Goal: Information Seeking & Learning: Learn about a topic

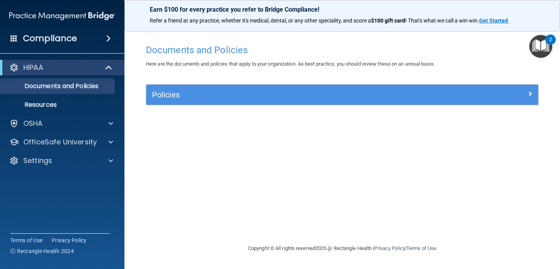
click at [59, 42] on h4 "Compliance" at bounding box center [50, 38] width 54 height 11
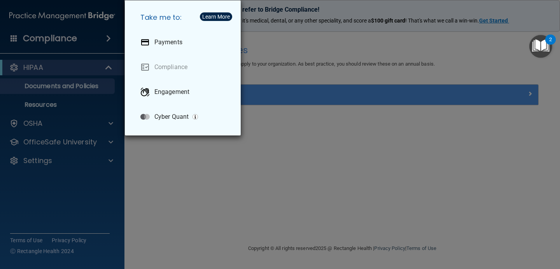
click at [57, 102] on div "Take me to: Payments Compliance Engagement Cyber Quant" at bounding box center [280, 134] width 560 height 269
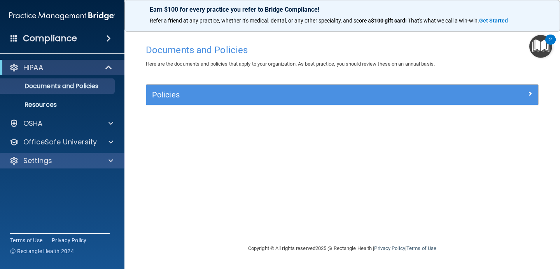
click at [60, 167] on div "Settings" at bounding box center [62, 161] width 125 height 16
click at [164, 88] on div "Policies" at bounding box center [342, 95] width 392 height 20
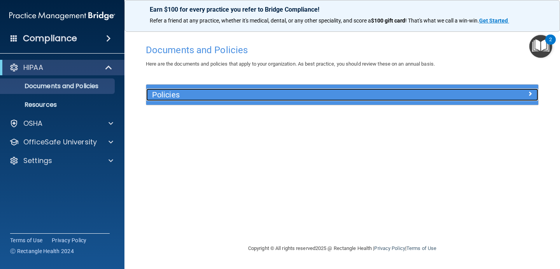
click at [536, 95] on div at bounding box center [489, 93] width 98 height 9
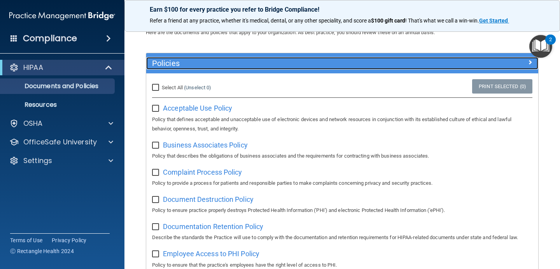
scroll to position [31, 0]
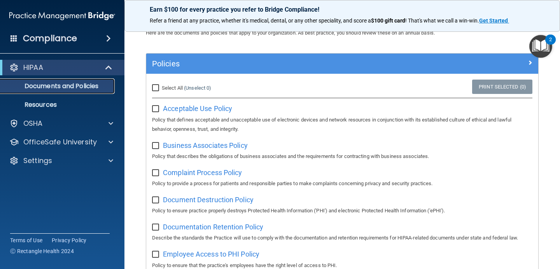
click at [47, 89] on p "Documents and Policies" at bounding box center [58, 86] width 106 height 8
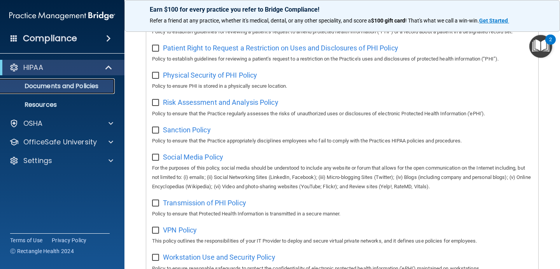
scroll to position [521, 0]
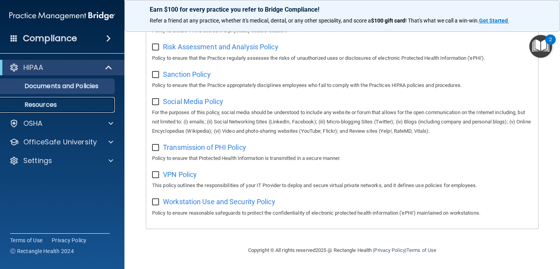
click at [53, 102] on p "Resources" at bounding box center [58, 105] width 106 height 8
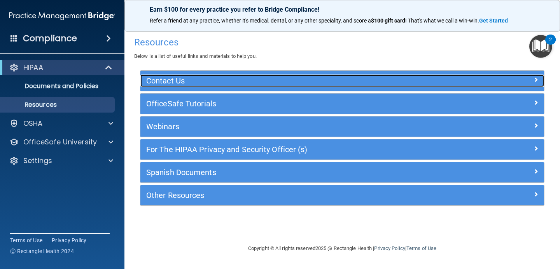
click at [168, 80] on h5 "Contact Us" at bounding box center [291, 81] width 291 height 9
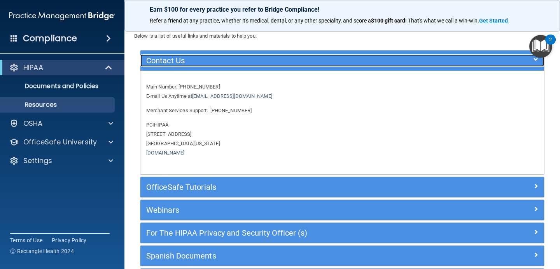
scroll to position [19, 0]
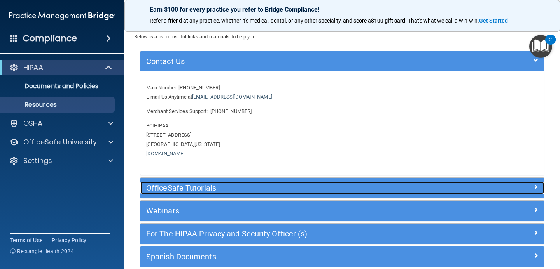
click at [190, 190] on h5 "OfficeSafe Tutorials" at bounding box center [291, 188] width 291 height 9
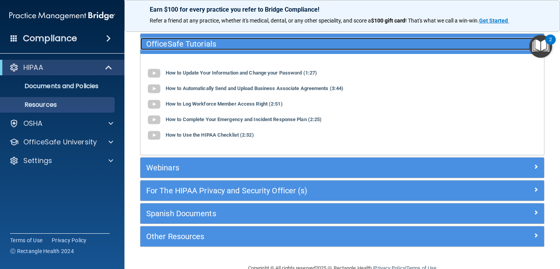
scroll to position [66, 0]
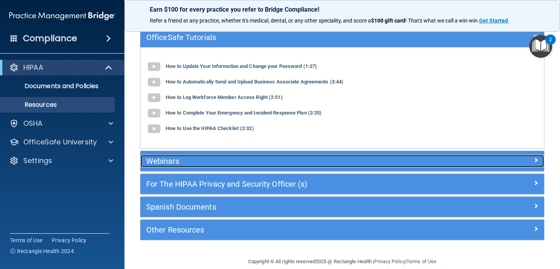
click at [196, 164] on h5 "Webinars" at bounding box center [291, 161] width 291 height 9
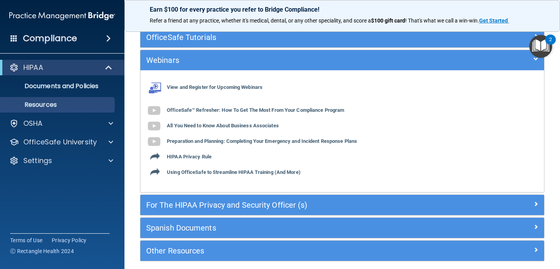
click at [209, 198] on div "For The HIPAA Privacy and Security Officer (s)" at bounding box center [341, 205] width 403 height 20
click at [87, 70] on div "HIPAA" at bounding box center [51, 67] width 96 height 9
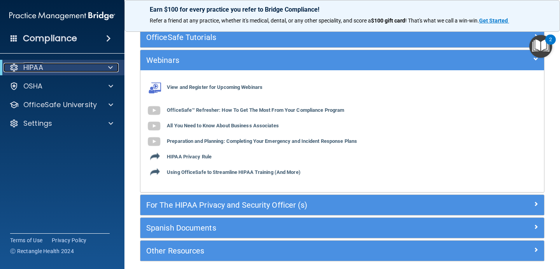
click at [87, 70] on div "HIPAA" at bounding box center [51, 67] width 96 height 9
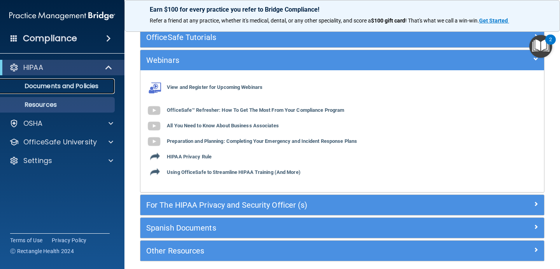
click at [85, 86] on p "Documents and Policies" at bounding box center [58, 86] width 106 height 8
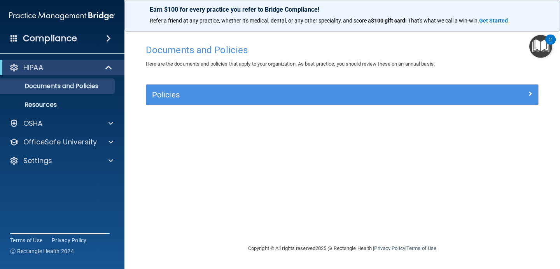
click at [173, 102] on div "Policies" at bounding box center [342, 95] width 392 height 20
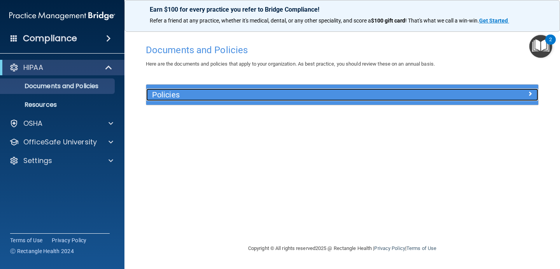
click at [529, 93] on span at bounding box center [529, 93] width 5 height 9
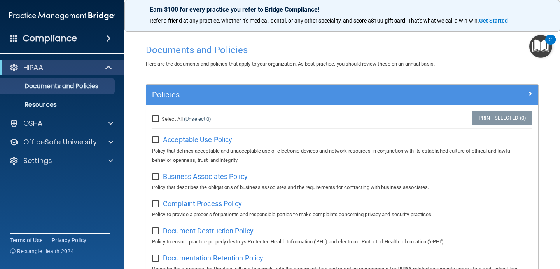
click at [159, 140] on input "checkbox" at bounding box center [156, 140] width 9 height 6
checkbox input "true"
click at [158, 116] on input "Select All (Unselect 1) Unselect All" at bounding box center [156, 119] width 9 height 6
checkbox input "true"
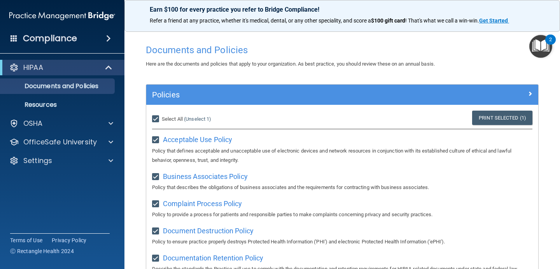
checkbox input "true"
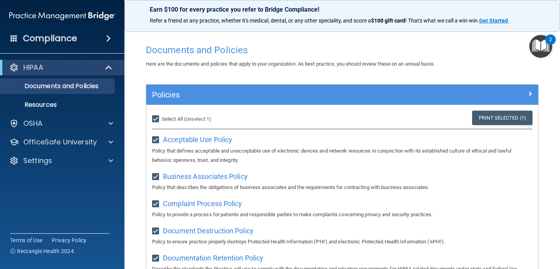
checkbox input "true"
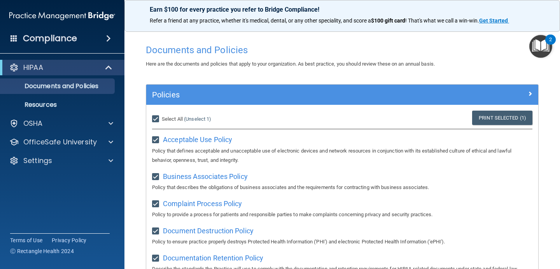
checkbox input "true"
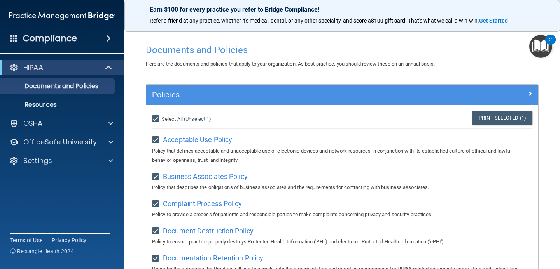
checkbox input "true"
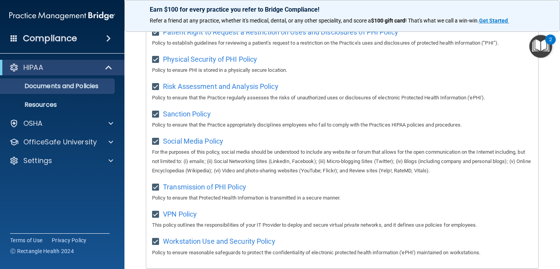
scroll to position [521, 0]
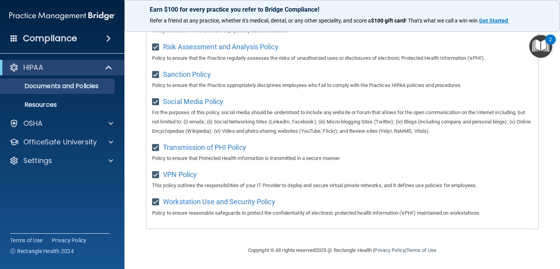
click at [88, 96] on ul "Documents and Policies Report an Incident Business Associates Emergency Plannin…" at bounding box center [62, 93] width 141 height 37
click at [88, 106] on p "Resources" at bounding box center [58, 105] width 106 height 8
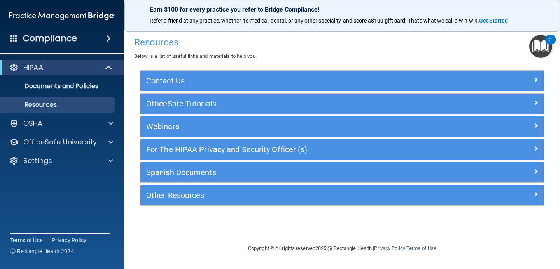
click at [207, 141] on div "For The HIPAA Privacy and Security Officer (s)" at bounding box center [341, 150] width 403 height 20
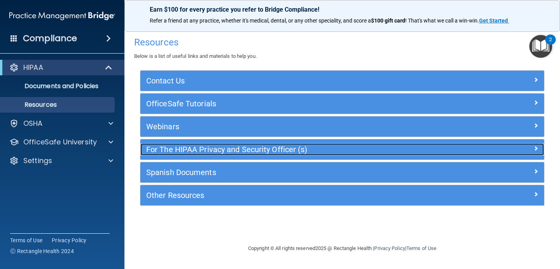
click at [214, 152] on h5 "For The HIPAA Privacy and Security Officer (s)" at bounding box center [291, 149] width 291 height 9
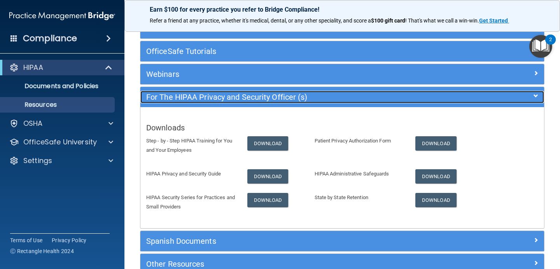
scroll to position [98, 0]
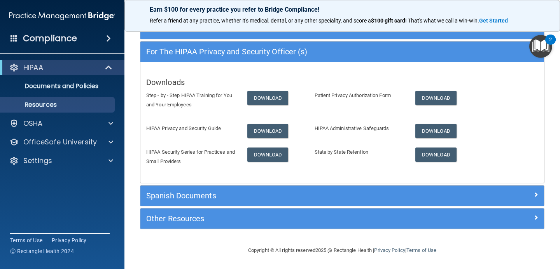
click at [220, 94] on p "Step - by - Step HIPAA Training for You and Your Employees" at bounding box center [190, 100] width 89 height 19
click at [248, 96] on link "Download" at bounding box center [267, 98] width 41 height 14
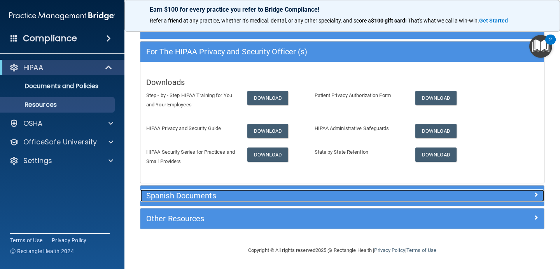
click at [202, 191] on div "Spanish Documents" at bounding box center [291, 196] width 303 height 12
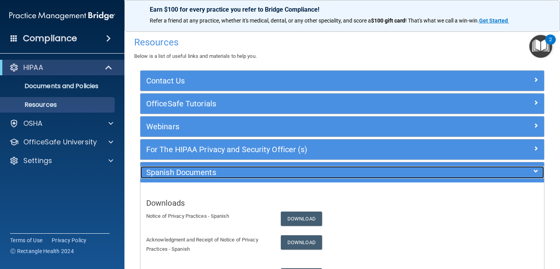
scroll to position [89, 0]
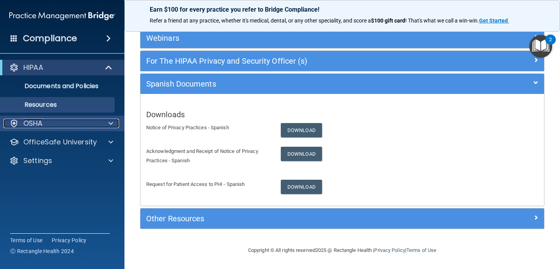
click at [100, 125] on div at bounding box center [109, 123] width 19 height 9
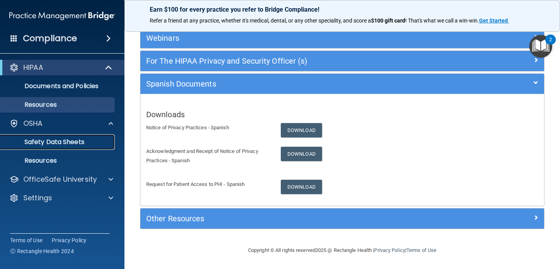
click at [78, 139] on p "Safety Data Sheets" at bounding box center [58, 142] width 106 height 8
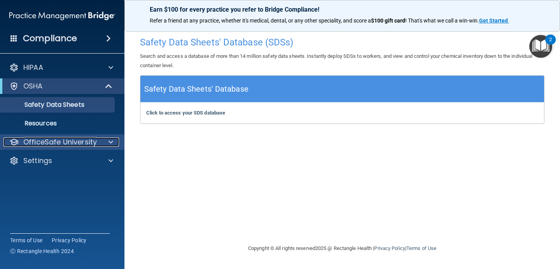
click at [95, 140] on p "OfficeSafe University" at bounding box center [59, 142] width 73 height 9
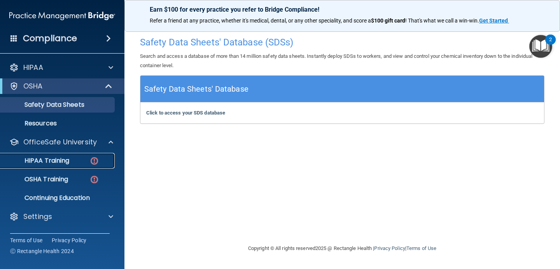
click at [83, 158] on div "HIPAA Training" at bounding box center [58, 161] width 106 height 8
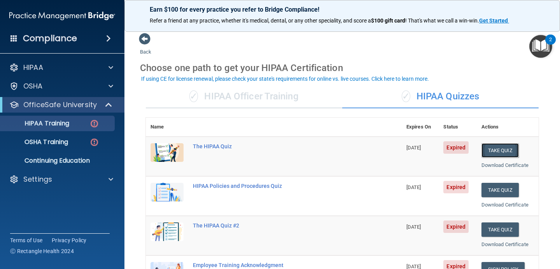
click at [487, 147] on button "Take Quiz" at bounding box center [499, 150] width 37 height 14
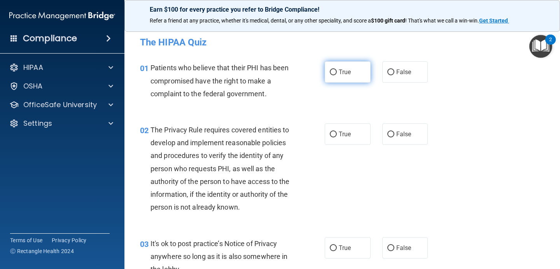
click at [352, 67] on label "True" at bounding box center [348, 71] width 46 height 21
click at [337, 70] on input "True" at bounding box center [333, 73] width 7 height 6
radio input "true"
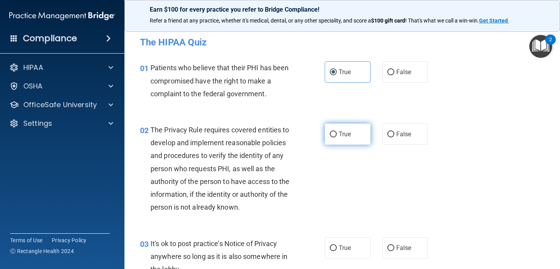
click at [342, 131] on span "True" at bounding box center [345, 134] width 12 height 7
click at [337, 132] on input "True" at bounding box center [333, 135] width 7 height 6
radio input "true"
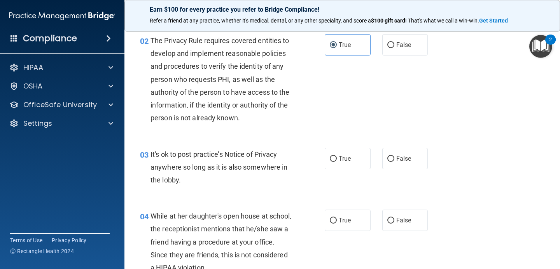
scroll to position [91, 0]
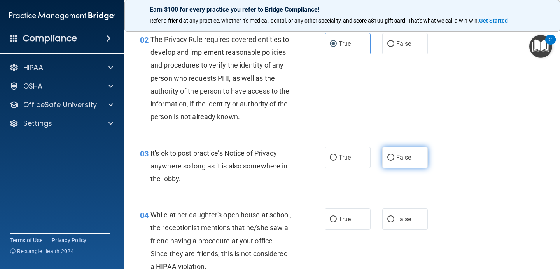
click at [389, 160] on input "False" at bounding box center [390, 158] width 7 height 6
radio input "true"
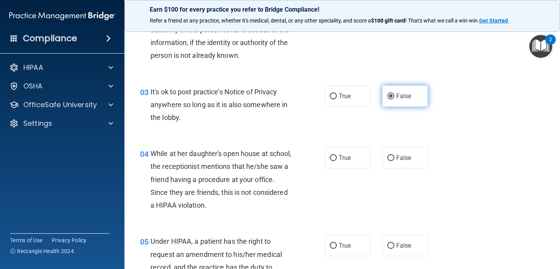
scroll to position [155, 0]
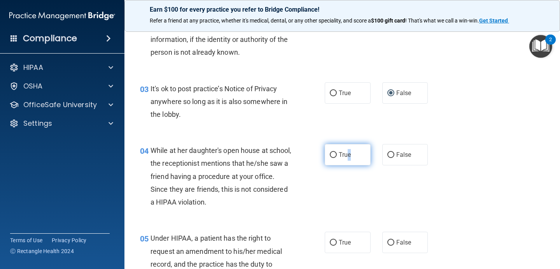
click at [349, 158] on span "True" at bounding box center [345, 154] width 12 height 7
click at [389, 160] on label "False" at bounding box center [405, 154] width 46 height 21
click at [389, 158] on input "False" at bounding box center [390, 155] width 7 height 6
radio input "true"
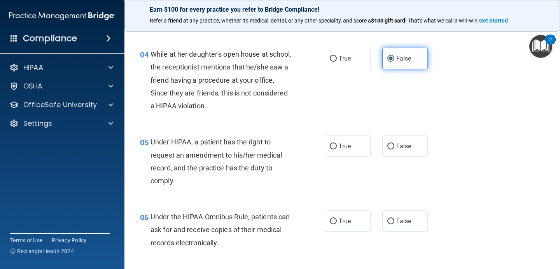
scroll to position [255, 0]
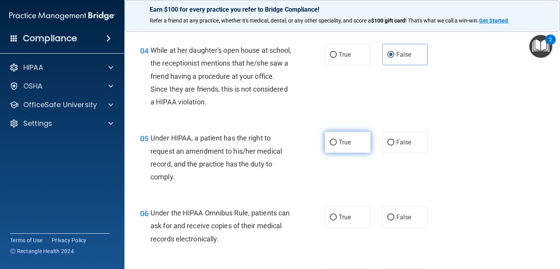
click at [345, 145] on span "True" at bounding box center [345, 142] width 12 height 7
click at [337, 145] on input "True" at bounding box center [333, 143] width 7 height 6
radio input "true"
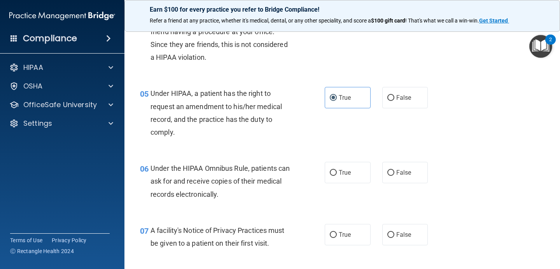
scroll to position [304, 0]
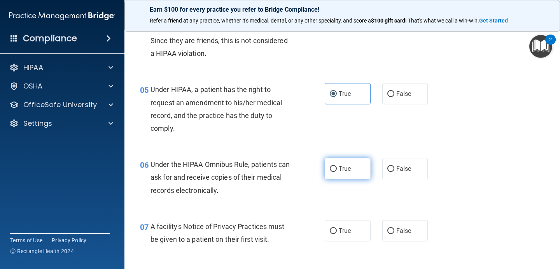
click at [351, 177] on label "True" at bounding box center [348, 168] width 46 height 21
click at [337, 172] on input "True" at bounding box center [333, 169] width 7 height 6
radio input "true"
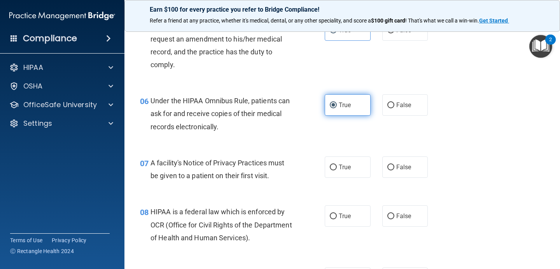
scroll to position [369, 0]
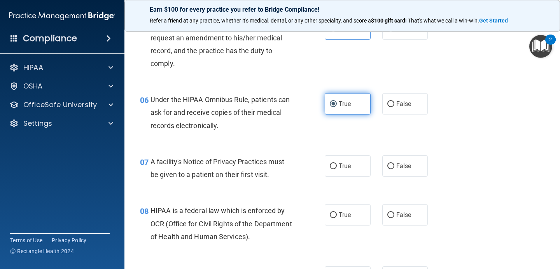
click at [351, 168] on label "True" at bounding box center [348, 165] width 46 height 21
click at [337, 168] on input "True" at bounding box center [333, 167] width 7 height 6
radio input "true"
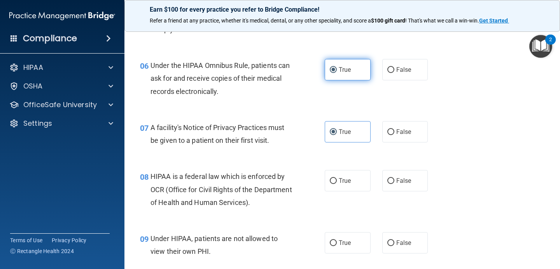
scroll to position [417, 0]
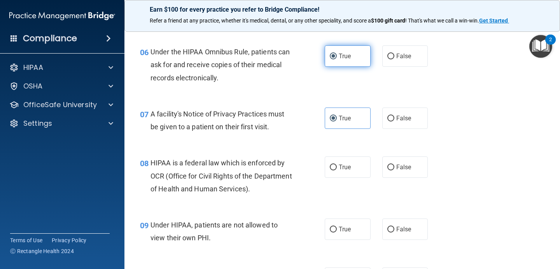
click at [351, 168] on label "True" at bounding box center [348, 167] width 46 height 21
click at [337, 168] on input "True" at bounding box center [333, 168] width 7 height 6
radio input "true"
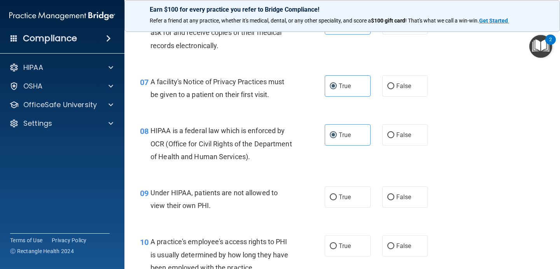
scroll to position [507, 0]
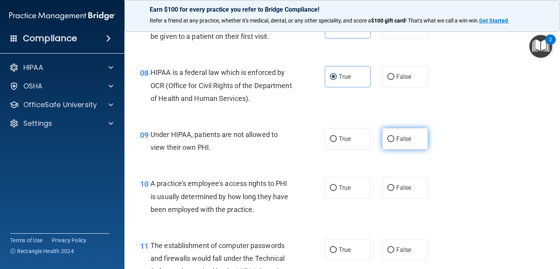
click at [388, 138] on input "False" at bounding box center [390, 139] width 7 height 6
radio input "true"
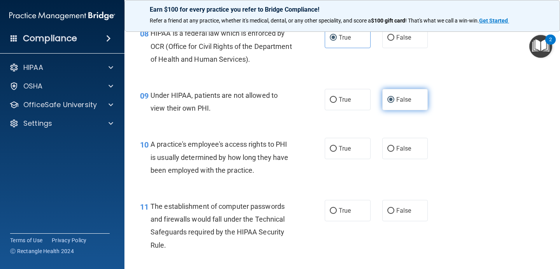
scroll to position [550, 0]
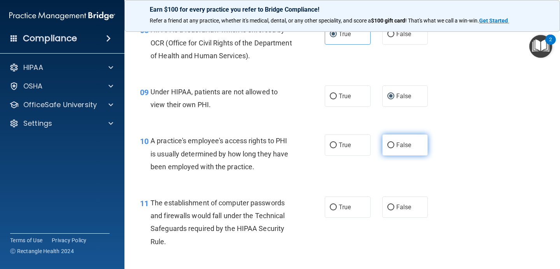
click at [396, 143] on span "False" at bounding box center [403, 144] width 15 height 7
click at [394, 143] on input "False" at bounding box center [390, 146] width 7 height 6
radio input "true"
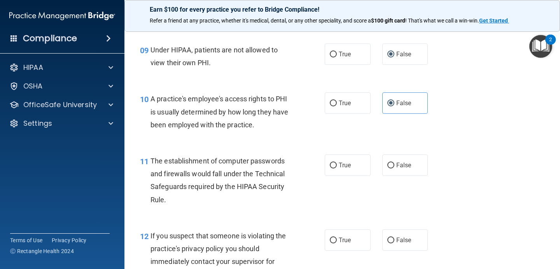
scroll to position [599, 0]
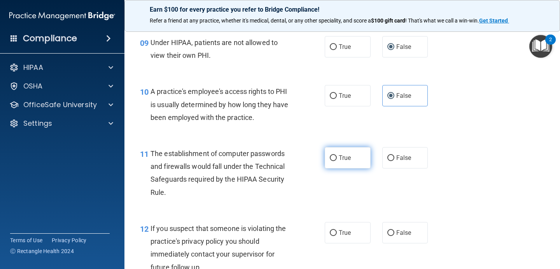
click at [353, 165] on label "True" at bounding box center [348, 157] width 46 height 21
click at [337, 161] on input "True" at bounding box center [333, 158] width 7 height 6
radio input "true"
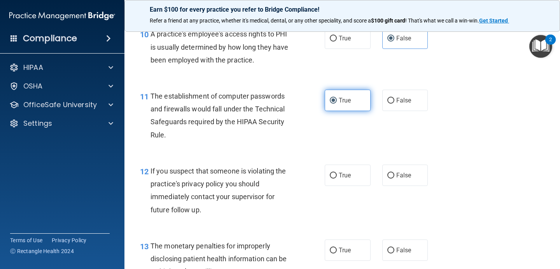
scroll to position [660, 0]
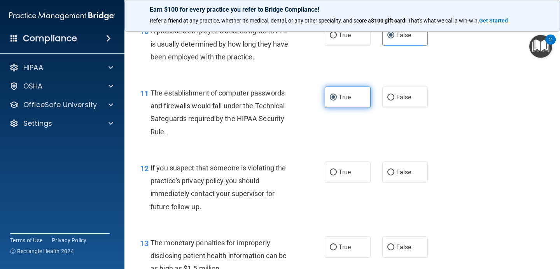
click at [353, 165] on label "True" at bounding box center [348, 172] width 46 height 21
click at [337, 170] on input "True" at bounding box center [333, 173] width 7 height 6
radio input "true"
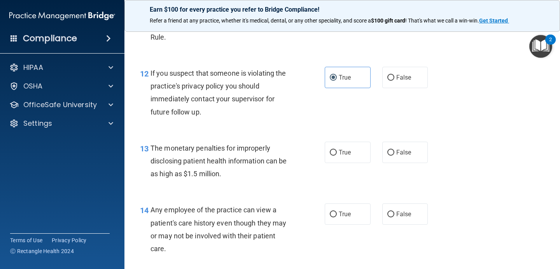
scroll to position [753, 0]
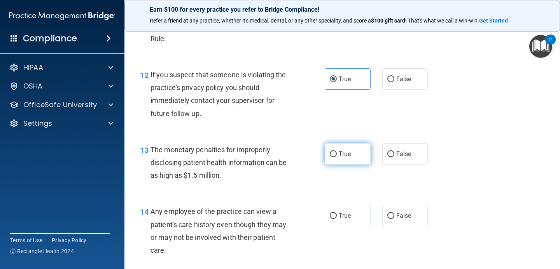
click at [351, 155] on span "True" at bounding box center [345, 153] width 12 height 7
click at [337, 155] on input "True" at bounding box center [333, 155] width 7 height 6
radio input "true"
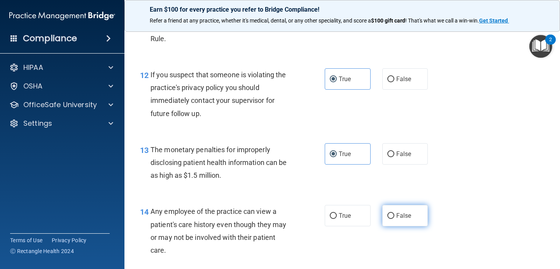
click at [383, 212] on label "False" at bounding box center [405, 215] width 46 height 21
click at [387, 213] on input "False" at bounding box center [390, 216] width 7 height 6
radio input "true"
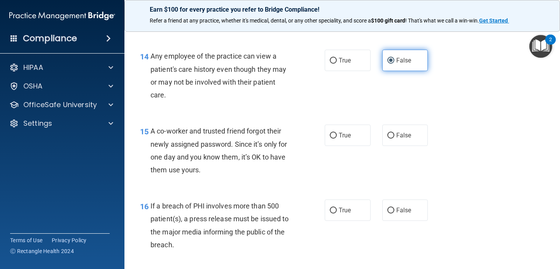
scroll to position [931, 0]
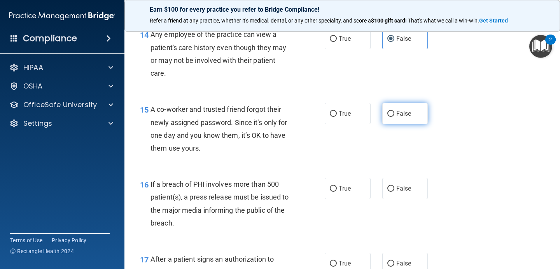
click at [406, 108] on label "False" at bounding box center [405, 113] width 46 height 21
click at [394, 111] on input "False" at bounding box center [390, 114] width 7 height 6
radio input "true"
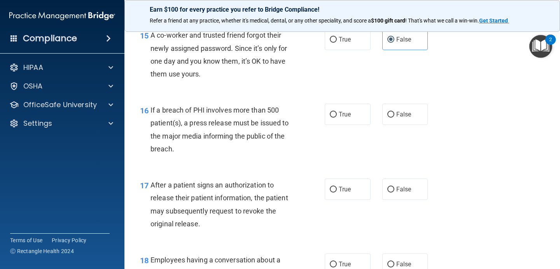
scroll to position [1006, 0]
click at [353, 111] on label "True" at bounding box center [348, 113] width 46 height 21
click at [337, 111] on input "True" at bounding box center [333, 114] width 7 height 6
radio input "true"
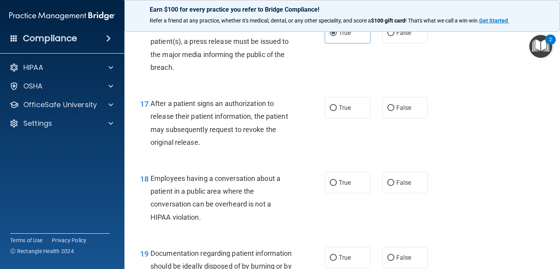
scroll to position [1090, 0]
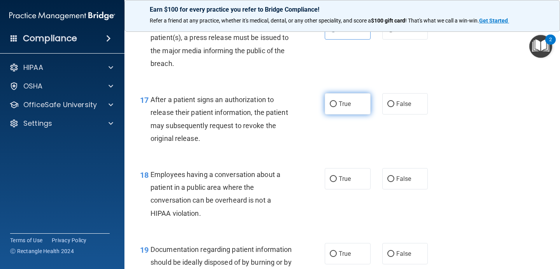
click at [349, 103] on span "True" at bounding box center [345, 103] width 12 height 7
click at [337, 103] on input "True" at bounding box center [333, 104] width 7 height 6
radio input "true"
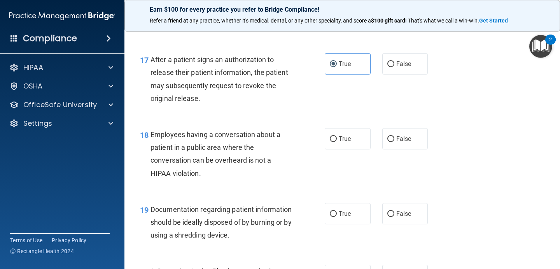
scroll to position [1131, 0]
click at [391, 138] on input "False" at bounding box center [390, 139] width 7 height 6
radio input "true"
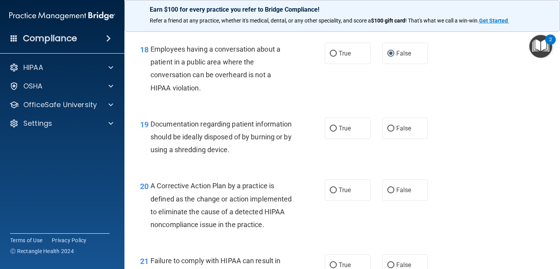
scroll to position [1219, 0]
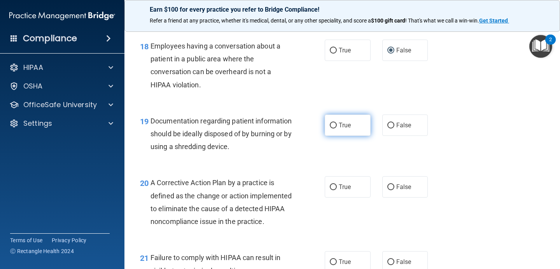
click at [346, 123] on span "True" at bounding box center [345, 125] width 12 height 7
click at [337, 123] on input "True" at bounding box center [333, 126] width 7 height 6
radio input "true"
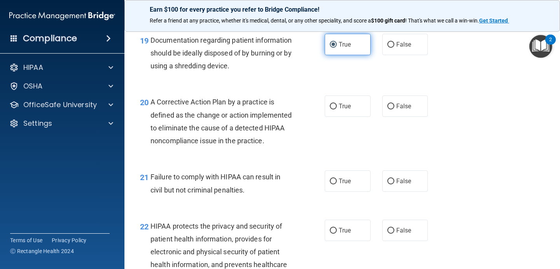
scroll to position [1299, 0]
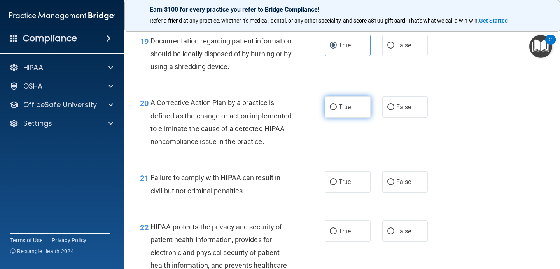
click at [344, 114] on label "True" at bounding box center [348, 106] width 46 height 21
click at [337, 110] on input "True" at bounding box center [333, 108] width 7 height 6
radio input "true"
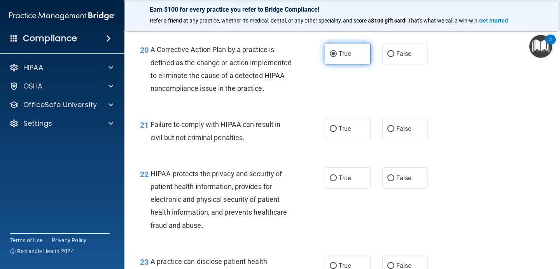
scroll to position [1365, 0]
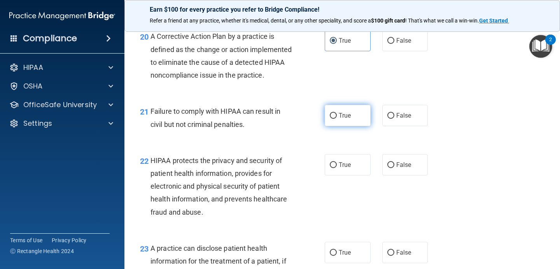
click at [341, 126] on label "True" at bounding box center [348, 115] width 46 height 21
click at [337, 119] on input "True" at bounding box center [333, 116] width 7 height 6
radio input "true"
click at [401, 119] on span "False" at bounding box center [403, 115] width 15 height 7
click at [394, 119] on input "False" at bounding box center [390, 116] width 7 height 6
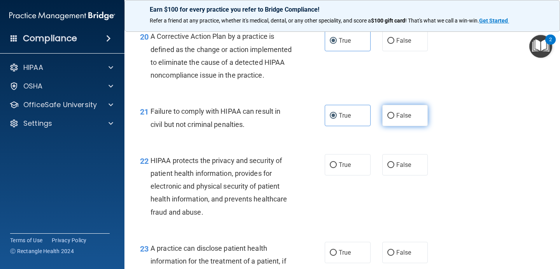
radio input "true"
radio input "false"
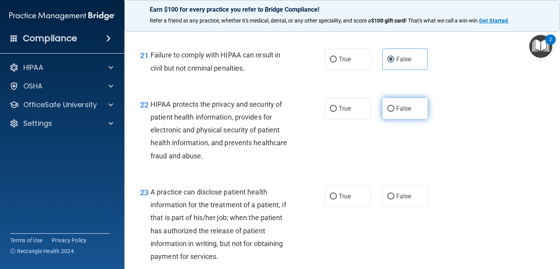
scroll to position [1423, 0]
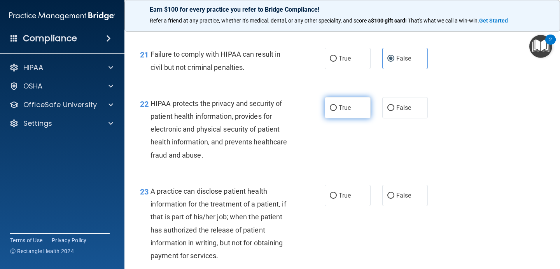
click at [333, 119] on label "True" at bounding box center [348, 107] width 46 height 21
click at [333, 111] on input "True" at bounding box center [333, 108] width 7 height 6
radio input "true"
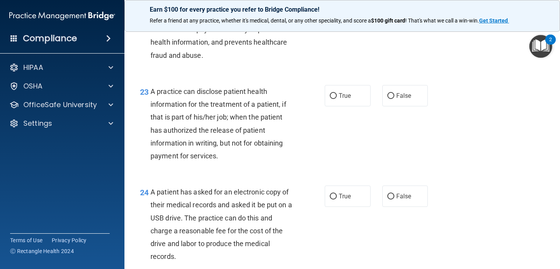
scroll to position [1525, 0]
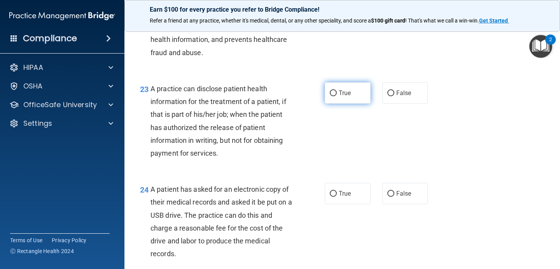
click at [340, 97] on span "True" at bounding box center [345, 92] width 12 height 7
click at [337, 96] on input "True" at bounding box center [333, 94] width 7 height 6
radio input "true"
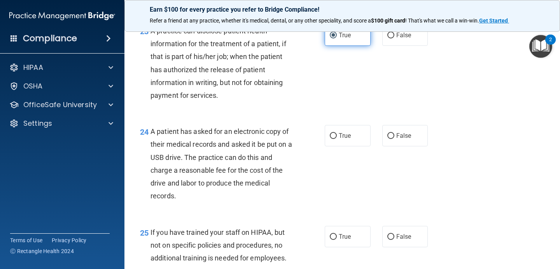
scroll to position [1585, 0]
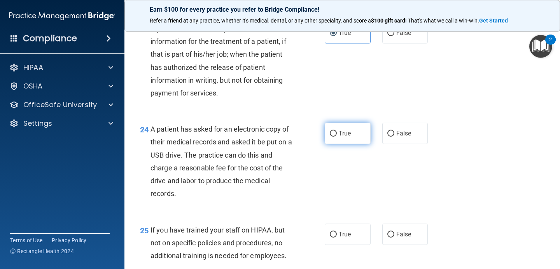
click at [365, 143] on label "True" at bounding box center [348, 133] width 46 height 21
click at [337, 137] on input "True" at bounding box center [333, 134] width 7 height 6
radio input "true"
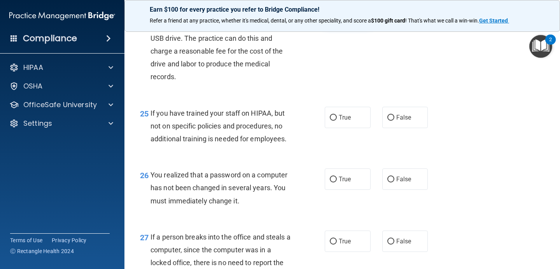
scroll to position [1704, 0]
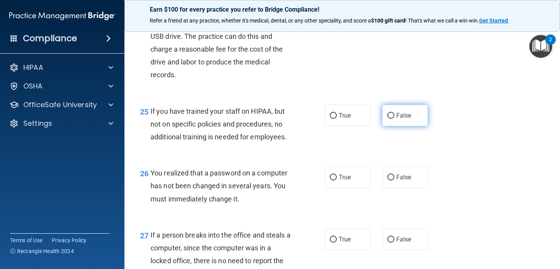
click at [405, 119] on span "False" at bounding box center [403, 115] width 15 height 7
click at [394, 119] on input "False" at bounding box center [390, 116] width 7 height 6
radio input "true"
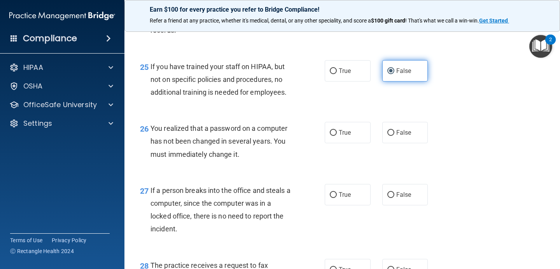
scroll to position [1756, 0]
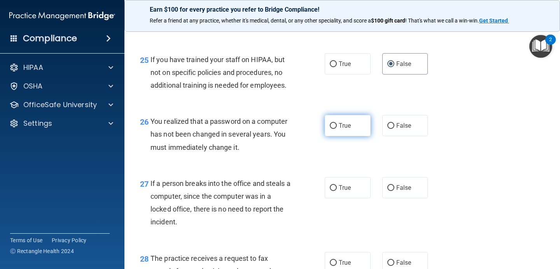
click at [334, 129] on input "True" at bounding box center [333, 126] width 7 height 6
radio input "true"
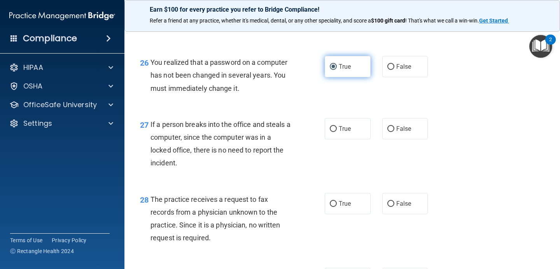
scroll to position [1819, 0]
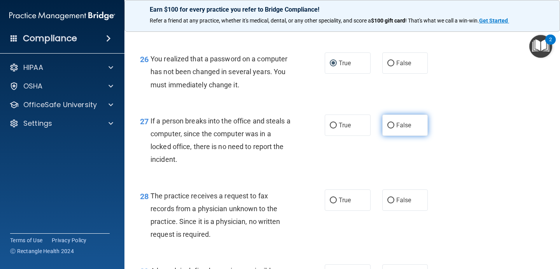
click at [416, 136] on label "False" at bounding box center [405, 125] width 46 height 21
click at [394, 129] on input "False" at bounding box center [390, 126] width 7 height 6
radio input "true"
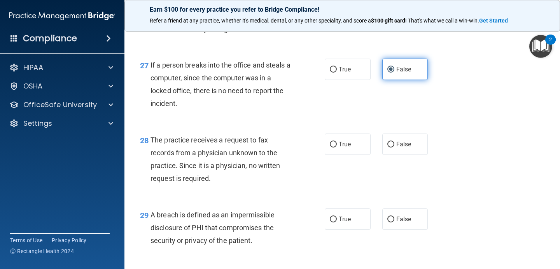
scroll to position [1878, 0]
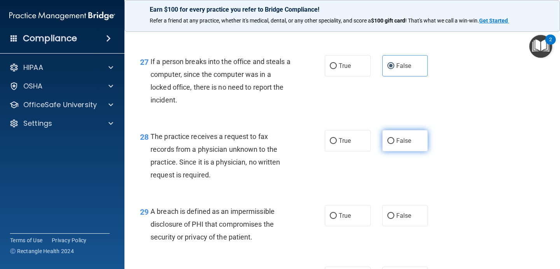
click at [413, 152] on label "False" at bounding box center [405, 140] width 46 height 21
click at [394, 144] on input "False" at bounding box center [390, 141] width 7 height 6
radio input "true"
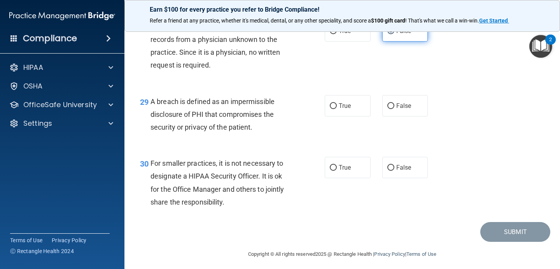
scroll to position [1991, 0]
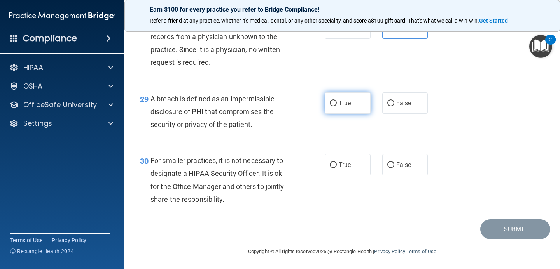
click at [334, 114] on label "True" at bounding box center [348, 103] width 46 height 21
click at [334, 106] on input "True" at bounding box center [333, 104] width 7 height 6
radio input "true"
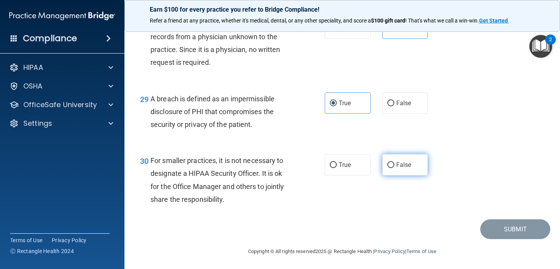
click at [402, 169] on span "False" at bounding box center [403, 164] width 15 height 7
click at [394, 168] on input "False" at bounding box center [390, 165] width 7 height 6
radio input "true"
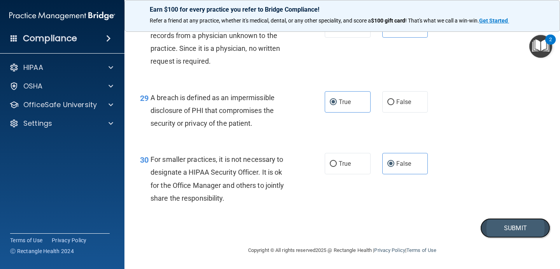
click at [494, 230] on button "Submit" at bounding box center [515, 228] width 70 height 20
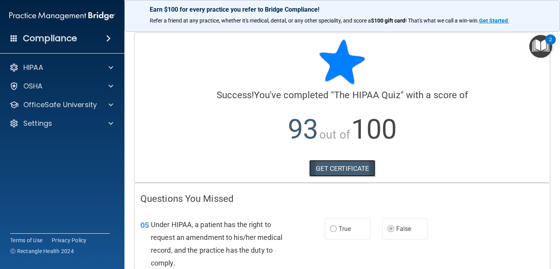
click at [364, 167] on link "GET CERTIFICATE" at bounding box center [342, 168] width 66 height 17
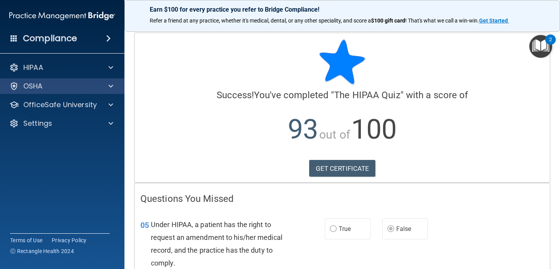
click at [80, 92] on div "OSHA" at bounding box center [62, 87] width 125 height 16
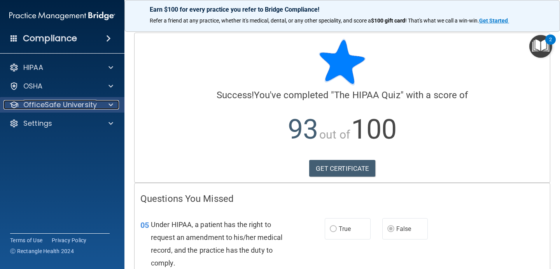
click at [82, 106] on p "OfficeSafe University" at bounding box center [59, 104] width 73 height 9
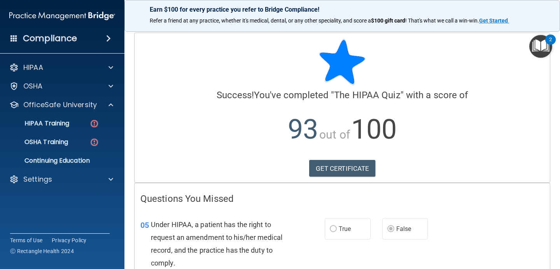
click at [557, 33] on main "Calculating your score.... Success! You've completed " The HIPAA Quiz " with a …" at bounding box center [341, 147] width 435 height 244
click at [543, 42] on img "Open Resource Center, 2 new notifications" at bounding box center [540, 46] width 23 height 23
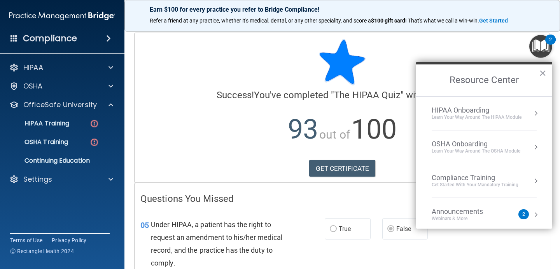
click at [499, 211] on div "Announcements Webinars & More" at bounding box center [472, 215] width 82 height 15
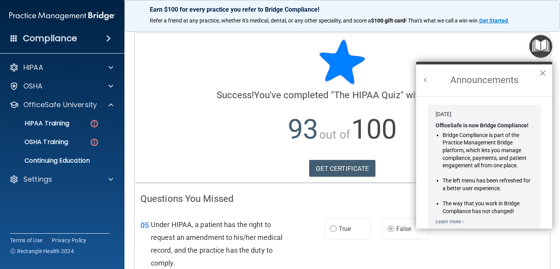
click at [539, 78] on button "×" at bounding box center [542, 73] width 7 height 12
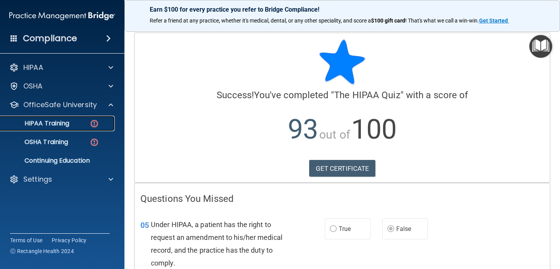
click at [87, 121] on div "HIPAA Training" at bounding box center [58, 124] width 106 height 8
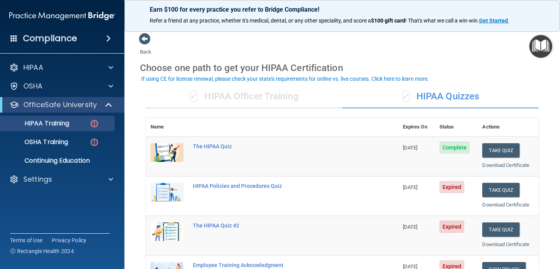
click at [497, 199] on td "Take Quiz Download Certificate" at bounding box center [507, 196] width 61 height 40
click at [504, 183] on button "Take Quiz" at bounding box center [500, 190] width 37 height 14
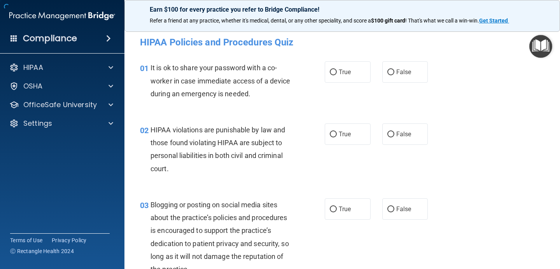
click at [505, 188] on div "02 HIPAA violations are punishable by law and those found violating HIPAA are s…" at bounding box center [342, 151] width 416 height 75
click at [404, 76] on label "False" at bounding box center [405, 71] width 46 height 21
click at [394, 75] on input "False" at bounding box center [390, 73] width 7 height 6
radio input "true"
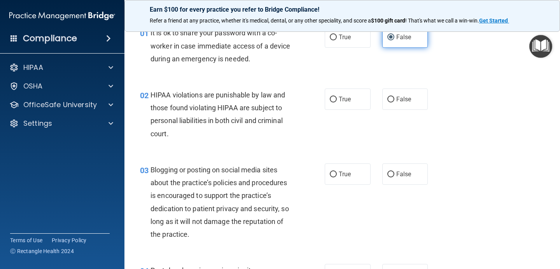
scroll to position [38, 0]
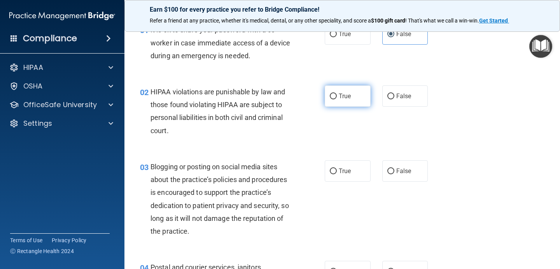
click at [347, 94] on span "True" at bounding box center [345, 96] width 12 height 7
click at [337, 94] on input "True" at bounding box center [333, 97] width 7 height 6
radio input "true"
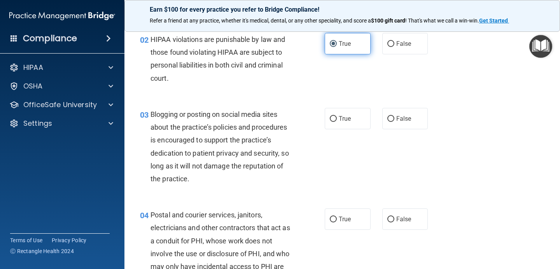
scroll to position [95, 0]
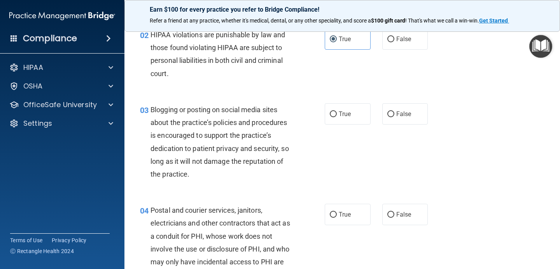
click at [402, 129] on div "03 Blogging or posting on social media sites about the practice’s policies and …" at bounding box center [342, 144] width 416 height 101
click at [403, 117] on span "False" at bounding box center [403, 113] width 15 height 7
click at [394, 117] on input "False" at bounding box center [390, 115] width 7 height 6
radio input "true"
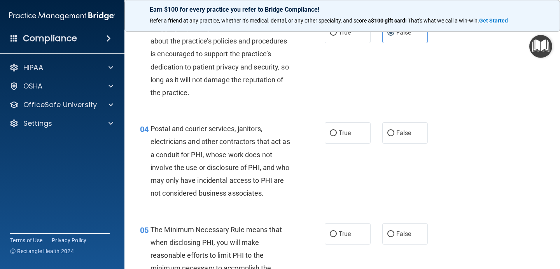
scroll to position [190, 0]
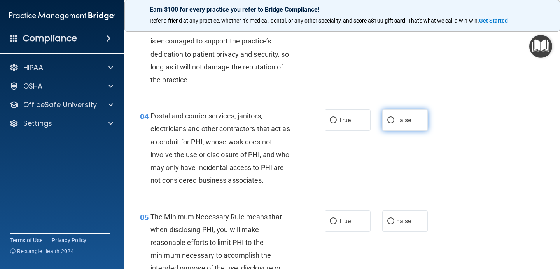
click at [409, 122] on span "False" at bounding box center [403, 120] width 15 height 7
click at [394, 122] on input "False" at bounding box center [390, 121] width 7 height 6
radio input "true"
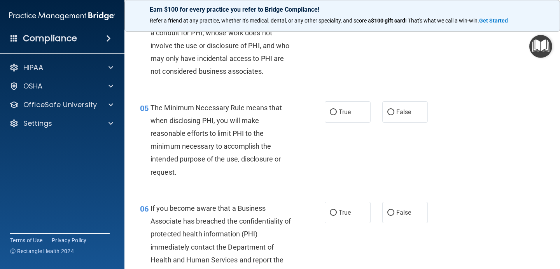
scroll to position [304, 0]
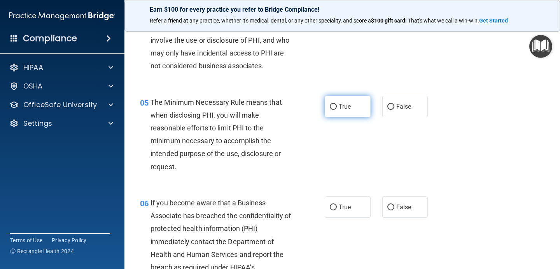
click at [351, 106] on label "True" at bounding box center [348, 106] width 46 height 21
click at [337, 106] on input "True" at bounding box center [333, 107] width 7 height 6
radio input "true"
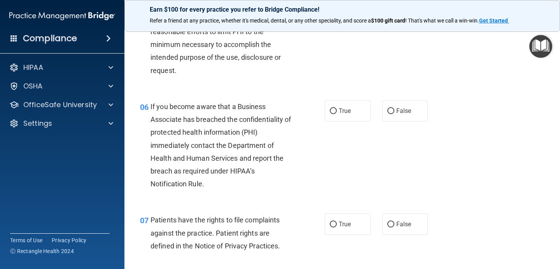
scroll to position [404, 0]
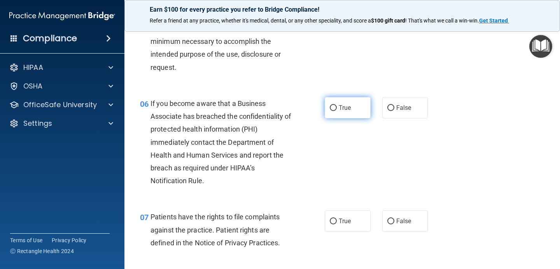
click at [349, 103] on label "True" at bounding box center [348, 107] width 46 height 21
click at [337, 105] on input "True" at bounding box center [333, 108] width 7 height 6
radio input "true"
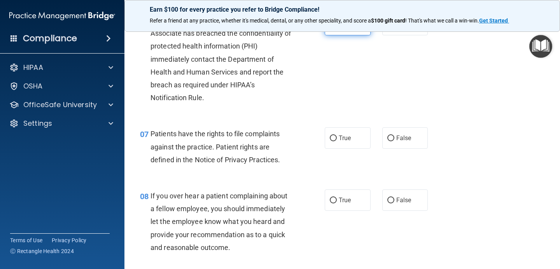
scroll to position [488, 0]
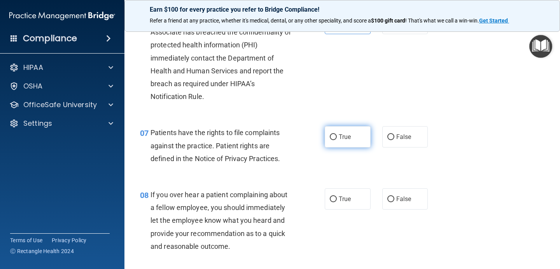
click at [349, 134] on span "True" at bounding box center [345, 136] width 12 height 7
click at [337, 134] on input "True" at bounding box center [333, 137] width 7 height 6
radio input "true"
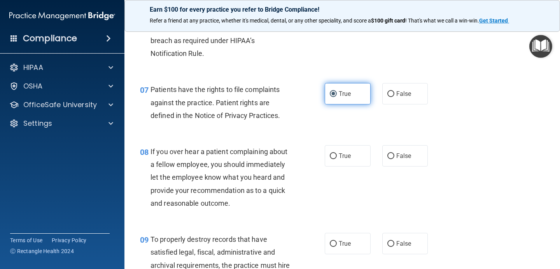
scroll to position [537, 0]
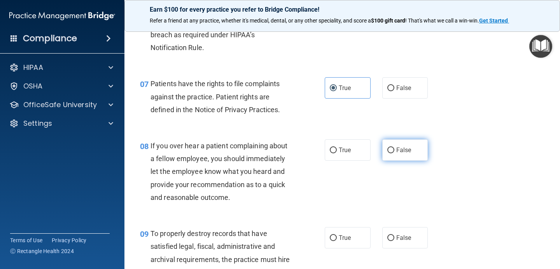
click at [410, 149] on span "False" at bounding box center [403, 150] width 15 height 7
click at [394, 149] on input "False" at bounding box center [390, 151] width 7 height 6
radio input "true"
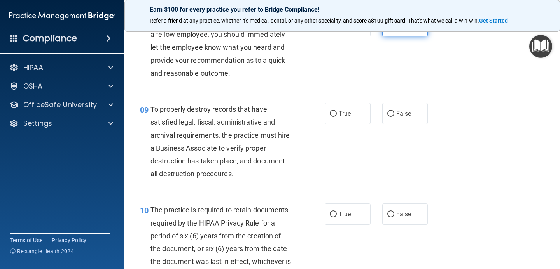
scroll to position [667, 0]
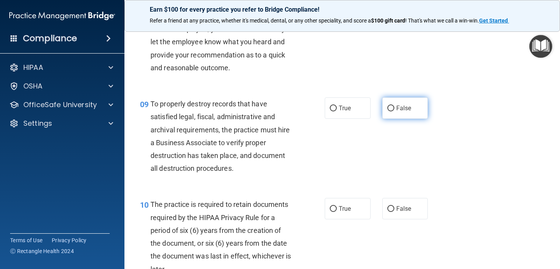
click at [409, 103] on label "False" at bounding box center [405, 108] width 46 height 21
click at [394, 106] on input "False" at bounding box center [390, 109] width 7 height 6
radio input "true"
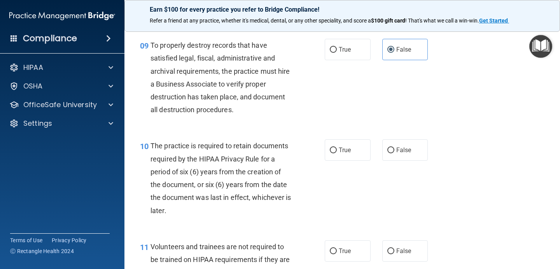
scroll to position [730, 0]
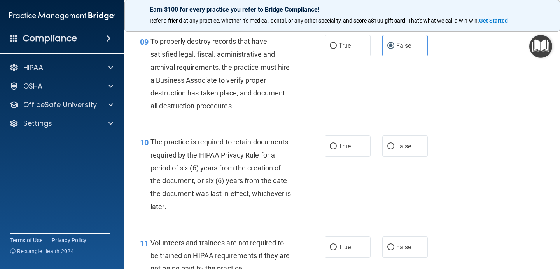
drag, startPoint x: 347, startPoint y: 54, endPoint x: 347, endPoint y: 59, distance: 4.7
click at [347, 57] on div "09 To properly destroy records that have satisfied legal, fiscal, administrativ…" at bounding box center [342, 75] width 416 height 101
click at [382, 48] on label "False" at bounding box center [405, 45] width 46 height 21
click at [387, 48] on input "False" at bounding box center [390, 46] width 7 height 6
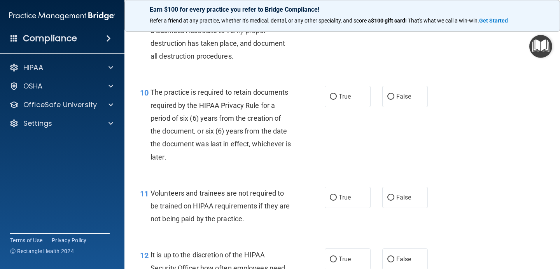
scroll to position [789, 0]
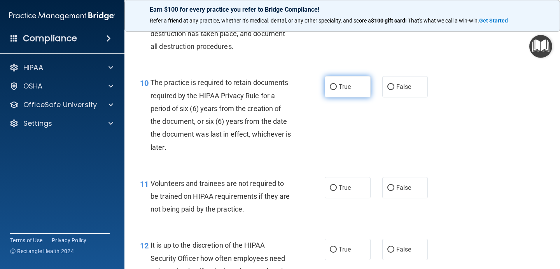
click at [355, 82] on label "True" at bounding box center [348, 86] width 46 height 21
click at [337, 84] on input "True" at bounding box center [333, 87] width 7 height 6
radio input "true"
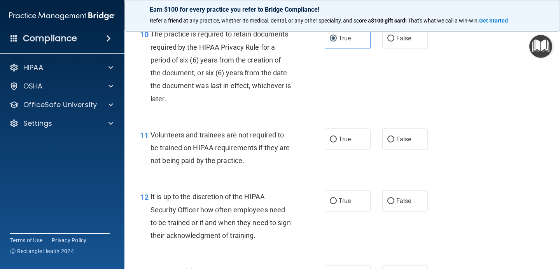
scroll to position [838, 0]
click at [407, 136] on span "False" at bounding box center [403, 138] width 15 height 7
click at [394, 136] on input "False" at bounding box center [390, 139] width 7 height 6
radio input "true"
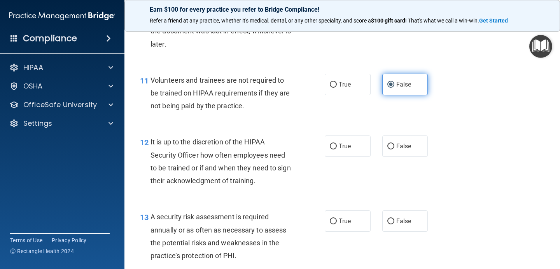
scroll to position [896, 0]
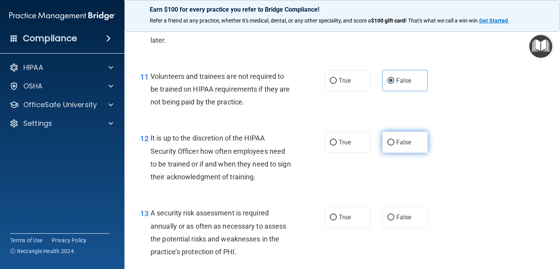
click at [408, 141] on span "False" at bounding box center [403, 142] width 15 height 7
click at [394, 141] on input "False" at bounding box center [390, 143] width 7 height 6
radio input "true"
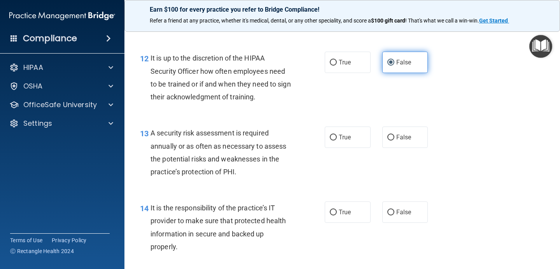
scroll to position [977, 0]
click at [358, 136] on label "True" at bounding box center [348, 136] width 46 height 21
click at [337, 136] on input "True" at bounding box center [333, 137] width 7 height 6
radio input "true"
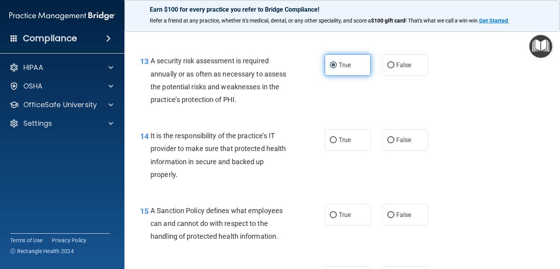
scroll to position [1053, 0]
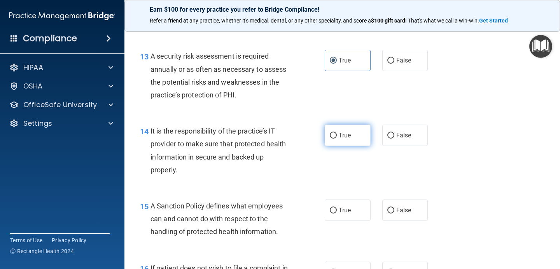
click at [358, 130] on label "True" at bounding box center [348, 135] width 46 height 21
click at [337, 133] on input "True" at bounding box center [333, 136] width 7 height 6
radio input "true"
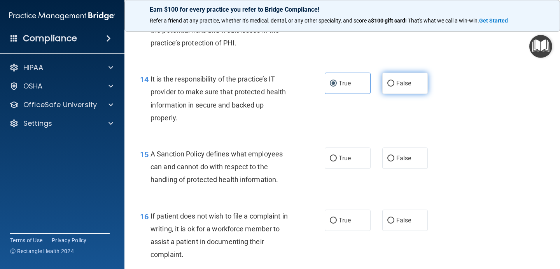
scroll to position [1109, 0]
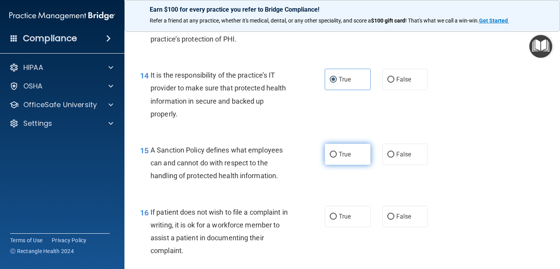
click at [351, 156] on label "True" at bounding box center [348, 154] width 46 height 21
click at [337, 156] on input "True" at bounding box center [333, 155] width 7 height 6
radio input "true"
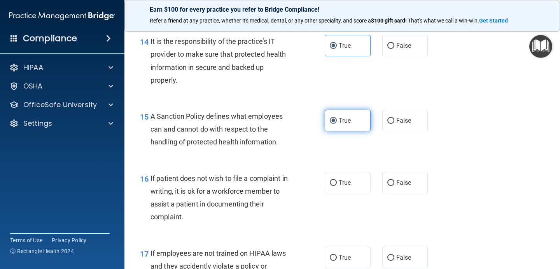
scroll to position [1170, 0]
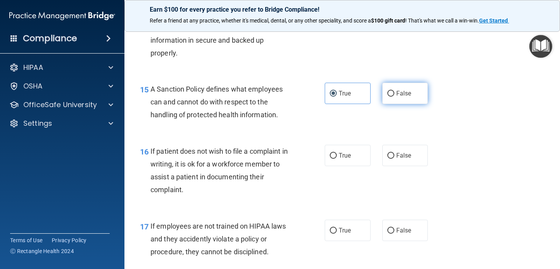
click at [402, 96] on span "False" at bounding box center [403, 93] width 15 height 7
click at [394, 96] on input "False" at bounding box center [390, 94] width 7 height 6
radio input "true"
radio input "false"
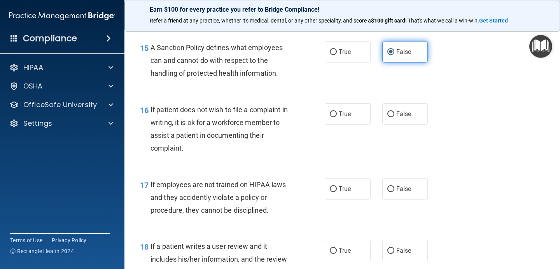
scroll to position [1217, 0]
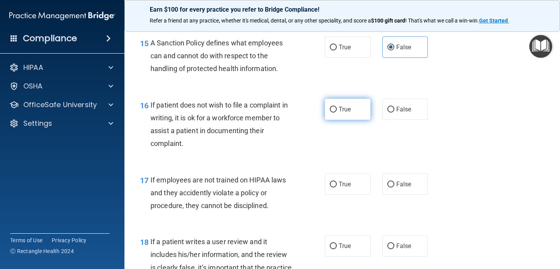
click at [353, 109] on label "True" at bounding box center [348, 109] width 46 height 21
click at [337, 109] on input "True" at bounding box center [333, 110] width 7 height 6
radio input "true"
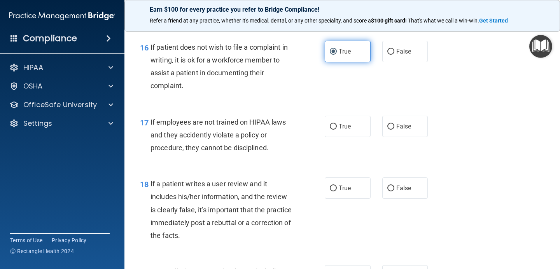
scroll to position [1281, 0]
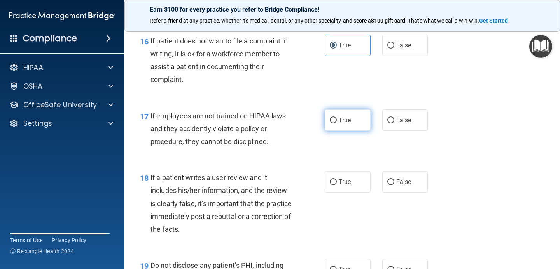
click at [354, 112] on label "True" at bounding box center [348, 120] width 46 height 21
click at [337, 118] on input "True" at bounding box center [333, 121] width 7 height 6
radio input "true"
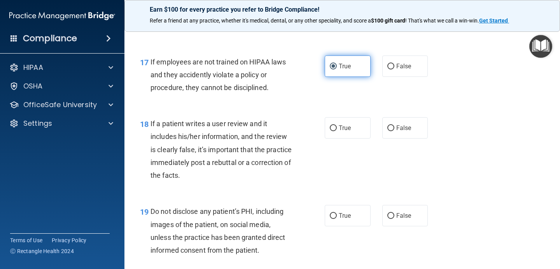
scroll to position [1337, 0]
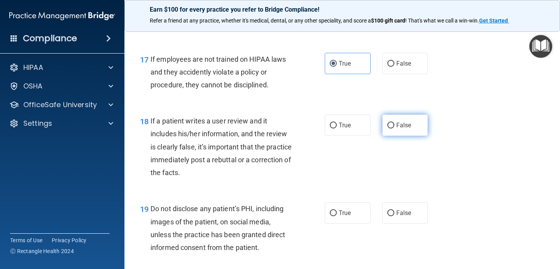
click at [384, 121] on label "False" at bounding box center [405, 125] width 46 height 21
click at [387, 123] on input "False" at bounding box center [390, 126] width 7 height 6
radio input "true"
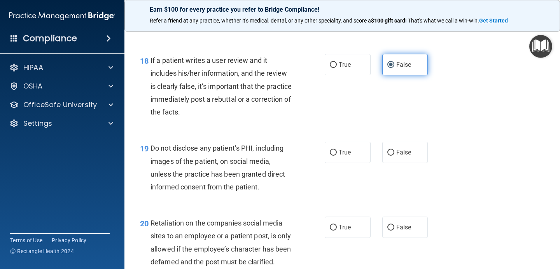
scroll to position [1409, 0]
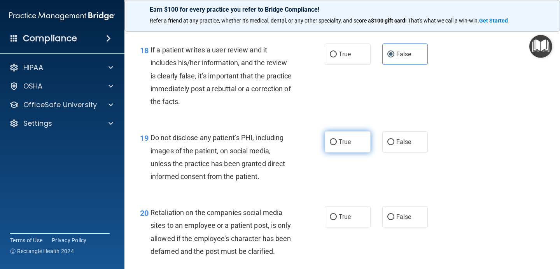
click at [342, 141] on span "True" at bounding box center [345, 141] width 12 height 7
click at [337, 141] on input "True" at bounding box center [333, 143] width 7 height 6
radio input "true"
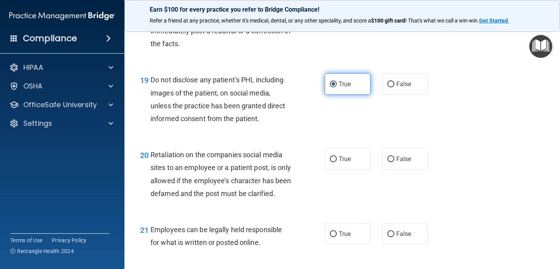
scroll to position [1470, 0]
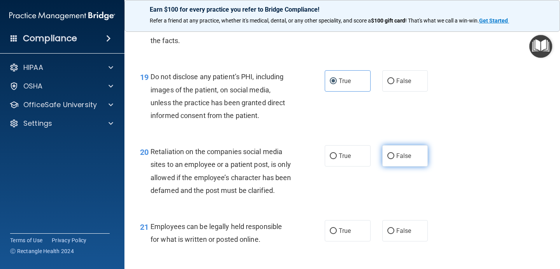
click at [395, 159] on label "False" at bounding box center [405, 155] width 46 height 21
click at [394, 159] on input "False" at bounding box center [390, 157] width 7 height 6
radio input "true"
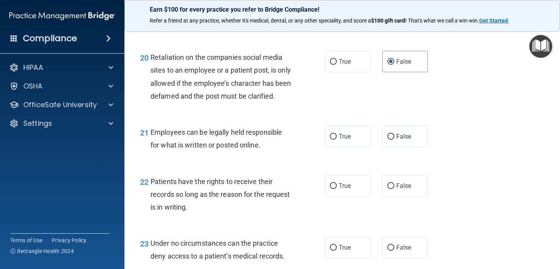
scroll to position [1568, 0]
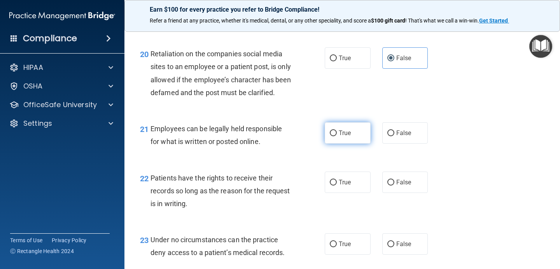
click at [358, 144] on label "True" at bounding box center [348, 132] width 46 height 21
click at [337, 136] on input "True" at bounding box center [333, 134] width 7 height 6
radio input "true"
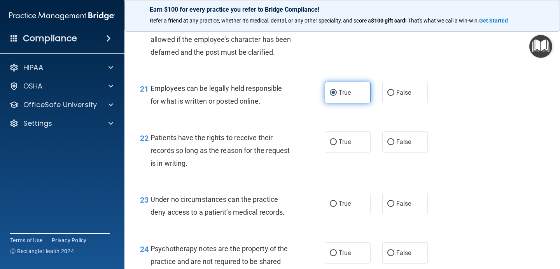
scroll to position [1655, 0]
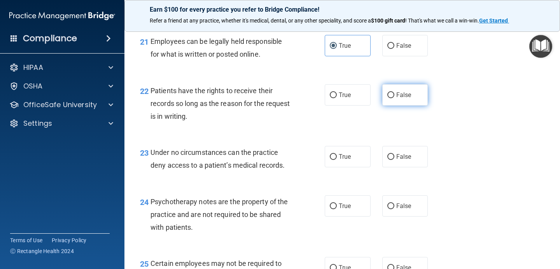
click at [394, 98] on input "False" at bounding box center [390, 96] width 7 height 6
radio input "true"
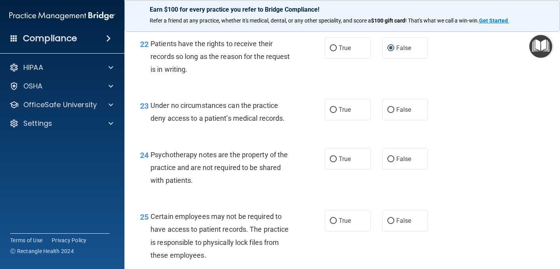
scroll to position [1708, 0]
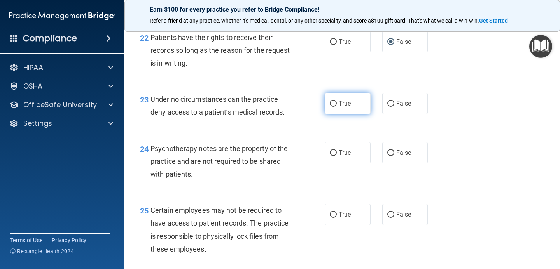
click at [358, 109] on label "True" at bounding box center [348, 103] width 46 height 21
click at [337, 107] on input "True" at bounding box center [333, 104] width 7 height 6
radio input "true"
click at [393, 107] on input "False" at bounding box center [390, 104] width 7 height 6
radio input "true"
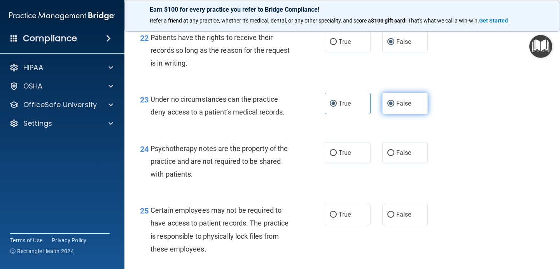
radio input "false"
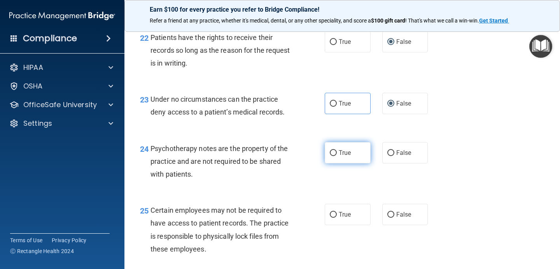
click at [349, 157] on span "True" at bounding box center [345, 152] width 12 height 7
click at [337, 156] on input "True" at bounding box center [333, 153] width 7 height 6
radio input "true"
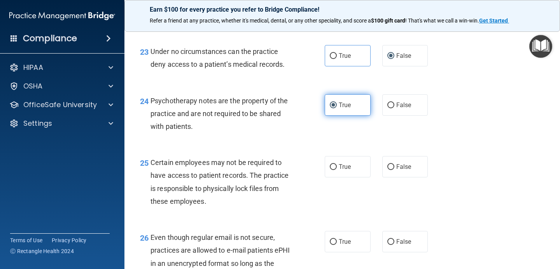
scroll to position [1771, 0]
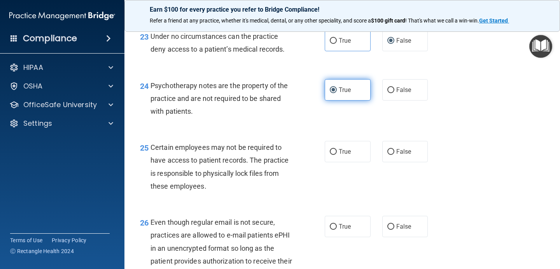
click at [348, 155] on span "True" at bounding box center [345, 151] width 12 height 7
click at [337, 155] on input "True" at bounding box center [333, 152] width 7 height 6
radio input "true"
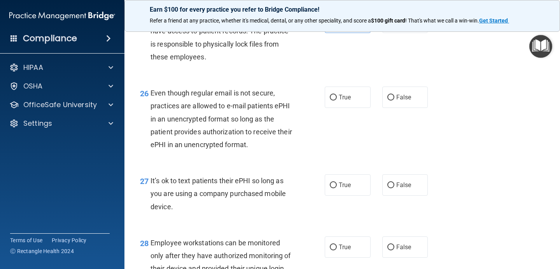
scroll to position [1908, 0]
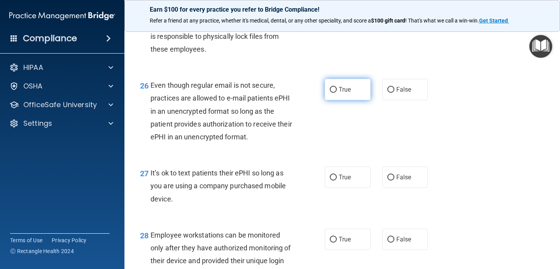
click at [344, 100] on label "True" at bounding box center [348, 89] width 46 height 21
click at [337, 93] on input "True" at bounding box center [333, 90] width 7 height 6
radio input "true"
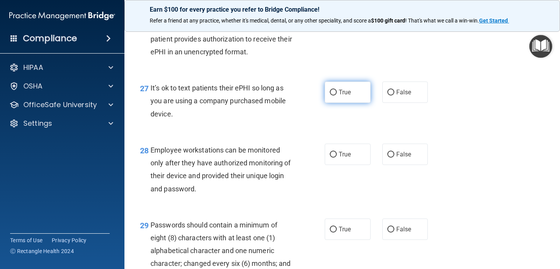
scroll to position [1992, 0]
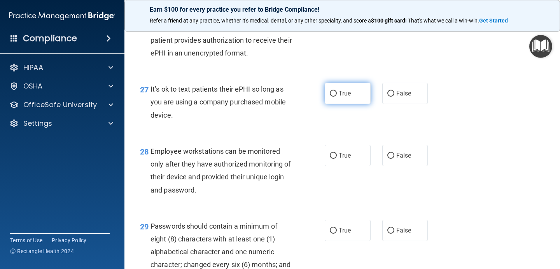
click at [346, 97] on span "True" at bounding box center [345, 93] width 12 height 7
click at [337, 97] on input "True" at bounding box center [333, 94] width 7 height 6
radio input "true"
click at [349, 166] on label "True" at bounding box center [348, 155] width 46 height 21
click at [337, 159] on input "True" at bounding box center [333, 156] width 7 height 6
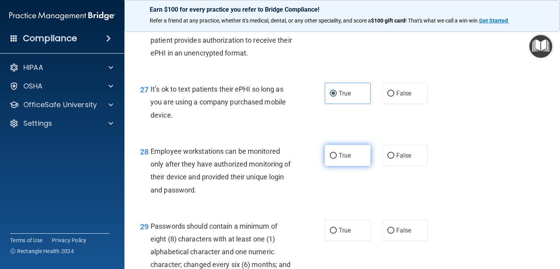
radio input "true"
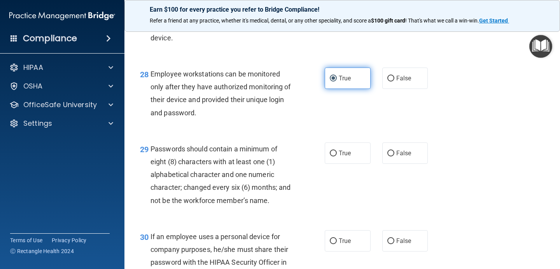
scroll to position [2072, 0]
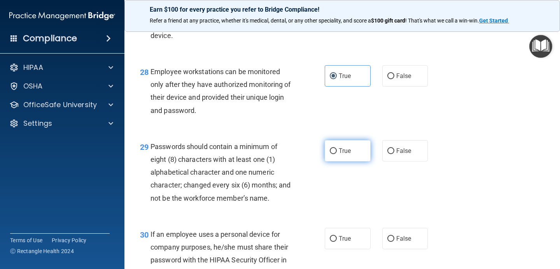
click at [344, 155] on span "True" at bounding box center [345, 150] width 12 height 7
click at [337, 154] on input "True" at bounding box center [333, 151] width 7 height 6
radio input "true"
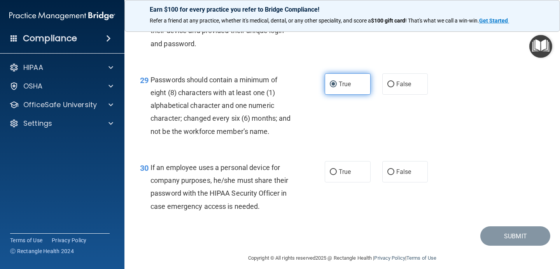
scroll to position [2160, 0]
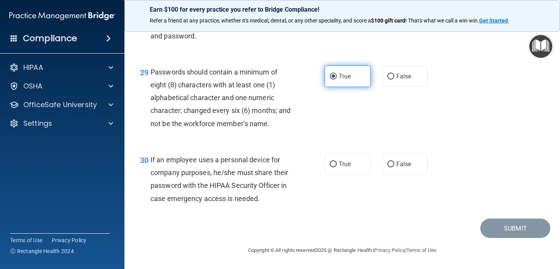
click at [344, 173] on label "True" at bounding box center [348, 164] width 46 height 21
click at [337, 168] on input "True" at bounding box center [333, 165] width 7 height 6
radio input "true"
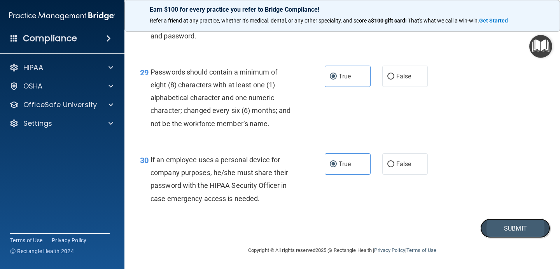
click at [485, 227] on button "Submit" at bounding box center [515, 229] width 70 height 20
click at [498, 225] on button "Submit" at bounding box center [515, 229] width 70 height 20
click at [515, 223] on button "Submit" at bounding box center [515, 229] width 70 height 20
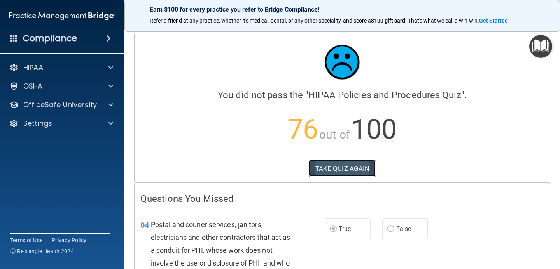
click at [371, 169] on button "TAKE QUIZ AGAIN" at bounding box center [342, 168] width 67 height 17
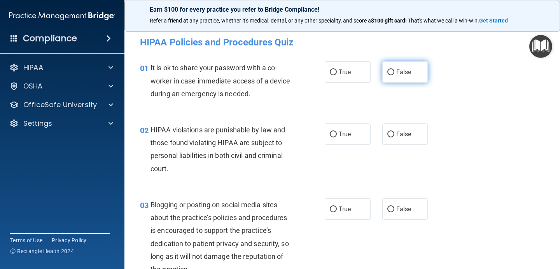
click at [402, 74] on span "False" at bounding box center [403, 71] width 15 height 7
click at [394, 74] on input "False" at bounding box center [390, 73] width 7 height 6
radio input "true"
click at [402, 74] on span "False" at bounding box center [403, 71] width 15 height 7
click at [394, 74] on input "False" at bounding box center [390, 73] width 7 height 6
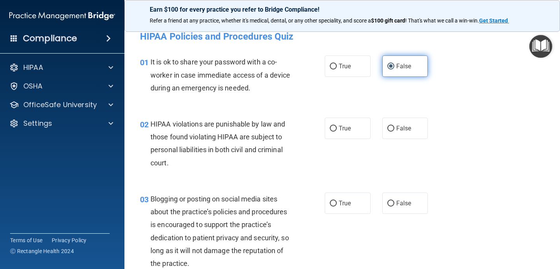
scroll to position [24, 0]
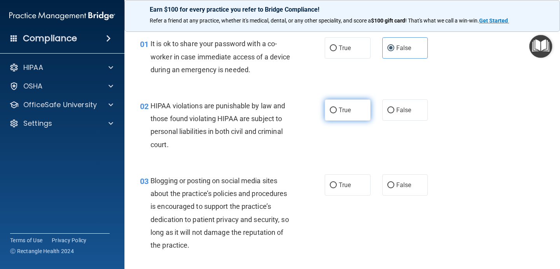
click at [344, 107] on span "True" at bounding box center [345, 109] width 12 height 7
click at [337, 108] on input "True" at bounding box center [333, 111] width 7 height 6
radio input "true"
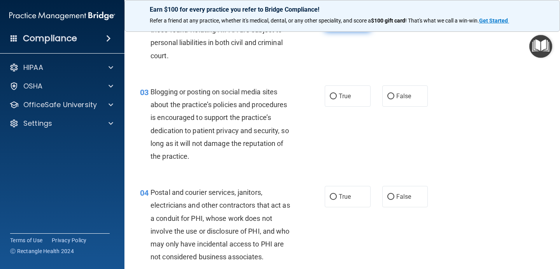
scroll to position [112, 0]
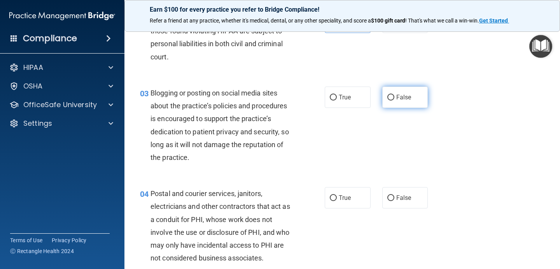
click at [402, 93] on label "False" at bounding box center [405, 97] width 46 height 21
click at [403, 101] on label "False" at bounding box center [405, 97] width 46 height 21
click at [394, 101] on input "False" at bounding box center [390, 98] width 7 height 6
radio input "true"
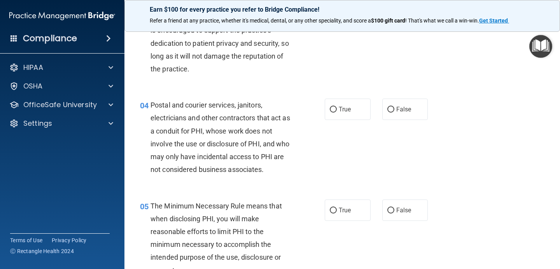
scroll to position [200, 0]
click at [339, 109] on span "True" at bounding box center [345, 109] width 12 height 7
click at [337, 109] on input "True" at bounding box center [333, 110] width 7 height 6
radio input "true"
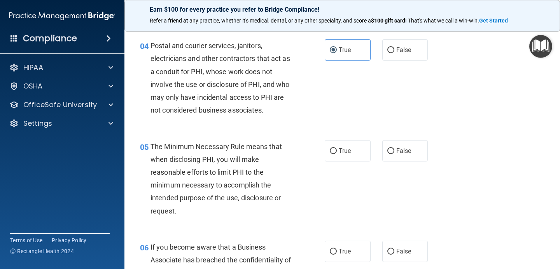
scroll to position [272, 0]
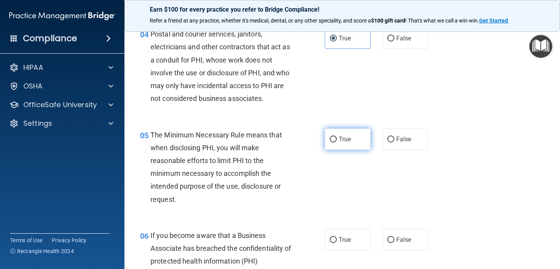
click at [339, 141] on span "True" at bounding box center [345, 139] width 12 height 7
click at [337, 141] on input "True" at bounding box center [333, 140] width 7 height 6
radio input "true"
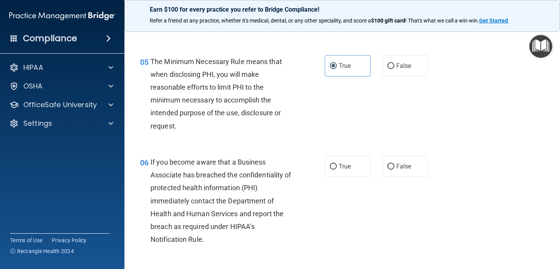
scroll to position [346, 0]
click at [391, 172] on label "False" at bounding box center [405, 165] width 46 height 21
click at [391, 169] on input "False" at bounding box center [390, 167] width 7 height 6
radio input "true"
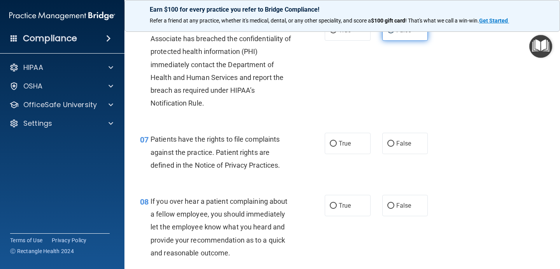
scroll to position [482, 0]
click at [360, 146] on label "True" at bounding box center [348, 143] width 46 height 21
click at [337, 146] on input "True" at bounding box center [333, 144] width 7 height 6
radio input "true"
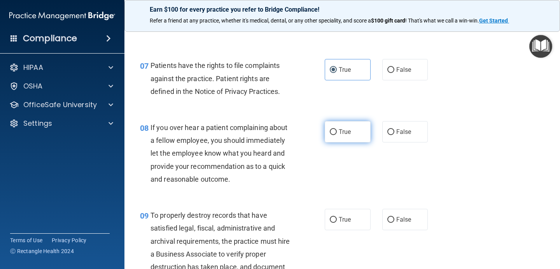
scroll to position [562, 0]
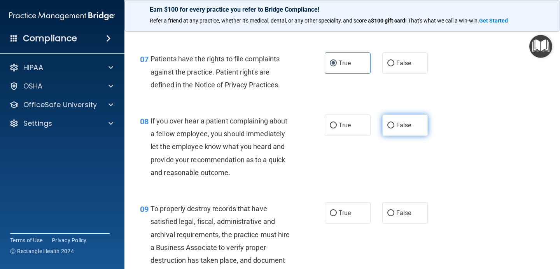
click at [405, 129] on label "False" at bounding box center [405, 125] width 46 height 21
click at [394, 129] on input "False" at bounding box center [390, 126] width 7 height 6
radio input "true"
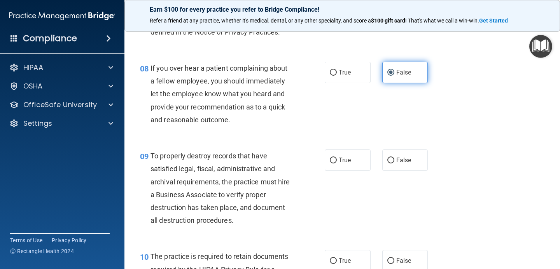
scroll to position [674, 0]
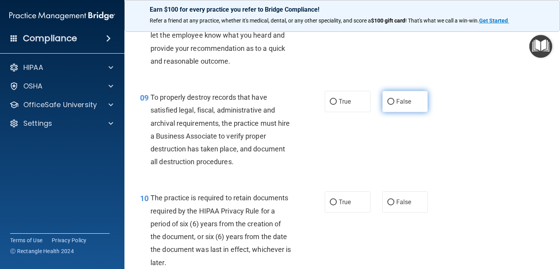
click at [396, 100] on span "False" at bounding box center [403, 101] width 15 height 7
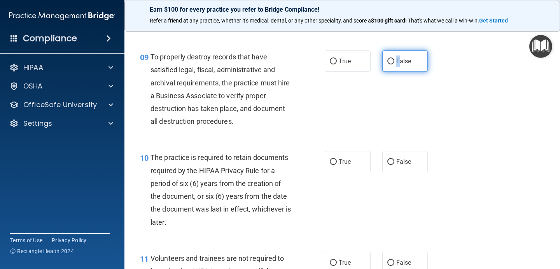
scroll to position [698, 0]
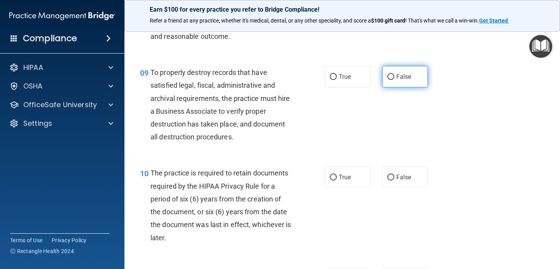
click at [406, 79] on span "False" at bounding box center [403, 76] width 15 height 7
click at [394, 79] on input "False" at bounding box center [390, 77] width 7 height 6
radio input "true"
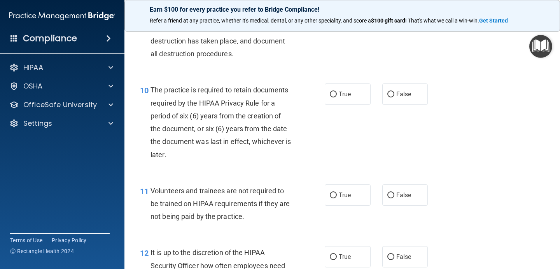
scroll to position [784, 0]
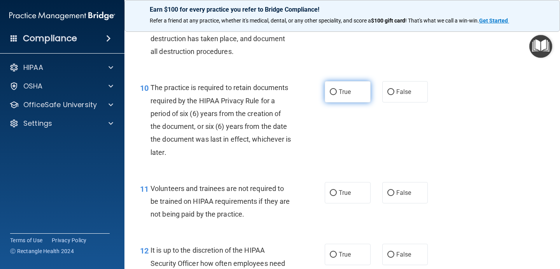
click at [341, 91] on span "True" at bounding box center [345, 91] width 12 height 7
click at [337, 91] on input "True" at bounding box center [333, 92] width 7 height 6
radio input "true"
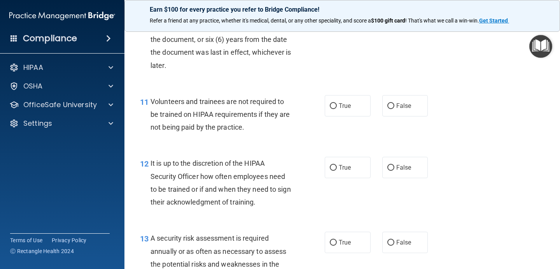
scroll to position [873, 0]
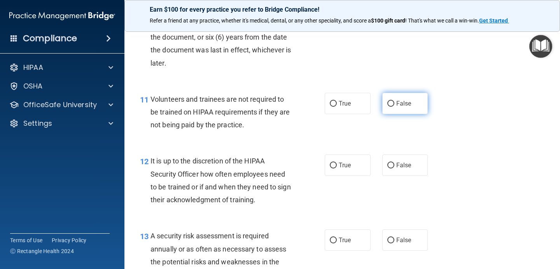
click at [396, 96] on label "False" at bounding box center [405, 103] width 46 height 21
click at [394, 101] on input "False" at bounding box center [390, 104] width 7 height 6
radio input "true"
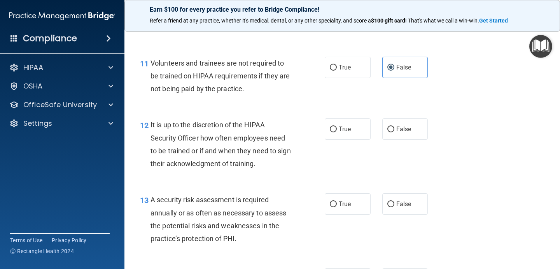
scroll to position [920, 0]
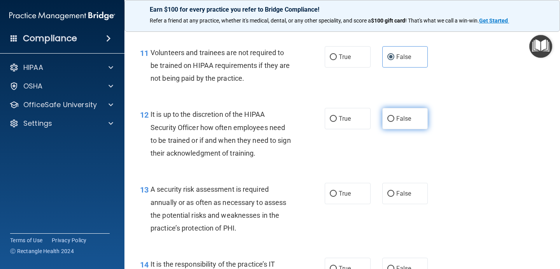
click at [404, 121] on span "False" at bounding box center [403, 118] width 15 height 7
click at [394, 121] on input "False" at bounding box center [390, 119] width 7 height 6
radio input "true"
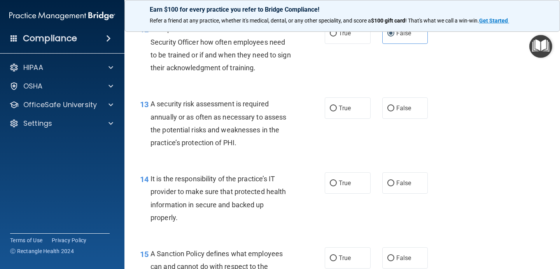
scroll to position [1007, 0]
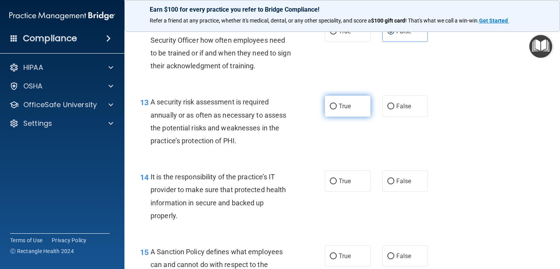
click at [359, 106] on label "True" at bounding box center [348, 106] width 46 height 21
click at [337, 106] on input "True" at bounding box center [333, 107] width 7 height 6
radio input "true"
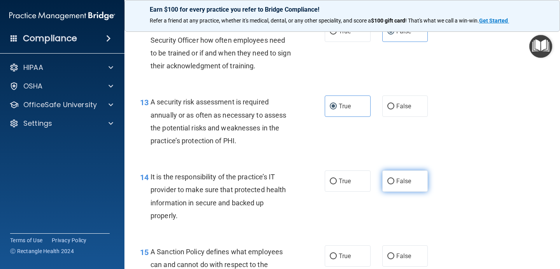
click at [395, 186] on label "False" at bounding box center [405, 181] width 46 height 21
click at [394, 185] on input "False" at bounding box center [390, 182] width 7 height 6
radio input "true"
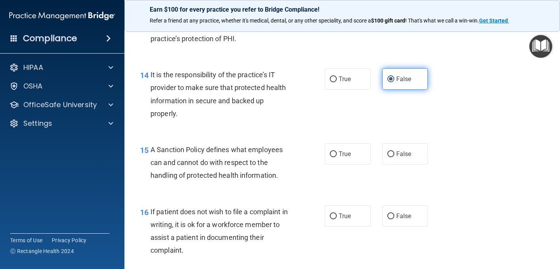
scroll to position [1118, 0]
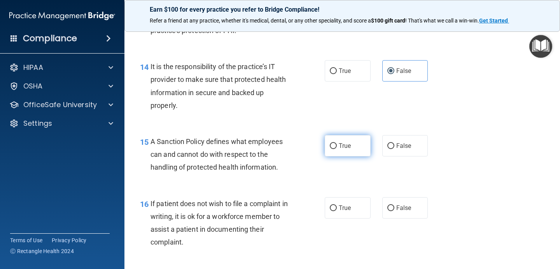
click at [358, 140] on label "True" at bounding box center [348, 145] width 46 height 21
click at [337, 143] on input "True" at bounding box center [333, 146] width 7 height 6
radio input "true"
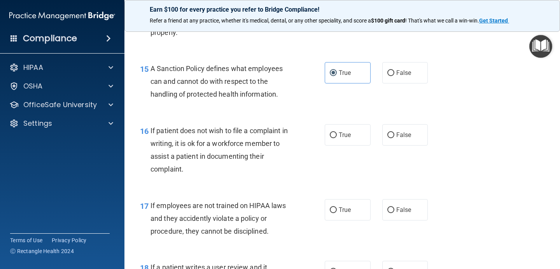
scroll to position [1191, 0]
click at [351, 124] on label "True" at bounding box center [348, 134] width 46 height 21
click at [337, 132] on input "True" at bounding box center [333, 135] width 7 height 6
radio input "true"
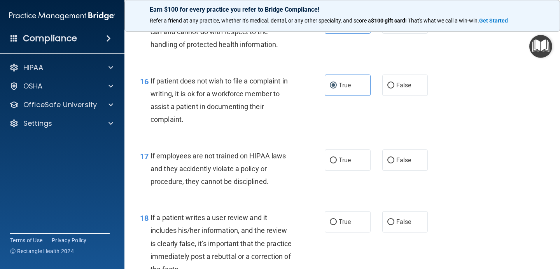
scroll to position [1241, 0]
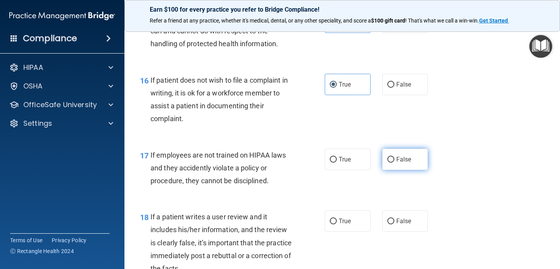
click at [398, 160] on span "False" at bounding box center [403, 159] width 15 height 7
click at [394, 160] on input "False" at bounding box center [390, 160] width 7 height 6
radio input "true"
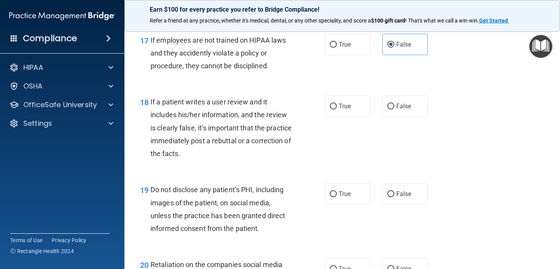
scroll to position [1360, 0]
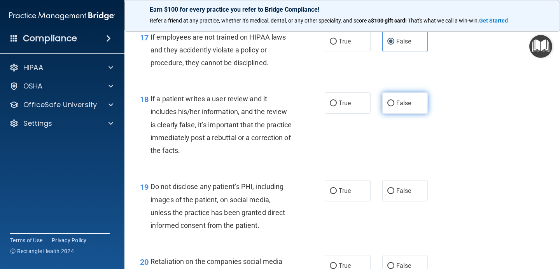
click at [393, 112] on label "False" at bounding box center [405, 103] width 46 height 21
click at [393, 106] on input "False" at bounding box center [390, 104] width 7 height 6
radio input "true"
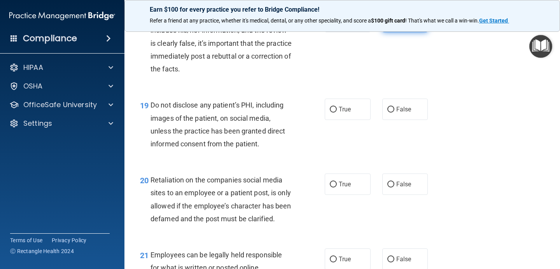
scroll to position [1444, 0]
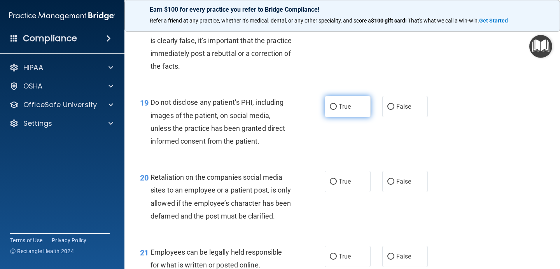
click at [334, 110] on input "True" at bounding box center [333, 107] width 7 height 6
radio input "true"
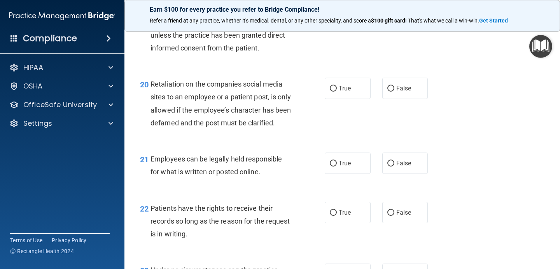
scroll to position [1543, 0]
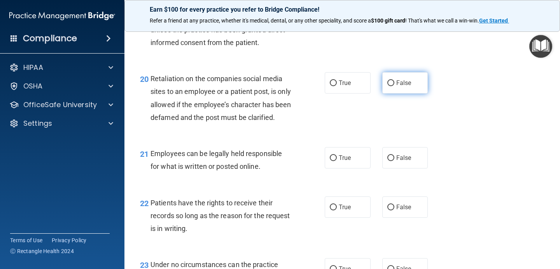
click at [395, 91] on label "False" at bounding box center [405, 82] width 46 height 21
click at [394, 86] on input "False" at bounding box center [390, 83] width 7 height 6
radio input "true"
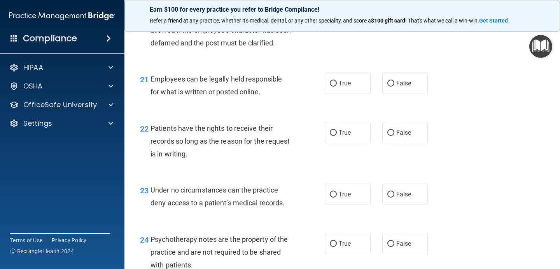
scroll to position [1618, 0]
click at [342, 86] on span "True" at bounding box center [345, 82] width 12 height 7
click at [337, 86] on input "True" at bounding box center [333, 83] width 7 height 6
radio input "true"
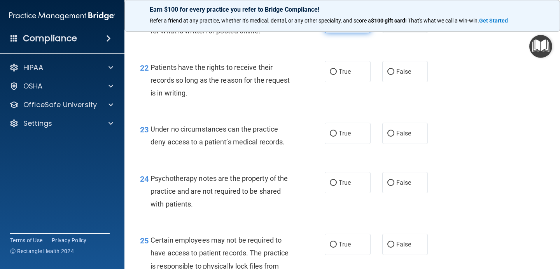
scroll to position [1679, 0]
click at [352, 82] on label "True" at bounding box center [348, 71] width 46 height 21
click at [337, 75] on input "True" at bounding box center [333, 72] width 7 height 6
radio input "true"
click at [394, 82] on label "False" at bounding box center [405, 71] width 46 height 21
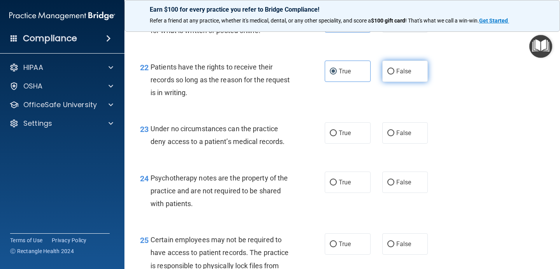
click at [394, 75] on input "False" at bounding box center [390, 72] width 7 height 6
radio input "true"
radio input "false"
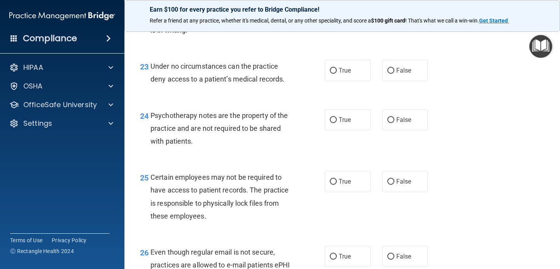
scroll to position [1739, 0]
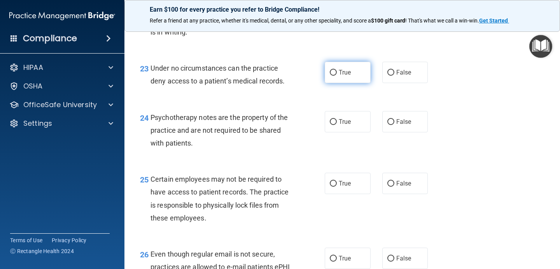
click at [346, 83] on label "True" at bounding box center [348, 72] width 46 height 21
click at [337, 76] on input "True" at bounding box center [333, 73] width 7 height 6
radio input "true"
click at [346, 126] on span "True" at bounding box center [345, 121] width 12 height 7
click at [337, 125] on input "True" at bounding box center [333, 122] width 7 height 6
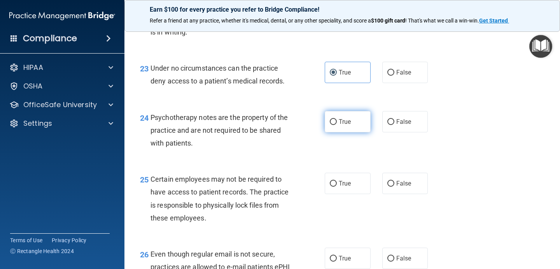
radio input "true"
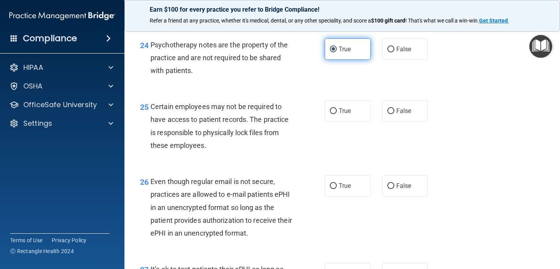
scroll to position [1818, 0]
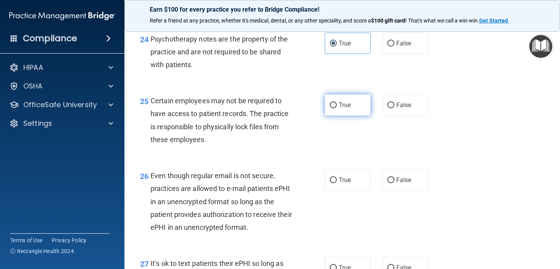
click at [351, 109] on span "True" at bounding box center [345, 104] width 12 height 7
click at [337, 108] on input "True" at bounding box center [333, 106] width 7 height 6
radio input "true"
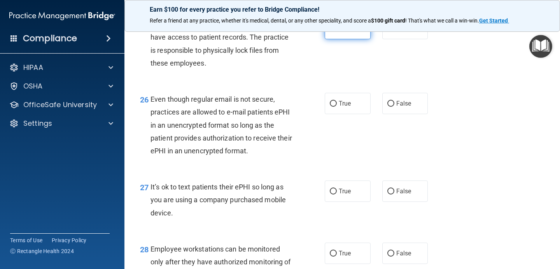
scroll to position [1903, 0]
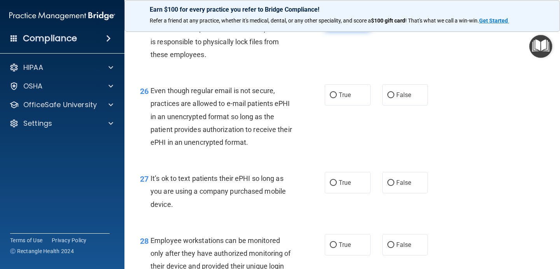
click at [351, 106] on label "True" at bounding box center [348, 94] width 46 height 21
click at [337, 98] on input "True" at bounding box center [333, 96] width 7 height 6
radio input "true"
click at [410, 187] on span "False" at bounding box center [403, 182] width 15 height 7
click at [394, 186] on input "False" at bounding box center [390, 183] width 7 height 6
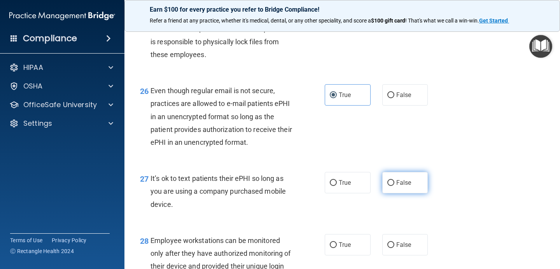
radio input "true"
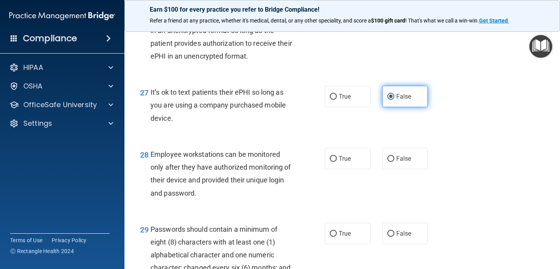
scroll to position [1993, 0]
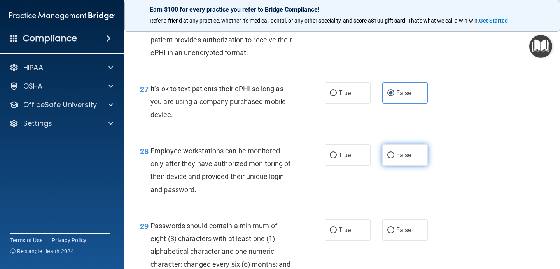
click at [405, 166] on label "False" at bounding box center [405, 155] width 46 height 21
click at [394, 159] on input "False" at bounding box center [390, 156] width 7 height 6
radio input "true"
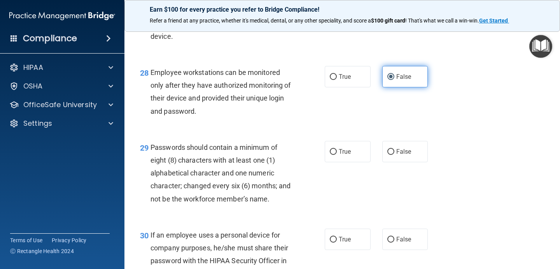
scroll to position [2102, 0]
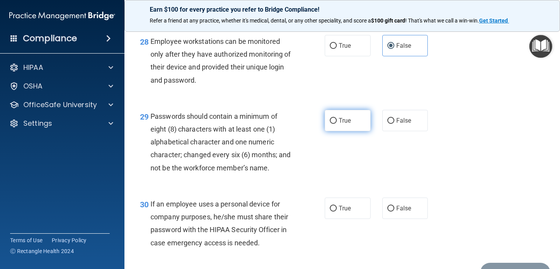
click at [353, 131] on label "True" at bounding box center [348, 120] width 46 height 21
click at [337, 124] on input "True" at bounding box center [333, 121] width 7 height 6
radio input "true"
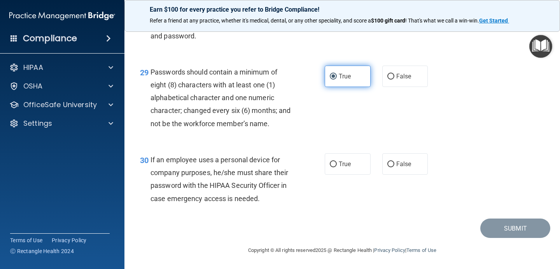
scroll to position [2160, 0]
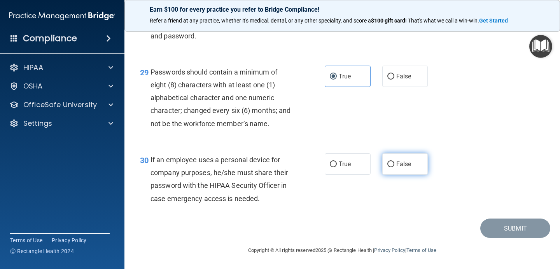
click at [393, 167] on input "False" at bounding box center [390, 165] width 7 height 6
radio input "true"
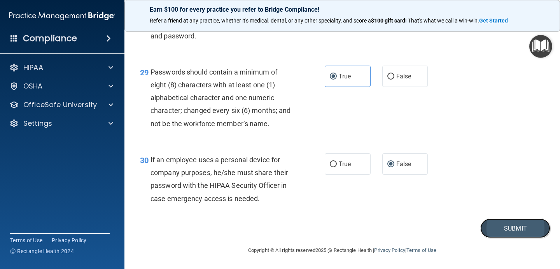
click at [500, 227] on button "Submit" at bounding box center [515, 229] width 70 height 20
click at [499, 227] on button "Submit" at bounding box center [515, 229] width 70 height 20
click at [481, 229] on button "Submit" at bounding box center [515, 229] width 70 height 20
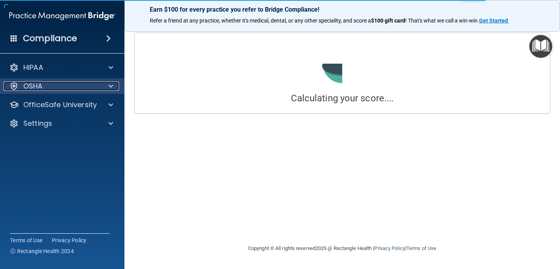
click at [101, 84] on div at bounding box center [109, 86] width 19 height 9
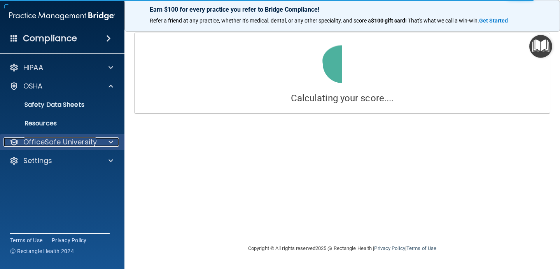
click at [94, 145] on p "OfficeSafe University" at bounding box center [59, 142] width 73 height 9
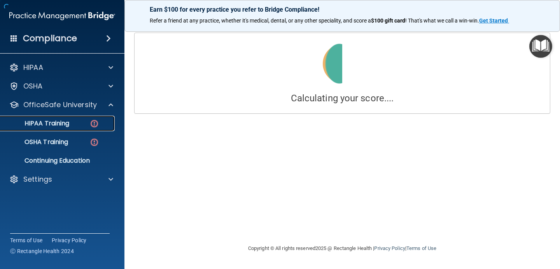
click at [80, 124] on div "HIPAA Training" at bounding box center [58, 124] width 106 height 8
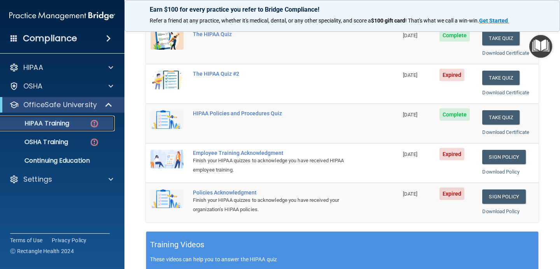
scroll to position [119, 0]
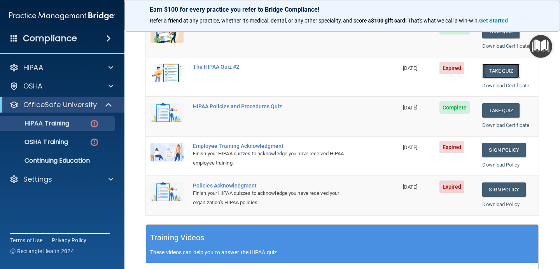
click at [487, 77] on button "Take Quiz" at bounding box center [500, 71] width 37 height 14
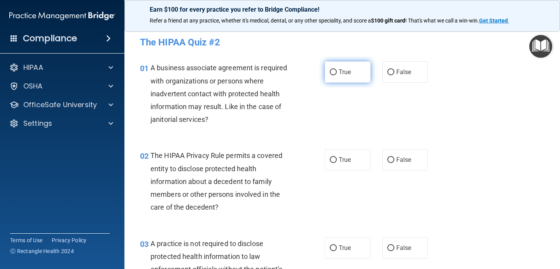
click at [364, 79] on label "True" at bounding box center [348, 71] width 46 height 21
click at [337, 75] on input "True" at bounding box center [333, 73] width 7 height 6
radio input "true"
click at [392, 79] on label "False" at bounding box center [405, 71] width 46 height 21
click at [392, 75] on input "False" at bounding box center [390, 73] width 7 height 6
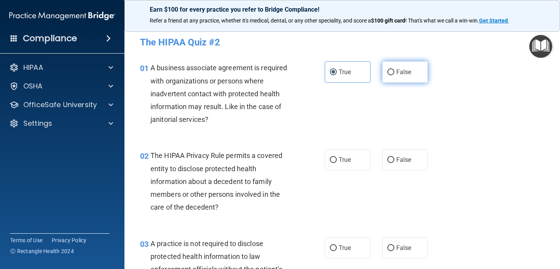
radio input "true"
radio input "false"
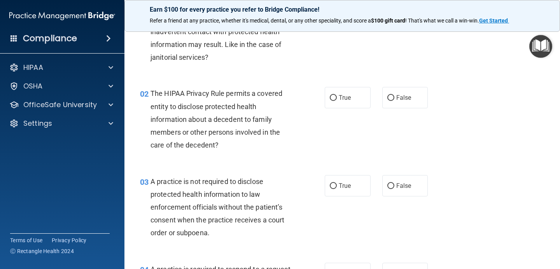
scroll to position [60, 0]
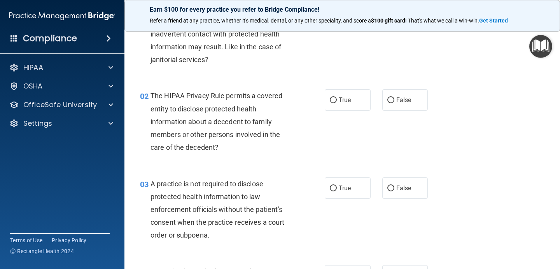
click at [372, 94] on div "True False" at bounding box center [380, 99] width 110 height 21
click at [355, 110] on label "True" at bounding box center [348, 99] width 46 height 21
click at [337, 103] on input "True" at bounding box center [333, 101] width 7 height 6
radio input "true"
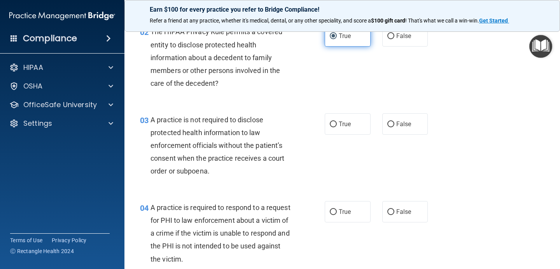
scroll to position [124, 0]
click at [395, 128] on label "False" at bounding box center [405, 123] width 46 height 21
click at [394, 127] on input "False" at bounding box center [390, 124] width 7 height 6
radio input "true"
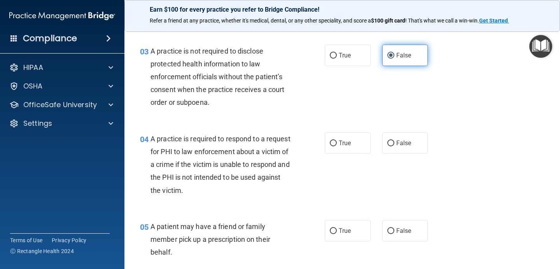
scroll to position [192, 0]
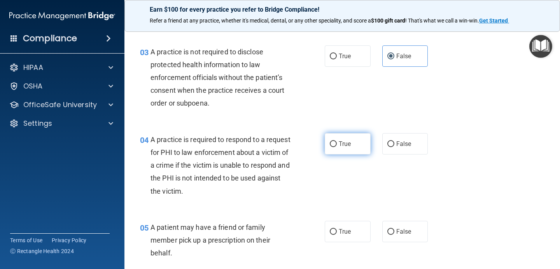
click at [339, 144] on span "True" at bounding box center [345, 143] width 12 height 7
click at [337, 144] on input "True" at bounding box center [333, 144] width 7 height 6
radio input "true"
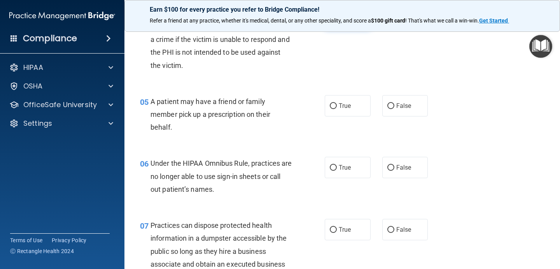
scroll to position [318, 0]
click at [344, 105] on span "True" at bounding box center [345, 106] width 12 height 7
click at [337, 105] on input "True" at bounding box center [333, 107] width 7 height 6
radio input "true"
click at [390, 106] on input "False" at bounding box center [390, 107] width 7 height 6
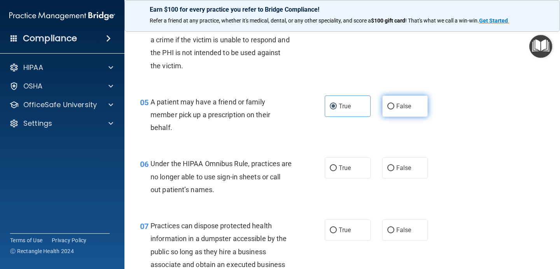
radio input "true"
radio input "false"
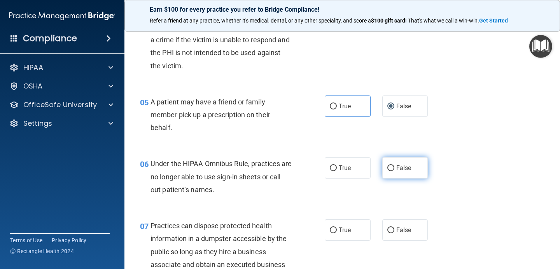
click at [393, 166] on input "False" at bounding box center [390, 169] width 7 height 6
radio input "true"
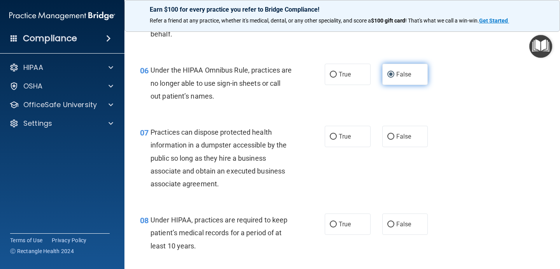
scroll to position [420, 0]
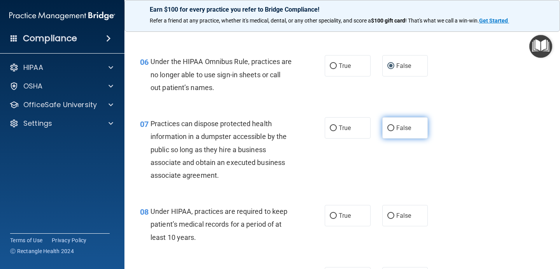
click at [399, 133] on label "False" at bounding box center [405, 127] width 46 height 21
click at [394, 131] on input "False" at bounding box center [390, 129] width 7 height 6
radio input "true"
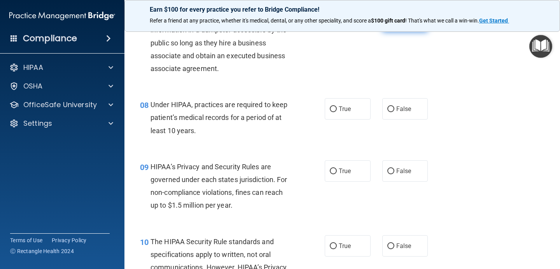
scroll to position [525, 0]
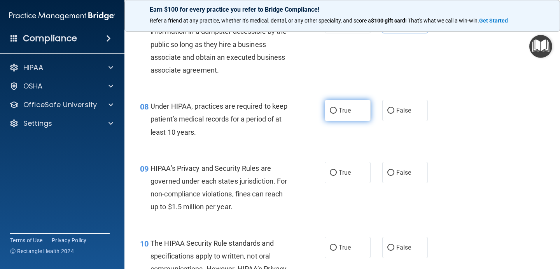
click at [342, 113] on span "True" at bounding box center [345, 110] width 12 height 7
click at [337, 113] on input "True" at bounding box center [333, 111] width 7 height 6
radio input "true"
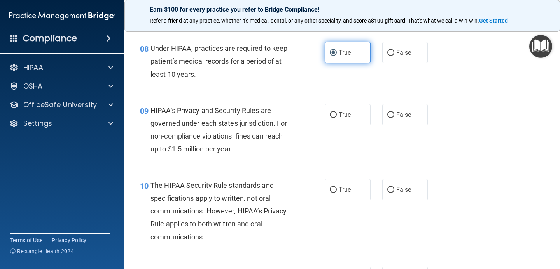
scroll to position [581, 0]
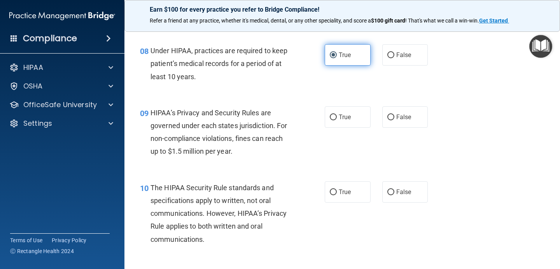
click at [342, 113] on span "True" at bounding box center [345, 116] width 12 height 7
click at [337, 115] on input "True" at bounding box center [333, 118] width 7 height 6
radio input "true"
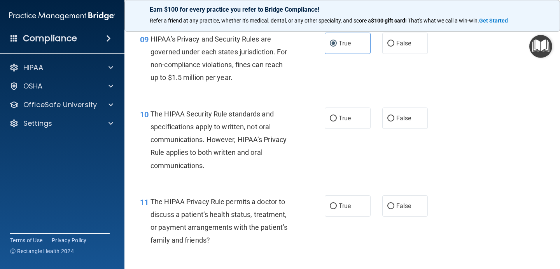
scroll to position [659, 0]
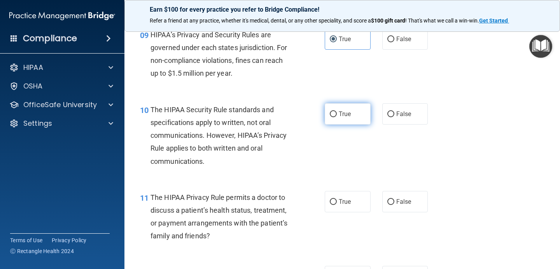
click at [332, 116] on input "True" at bounding box center [333, 115] width 7 height 6
radio input "true"
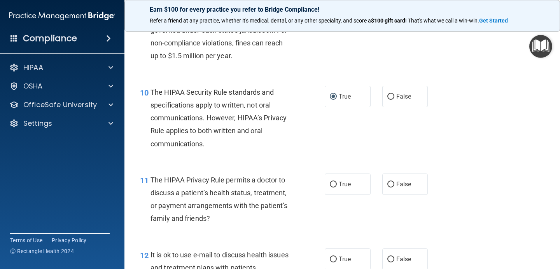
scroll to position [680, 0]
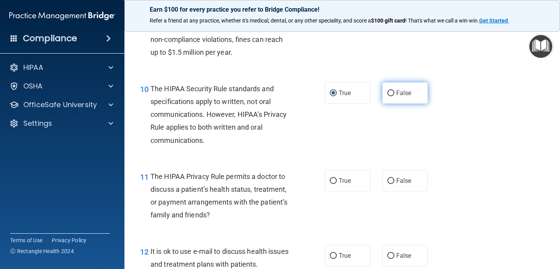
click at [400, 91] on span "False" at bounding box center [403, 92] width 15 height 7
click at [394, 91] on input "False" at bounding box center [390, 94] width 7 height 6
radio input "true"
radio input "false"
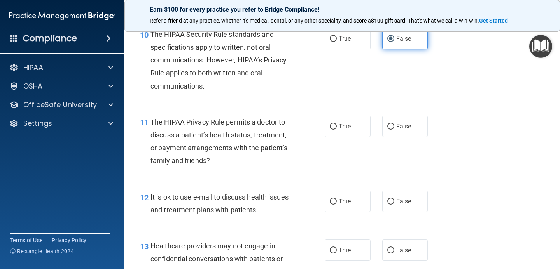
scroll to position [737, 0]
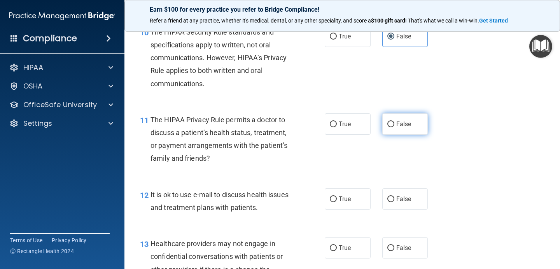
click at [403, 134] on label "False" at bounding box center [405, 123] width 46 height 21
click at [394, 127] on input "False" at bounding box center [390, 125] width 7 height 6
radio input "true"
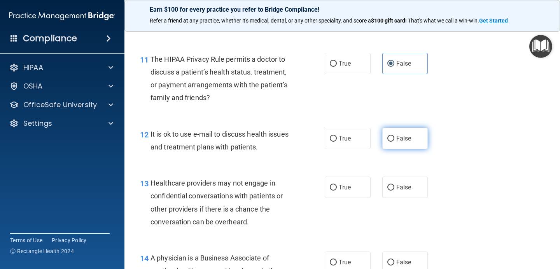
scroll to position [798, 0]
click at [403, 132] on label "False" at bounding box center [405, 137] width 46 height 21
click at [394, 136] on input "False" at bounding box center [390, 139] width 7 height 6
radio input "true"
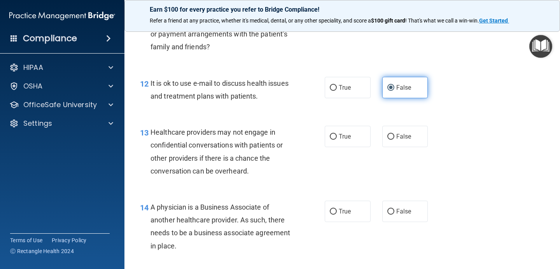
scroll to position [848, 0]
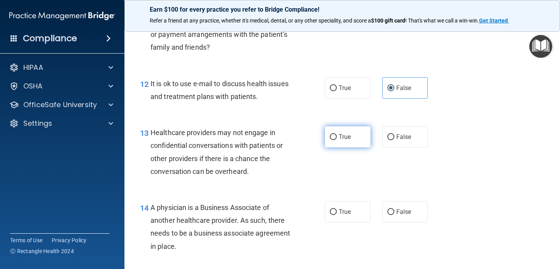
click at [356, 139] on label "True" at bounding box center [348, 136] width 46 height 21
click at [337, 139] on input "True" at bounding box center [333, 137] width 7 height 6
radio input "true"
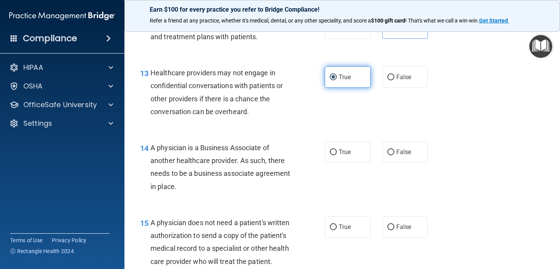
scroll to position [913, 0]
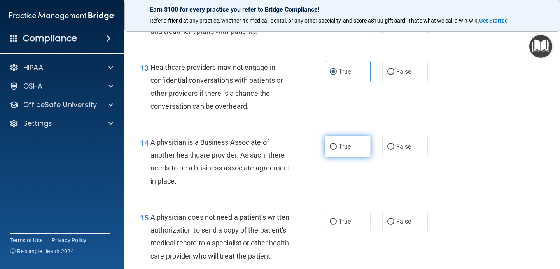
click at [356, 138] on label "True" at bounding box center [348, 146] width 46 height 21
click at [337, 144] on input "True" at bounding box center [333, 147] width 7 height 6
radio input "true"
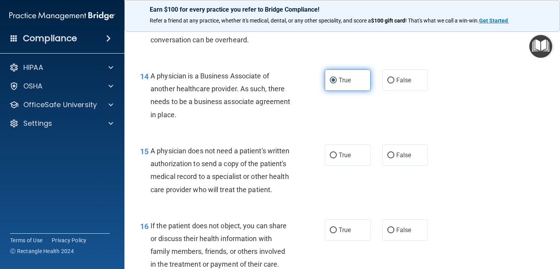
scroll to position [983, 0]
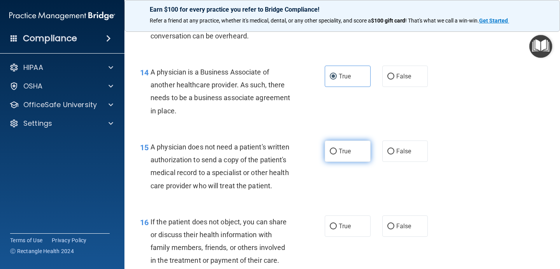
click at [342, 157] on label "True" at bounding box center [348, 151] width 46 height 21
click at [337, 155] on input "True" at bounding box center [333, 152] width 7 height 6
radio input "true"
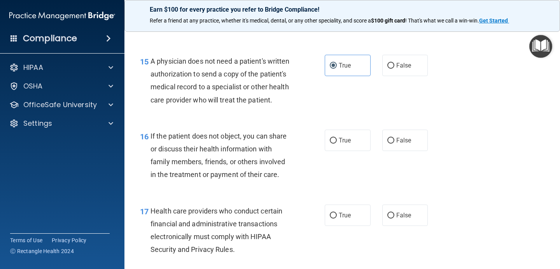
scroll to position [1084, 0]
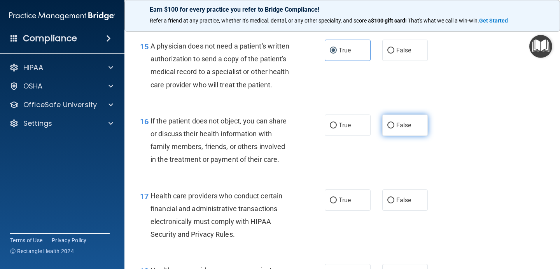
click at [399, 133] on label "False" at bounding box center [405, 125] width 46 height 21
click at [394, 129] on input "False" at bounding box center [390, 126] width 7 height 6
radio input "true"
click at [399, 133] on label "False" at bounding box center [405, 125] width 46 height 21
click at [394, 129] on input "False" at bounding box center [390, 126] width 7 height 6
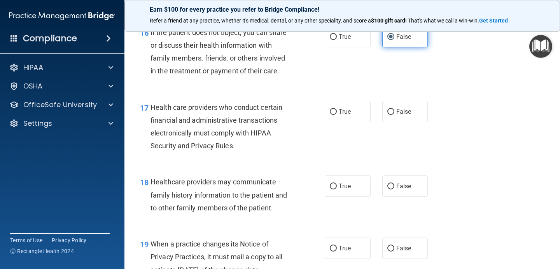
scroll to position [1171, 0]
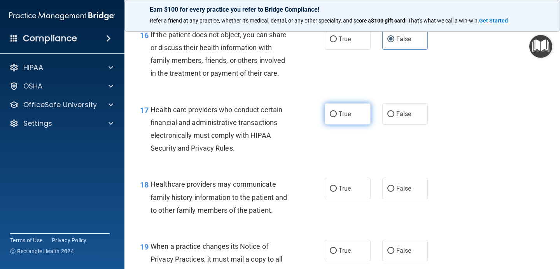
click at [360, 119] on label "True" at bounding box center [348, 113] width 46 height 21
click at [337, 117] on input "True" at bounding box center [333, 115] width 7 height 6
radio input "true"
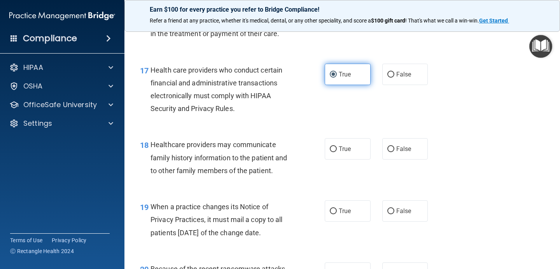
scroll to position [1217, 0]
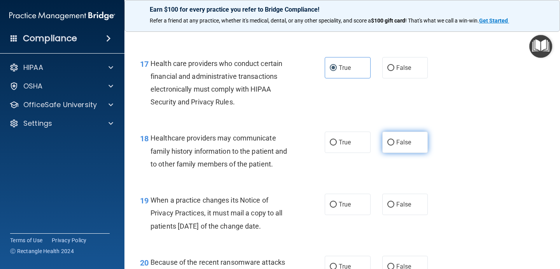
click at [388, 140] on input "False" at bounding box center [390, 143] width 7 height 6
radio input "true"
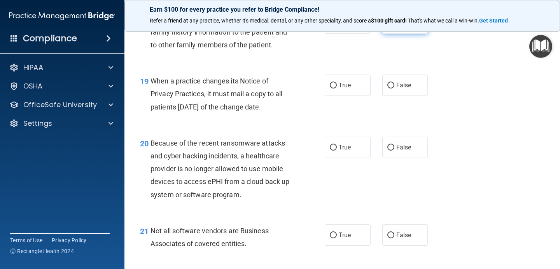
scroll to position [1337, 0]
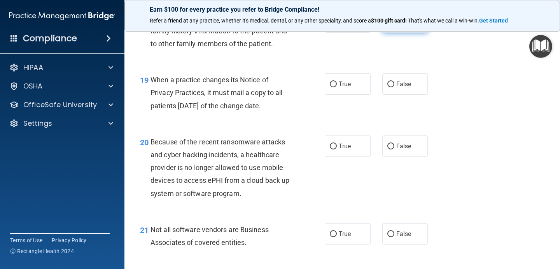
click at [382, 152] on label "False" at bounding box center [405, 146] width 46 height 21
click at [387, 150] on input "False" at bounding box center [390, 147] width 7 height 6
radio input "true"
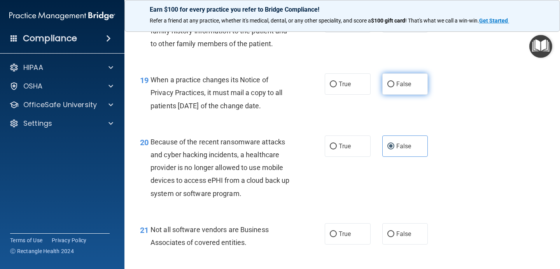
click at [389, 89] on label "False" at bounding box center [405, 83] width 46 height 21
click at [389, 87] on input "False" at bounding box center [390, 85] width 7 height 6
radio input "true"
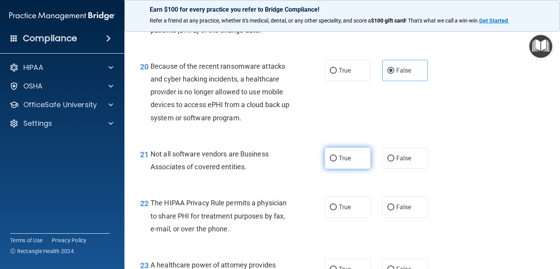
scroll to position [1414, 0]
click at [368, 155] on label "True" at bounding box center [348, 157] width 46 height 21
click at [337, 155] on input "True" at bounding box center [333, 158] width 7 height 6
radio input "true"
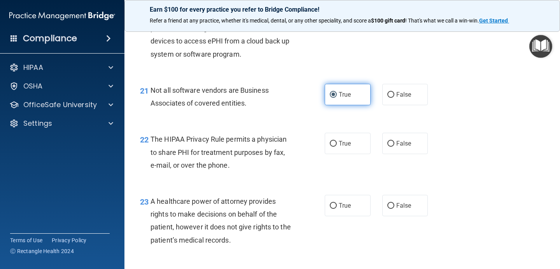
scroll to position [1484, 0]
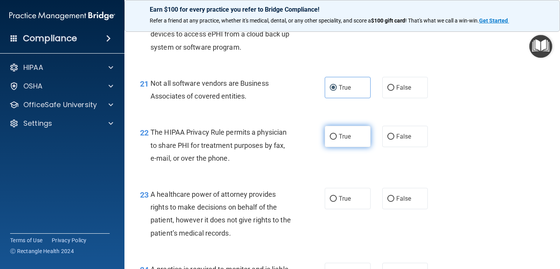
click at [347, 144] on label "True" at bounding box center [348, 136] width 46 height 21
click at [337, 140] on input "True" at bounding box center [333, 137] width 7 height 6
radio input "true"
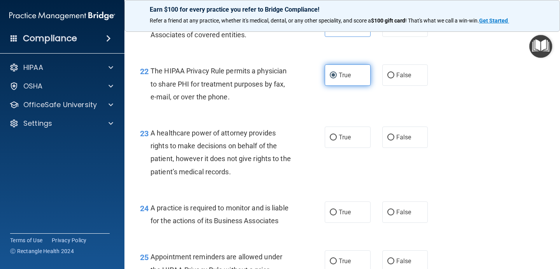
scroll to position [1541, 0]
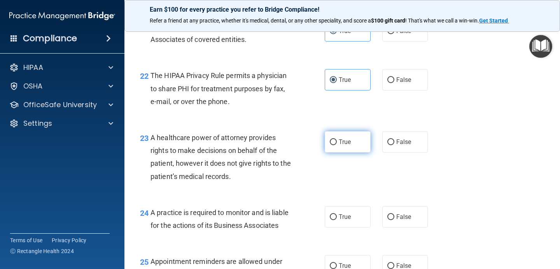
click at [347, 144] on span "True" at bounding box center [345, 141] width 12 height 7
click at [337, 144] on input "True" at bounding box center [333, 143] width 7 height 6
radio input "true"
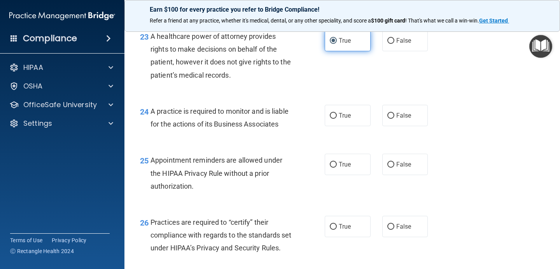
scroll to position [1644, 0]
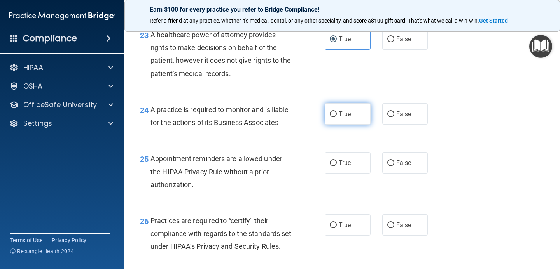
click at [344, 119] on label "True" at bounding box center [348, 113] width 46 height 21
click at [337, 117] on input "True" at bounding box center [333, 115] width 7 height 6
radio input "true"
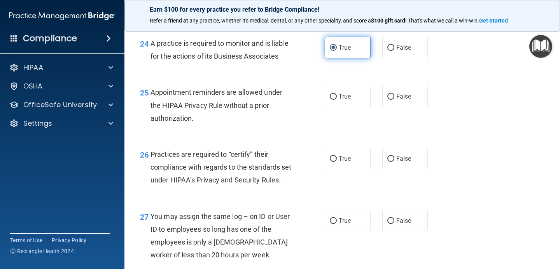
scroll to position [1707, 0]
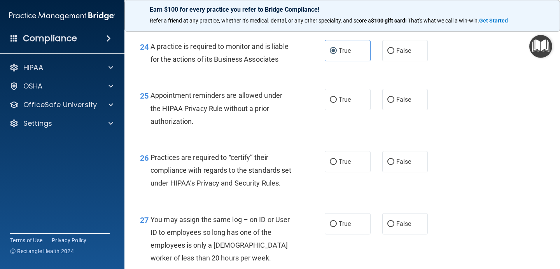
click at [371, 107] on div "True False" at bounding box center [380, 99] width 110 height 21
click at [336, 101] on input "True" at bounding box center [333, 100] width 7 height 6
radio input "true"
click at [354, 164] on label "True" at bounding box center [348, 161] width 46 height 21
click at [337, 164] on input "True" at bounding box center [333, 162] width 7 height 6
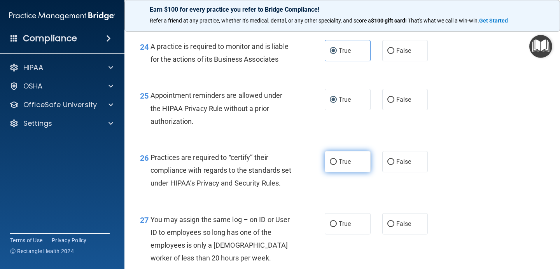
radio input "true"
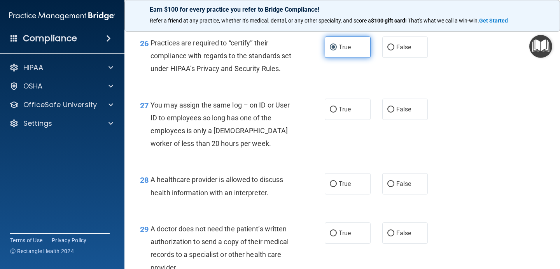
scroll to position [1823, 0]
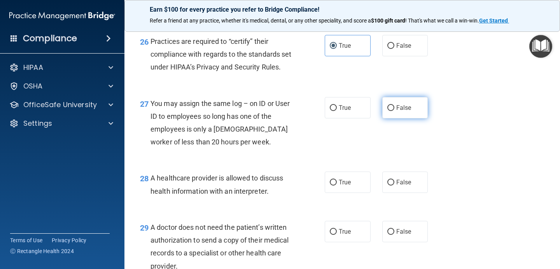
click at [404, 112] on span "False" at bounding box center [403, 107] width 15 height 7
click at [394, 111] on input "False" at bounding box center [390, 108] width 7 height 6
radio input "true"
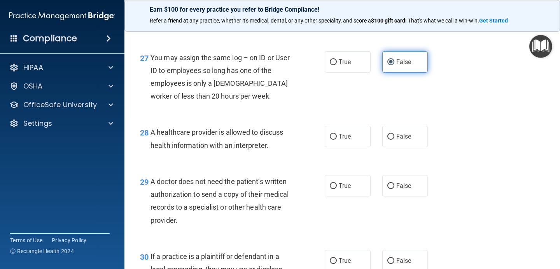
scroll to position [1870, 0]
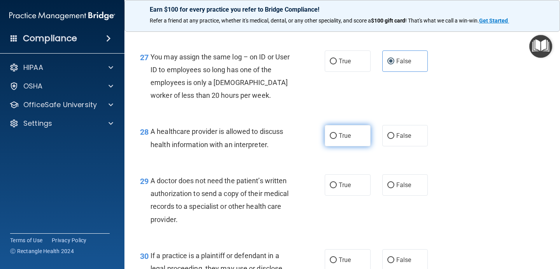
click at [330, 139] on input "True" at bounding box center [333, 136] width 7 height 6
radio input "true"
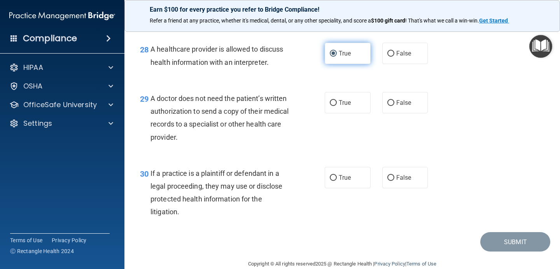
scroll to position [1949, 0]
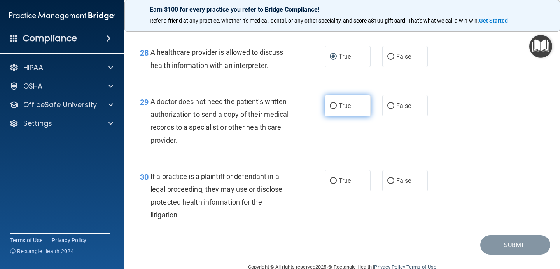
click at [351, 112] on label "True" at bounding box center [348, 105] width 46 height 21
click at [337, 109] on input "True" at bounding box center [333, 106] width 7 height 6
radio input "true"
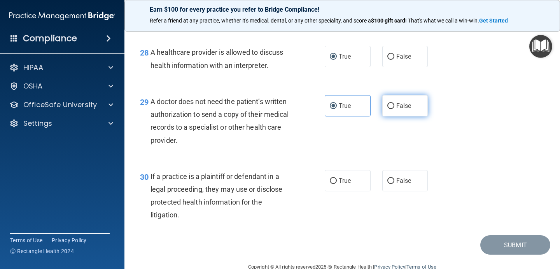
click at [397, 112] on label "False" at bounding box center [405, 105] width 46 height 21
click at [394, 109] on input "False" at bounding box center [390, 106] width 7 height 6
radio input "true"
radio input "false"
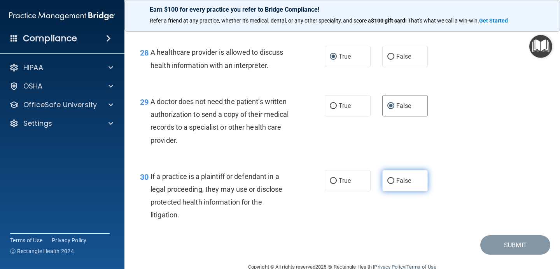
click at [420, 192] on label "False" at bounding box center [405, 180] width 46 height 21
click at [394, 184] on input "False" at bounding box center [390, 181] width 7 height 6
radio input "true"
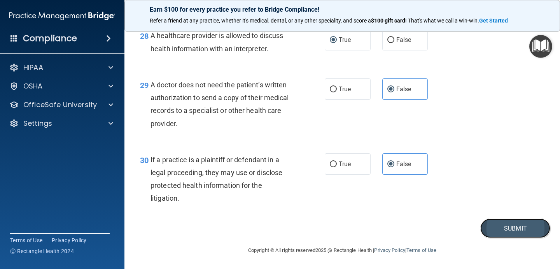
click at [499, 228] on button "Submit" at bounding box center [515, 229] width 70 height 20
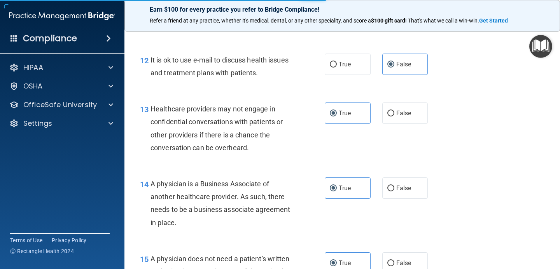
scroll to position [873, 0]
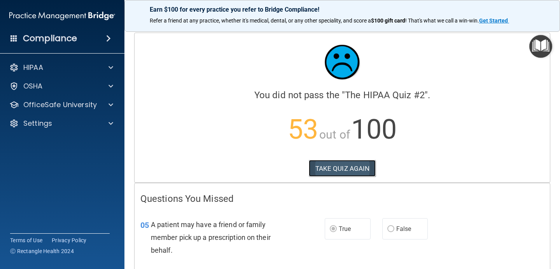
click at [362, 162] on button "TAKE QUIZ AGAIN" at bounding box center [342, 168] width 67 height 17
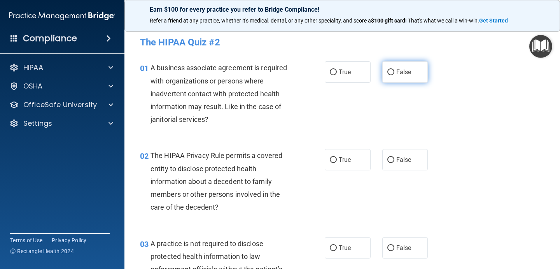
click at [397, 69] on span "False" at bounding box center [403, 71] width 15 height 7
click at [394, 70] on input "False" at bounding box center [390, 73] width 7 height 6
radio input "true"
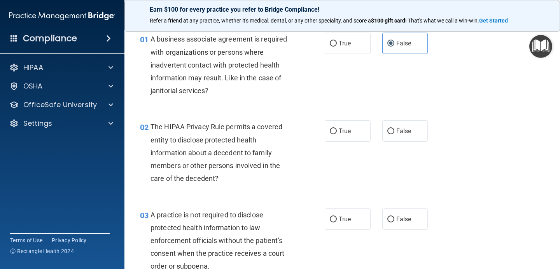
scroll to position [30, 0]
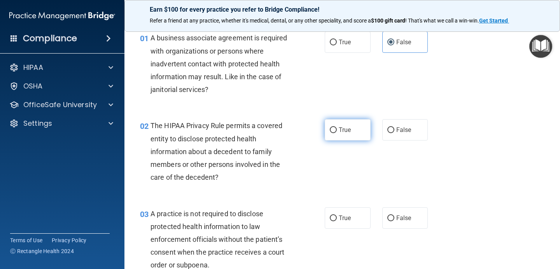
click at [330, 130] on input "True" at bounding box center [333, 130] width 7 height 6
radio input "true"
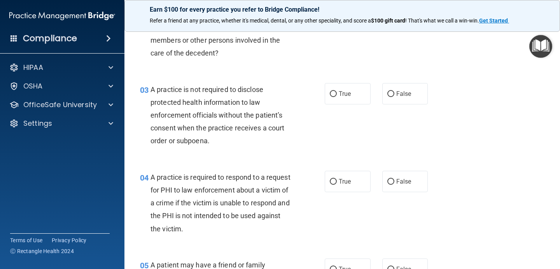
scroll to position [156, 0]
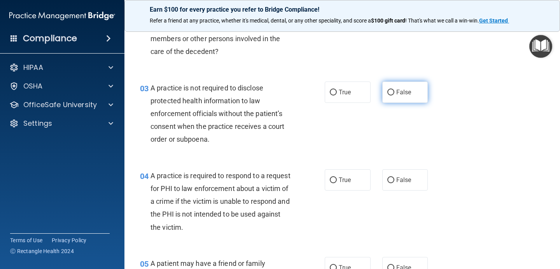
click at [407, 93] on span "False" at bounding box center [403, 92] width 15 height 7
click at [394, 93] on input "False" at bounding box center [390, 93] width 7 height 6
radio input "true"
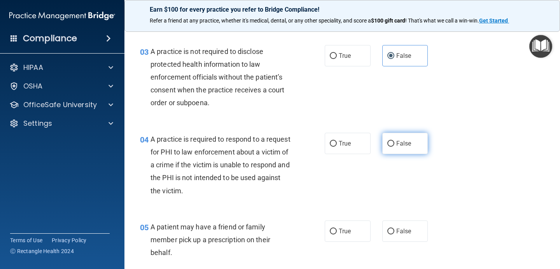
scroll to position [194, 0]
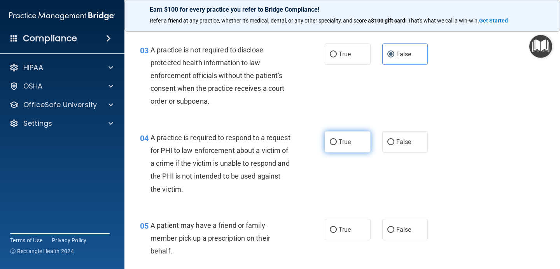
click at [335, 141] on input "True" at bounding box center [333, 143] width 7 height 6
radio input "true"
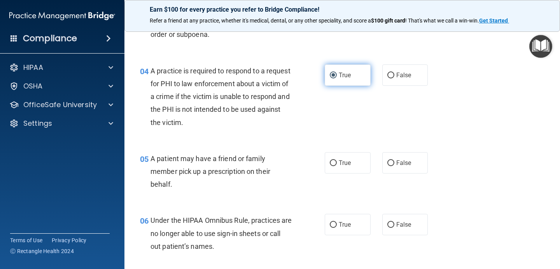
scroll to position [262, 0]
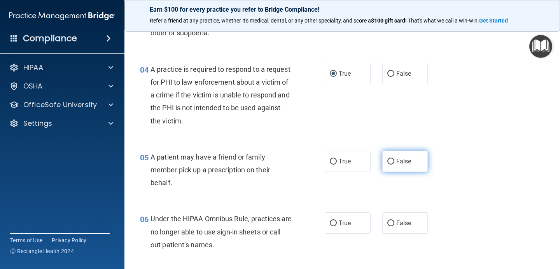
click at [400, 162] on span "False" at bounding box center [403, 161] width 15 height 7
click at [394, 162] on input "False" at bounding box center [390, 162] width 7 height 6
radio input "true"
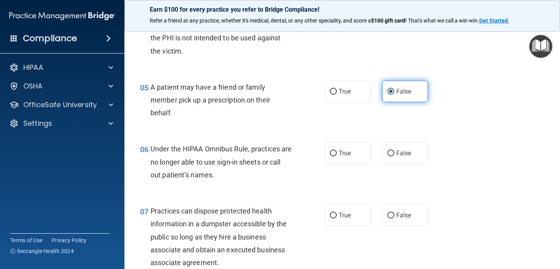
scroll to position [338, 0]
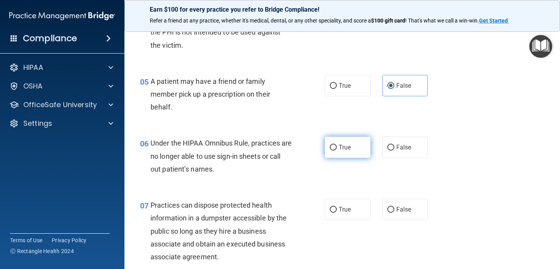
click at [367, 149] on label "True" at bounding box center [348, 147] width 46 height 21
click at [337, 149] on input "True" at bounding box center [333, 148] width 7 height 6
radio input "true"
click at [398, 152] on label "False" at bounding box center [405, 147] width 46 height 21
click at [394, 151] on input "False" at bounding box center [390, 148] width 7 height 6
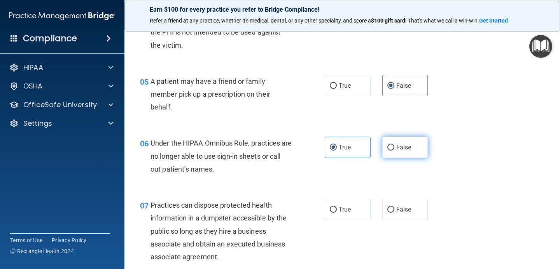
radio input "true"
radio input "false"
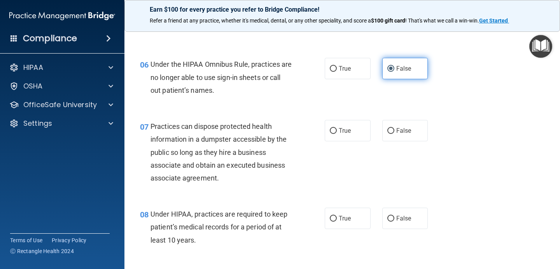
scroll to position [423, 0]
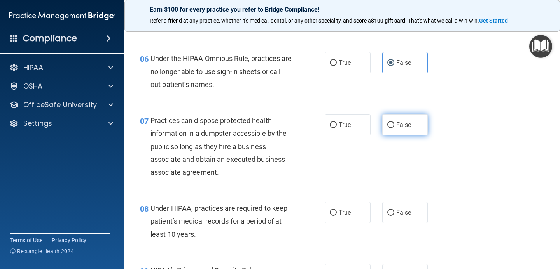
click at [402, 126] on span "False" at bounding box center [403, 124] width 15 height 7
click at [394, 126] on input "False" at bounding box center [390, 125] width 7 height 6
radio input "true"
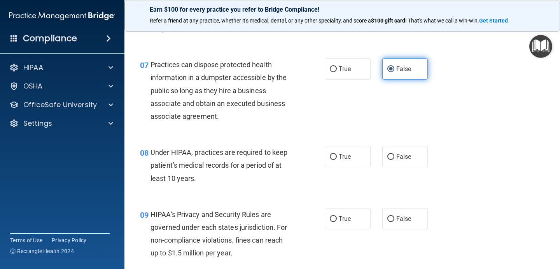
scroll to position [494, 0]
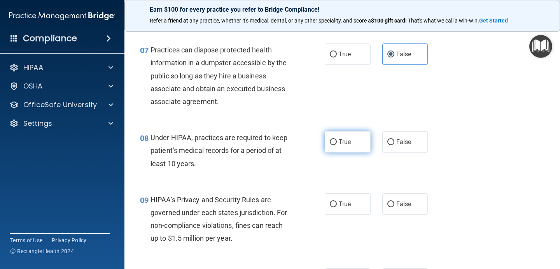
click at [363, 144] on label "True" at bounding box center [348, 141] width 46 height 21
click at [337, 144] on input "True" at bounding box center [333, 143] width 7 height 6
radio input "true"
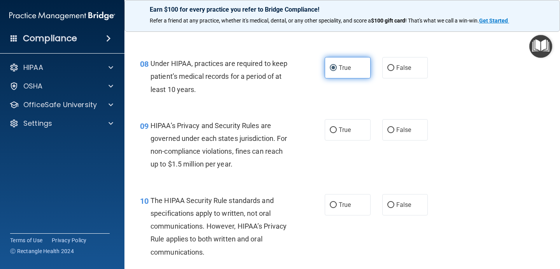
scroll to position [570, 0]
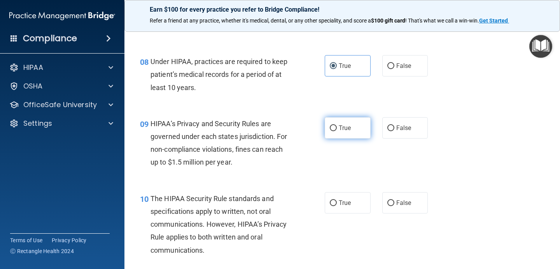
click at [354, 135] on label "True" at bounding box center [348, 127] width 46 height 21
click at [337, 131] on input "True" at bounding box center [333, 129] width 7 height 6
radio input "true"
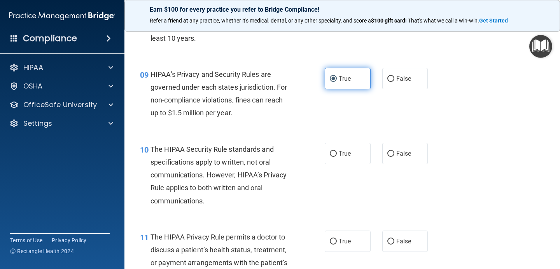
scroll to position [630, 0]
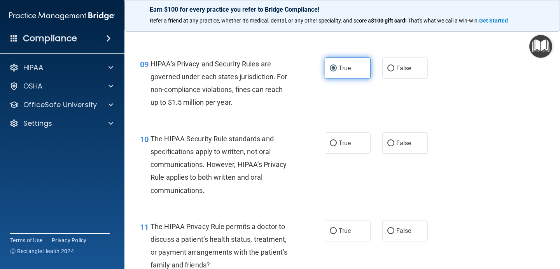
click at [354, 133] on label "True" at bounding box center [348, 143] width 46 height 21
click at [337, 141] on input "True" at bounding box center [333, 144] width 7 height 6
radio input "true"
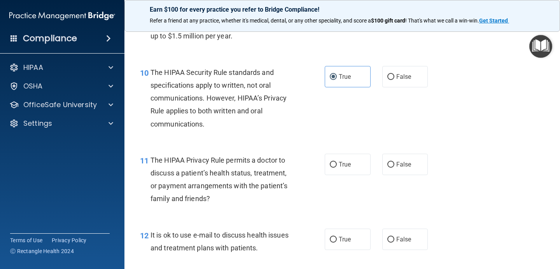
scroll to position [698, 0]
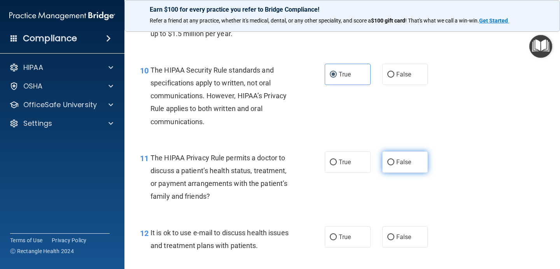
click at [399, 166] on label "False" at bounding box center [405, 162] width 46 height 21
click at [394, 166] on input "False" at bounding box center [390, 163] width 7 height 6
radio input "true"
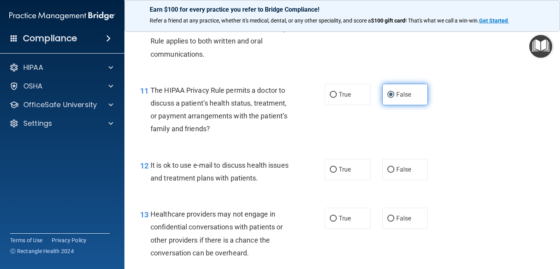
scroll to position [767, 0]
click at [399, 166] on span "False" at bounding box center [403, 168] width 15 height 7
click at [394, 166] on input "False" at bounding box center [390, 169] width 7 height 6
radio input "true"
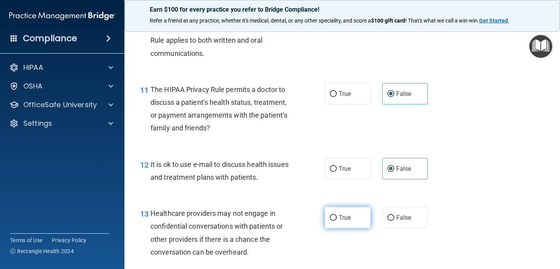
click at [361, 227] on label "True" at bounding box center [348, 217] width 46 height 21
click at [337, 221] on input "True" at bounding box center [333, 218] width 7 height 6
radio input "true"
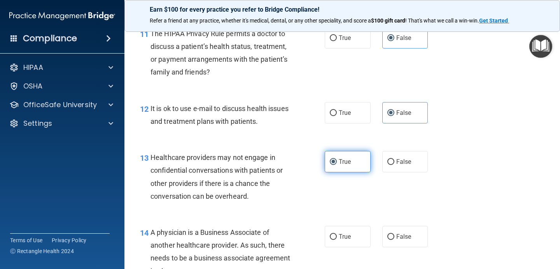
scroll to position [843, 0]
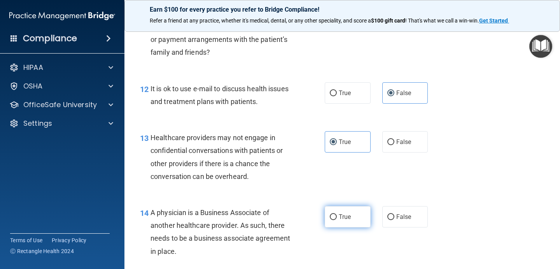
click at [353, 221] on label "True" at bounding box center [348, 216] width 46 height 21
click at [337, 220] on input "True" at bounding box center [333, 218] width 7 height 6
radio input "true"
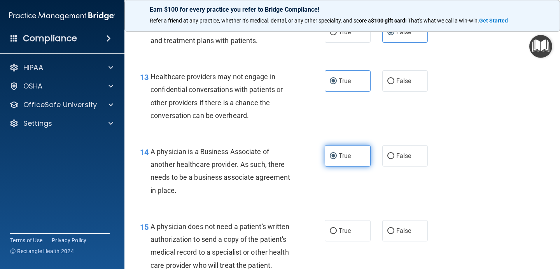
scroll to position [908, 0]
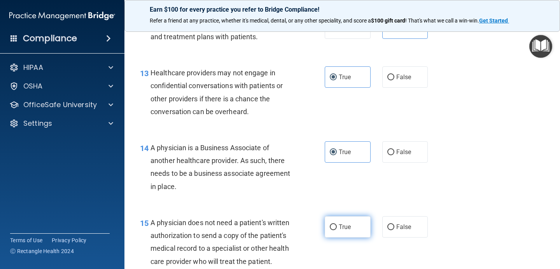
click at [352, 224] on label "True" at bounding box center [348, 226] width 46 height 21
click at [337, 225] on input "True" at bounding box center [333, 228] width 7 height 6
radio input "true"
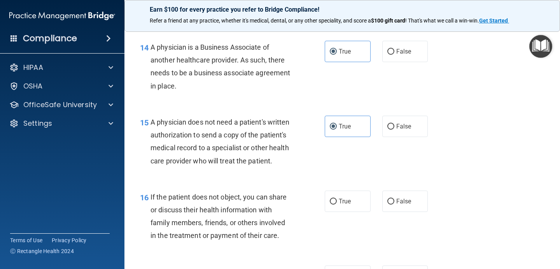
scroll to position [1014, 0]
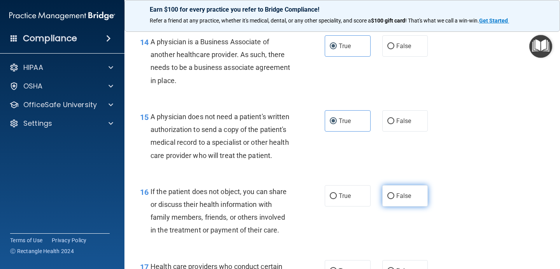
click at [402, 194] on span "False" at bounding box center [403, 195] width 15 height 7
click at [394, 194] on input "False" at bounding box center [390, 197] width 7 height 6
radio input "true"
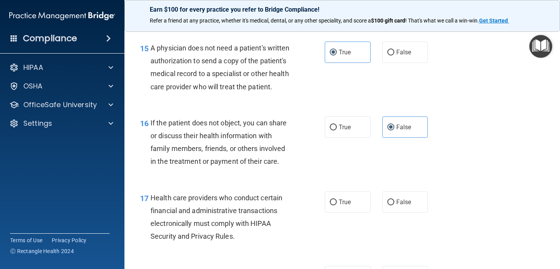
scroll to position [1084, 0]
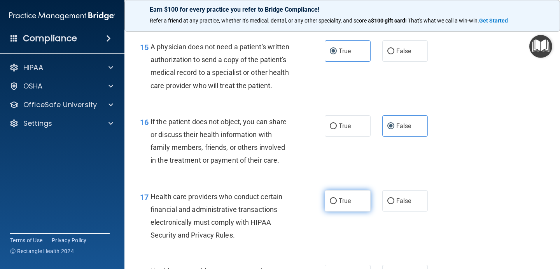
click at [355, 202] on label "True" at bounding box center [348, 200] width 46 height 21
click at [337, 202] on input "True" at bounding box center [333, 202] width 7 height 6
radio input "true"
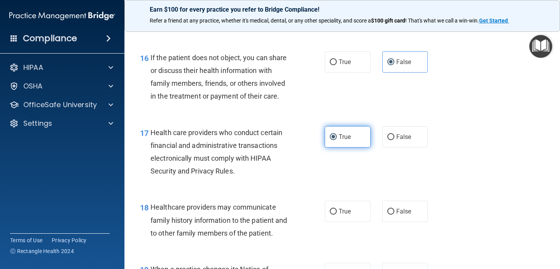
scroll to position [1149, 0]
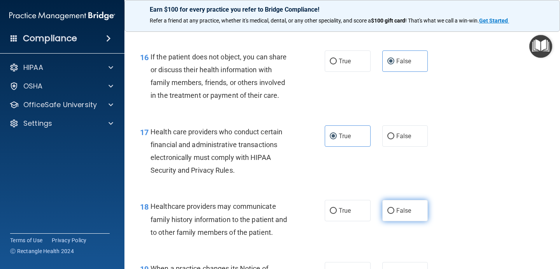
click at [398, 214] on span "False" at bounding box center [403, 210] width 15 height 7
click at [394, 214] on input "False" at bounding box center [390, 211] width 7 height 6
radio input "true"
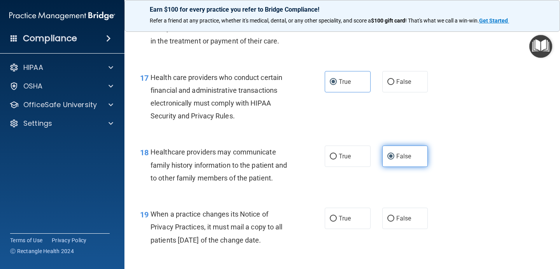
scroll to position [1205, 0]
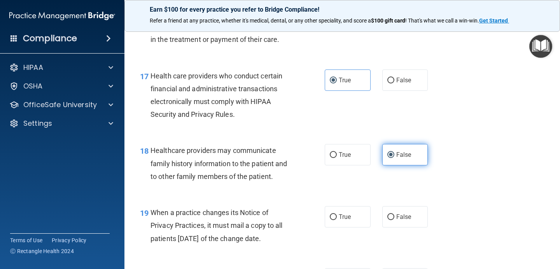
click at [398, 214] on span "False" at bounding box center [403, 216] width 15 height 7
click at [394, 215] on input "False" at bounding box center [390, 218] width 7 height 6
radio input "true"
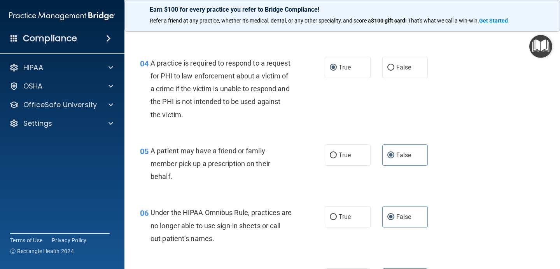
scroll to position [269, 0]
click at [361, 148] on label "True" at bounding box center [348, 154] width 46 height 21
click at [337, 152] on input "True" at bounding box center [333, 155] width 7 height 6
radio input "true"
radio input "false"
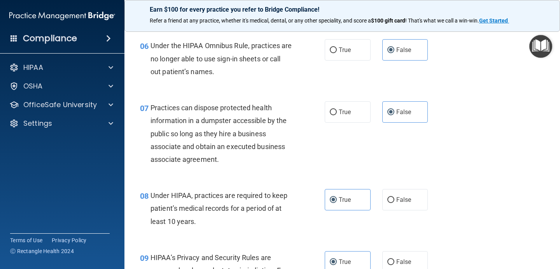
scroll to position [453, 0]
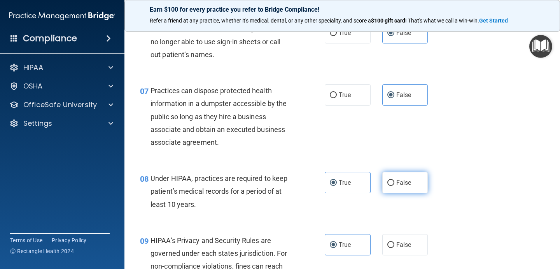
click at [390, 185] on input "False" at bounding box center [390, 183] width 7 height 6
radio input "true"
radio input "false"
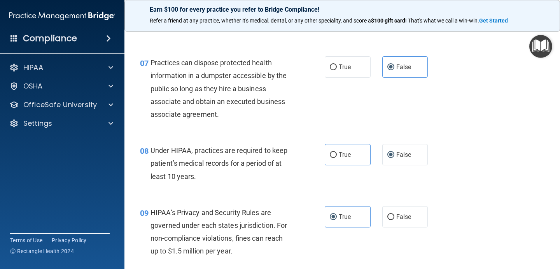
scroll to position [491, 0]
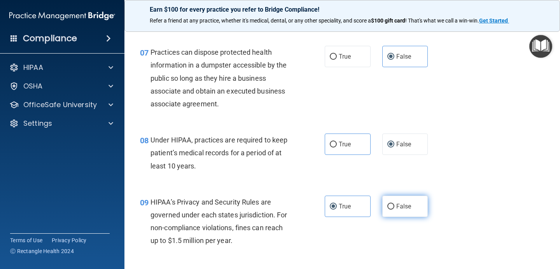
click at [422, 204] on label "False" at bounding box center [405, 206] width 46 height 21
click at [394, 204] on input "False" at bounding box center [390, 207] width 7 height 6
radio input "true"
radio input "false"
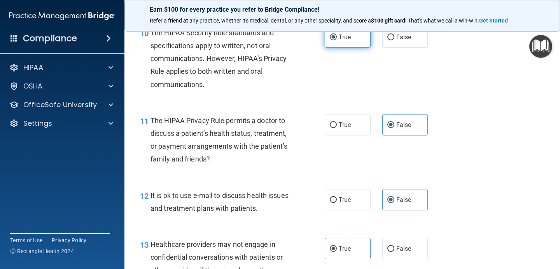
scroll to position [739, 0]
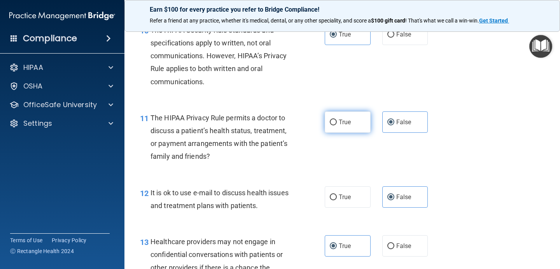
click at [349, 124] on span "True" at bounding box center [345, 122] width 12 height 7
click at [337, 124] on input "True" at bounding box center [333, 123] width 7 height 6
radio input "true"
radio input "false"
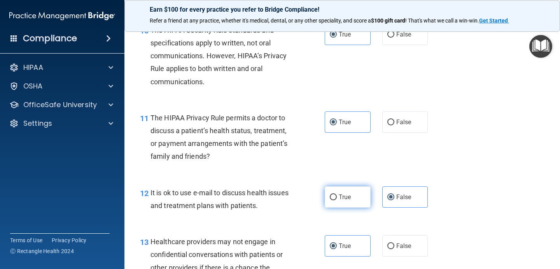
click at [345, 187] on label "True" at bounding box center [348, 197] width 46 height 21
click at [337, 195] on input "True" at bounding box center [333, 198] width 7 height 6
radio input "true"
radio input "false"
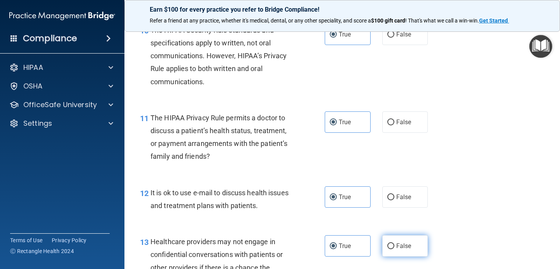
click at [386, 248] on label "False" at bounding box center [405, 246] width 46 height 21
click at [387, 248] on input "False" at bounding box center [390, 247] width 7 height 6
radio input "true"
radio input "false"
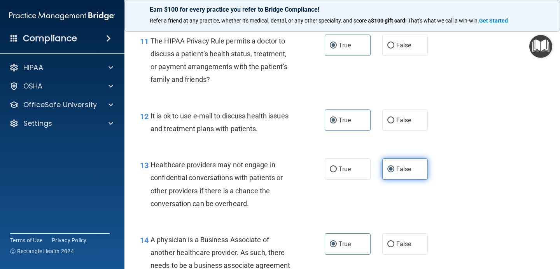
scroll to position [828, 0]
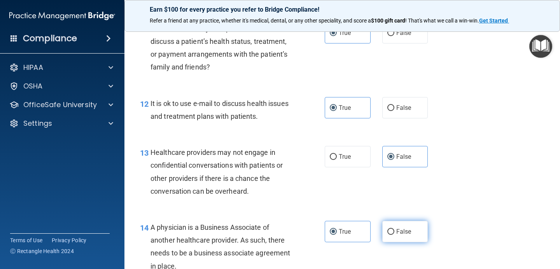
click at [388, 237] on label "False" at bounding box center [405, 231] width 46 height 21
click at [388, 235] on input "False" at bounding box center [390, 232] width 7 height 6
radio input "true"
radio input "false"
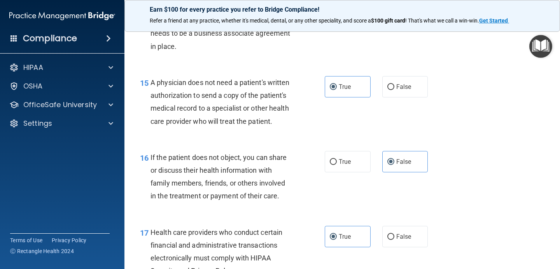
scroll to position [1049, 0]
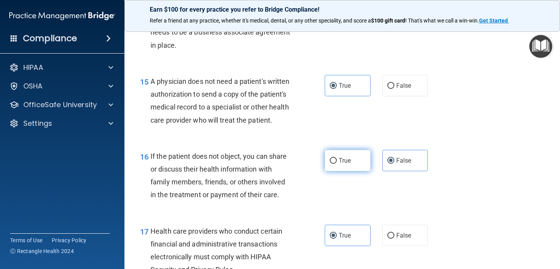
click at [365, 166] on label "True" at bounding box center [348, 160] width 46 height 21
click at [337, 164] on input "True" at bounding box center [333, 161] width 7 height 6
radio input "true"
radio input "false"
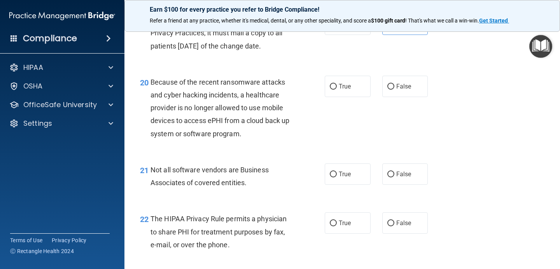
scroll to position [1402, 0]
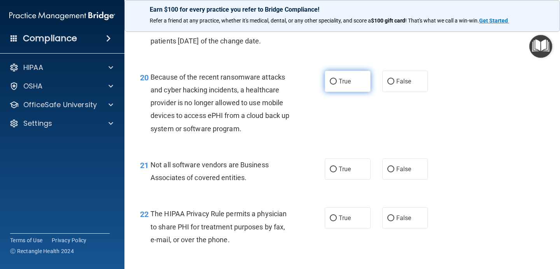
click at [340, 86] on label "True" at bounding box center [348, 81] width 46 height 21
click at [337, 85] on input "True" at bounding box center [333, 82] width 7 height 6
radio input "true"
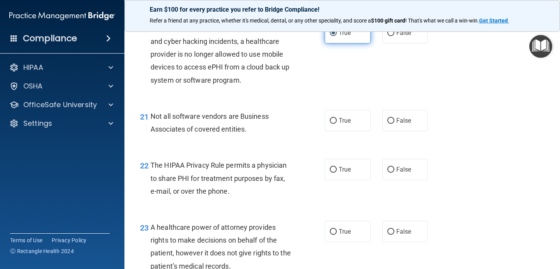
scroll to position [1458, 0]
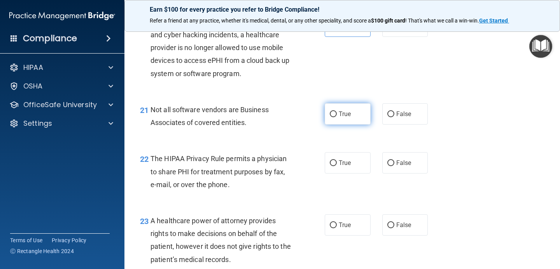
click at [351, 118] on label "True" at bounding box center [348, 113] width 46 height 21
click at [337, 117] on input "True" at bounding box center [333, 115] width 7 height 6
radio input "true"
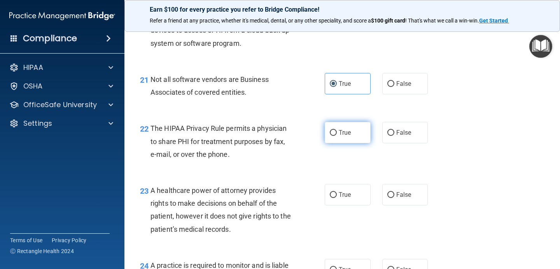
click at [351, 137] on label "True" at bounding box center [348, 132] width 46 height 21
click at [337, 136] on input "True" at bounding box center [333, 133] width 7 height 6
radio input "true"
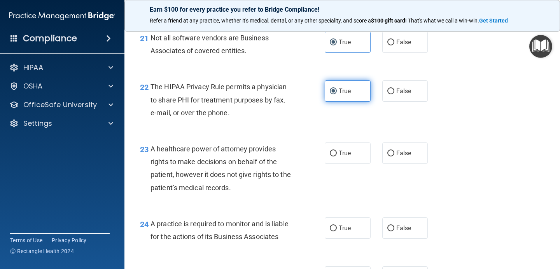
scroll to position [1543, 0]
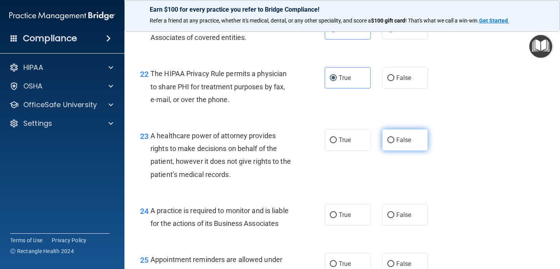
click at [395, 147] on label "False" at bounding box center [405, 139] width 46 height 21
click at [394, 143] on input "False" at bounding box center [390, 141] width 7 height 6
radio input "true"
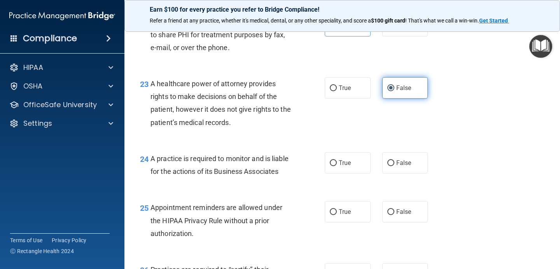
scroll to position [1608, 0]
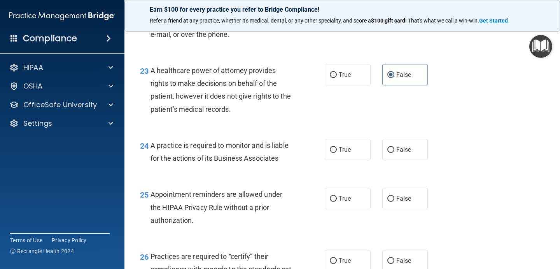
click at [403, 211] on div "25 Appointment reminders are allowed under the HIPAA Privacy Rule without a pri…" at bounding box center [342, 209] width 416 height 62
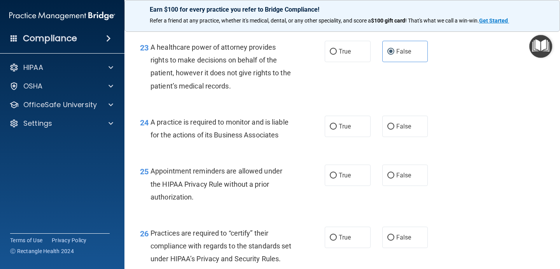
scroll to position [1632, 0]
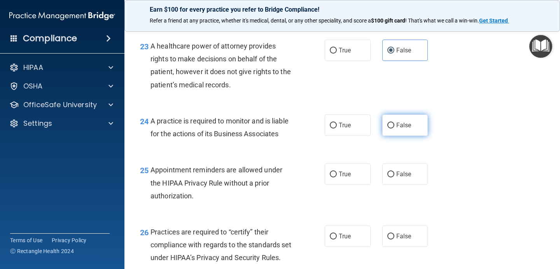
click at [406, 127] on span "False" at bounding box center [403, 125] width 15 height 7
click at [394, 127] on input "False" at bounding box center [390, 126] width 7 height 6
radio input "true"
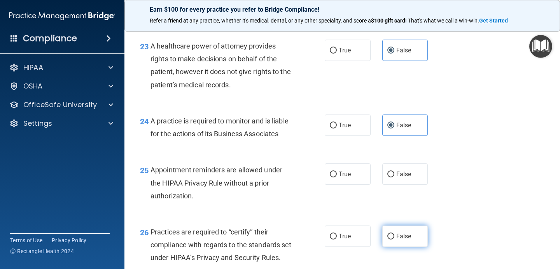
click at [393, 231] on label "False" at bounding box center [405, 236] width 46 height 21
click at [393, 234] on input "False" at bounding box center [390, 237] width 7 height 6
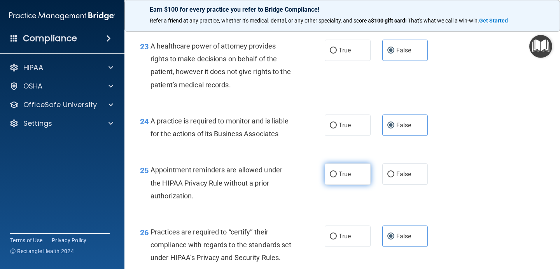
click at [346, 183] on label "True" at bounding box center [348, 174] width 46 height 21
click at [337, 178] on input "True" at bounding box center [333, 175] width 7 height 6
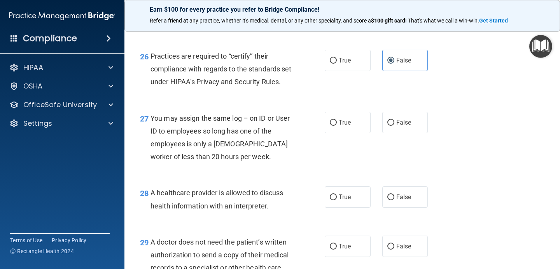
scroll to position [1810, 0]
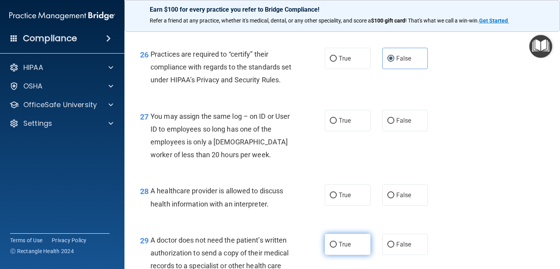
click at [341, 250] on label "True" at bounding box center [348, 244] width 46 height 21
click at [337, 248] on input "True" at bounding box center [333, 245] width 7 height 6
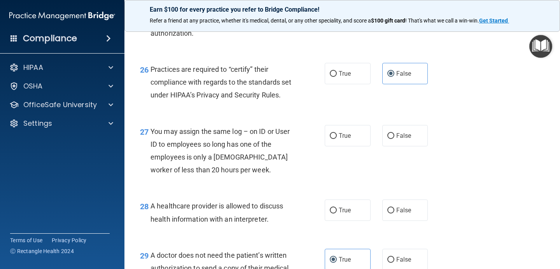
scroll to position [1786, 0]
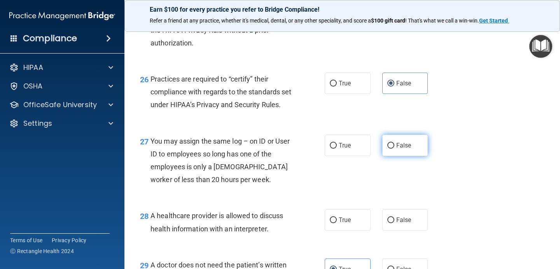
click at [398, 156] on label "False" at bounding box center [405, 145] width 46 height 21
click at [394, 149] on input "False" at bounding box center [390, 146] width 7 height 6
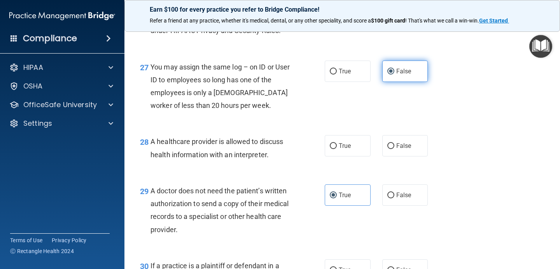
scroll to position [1860, 0]
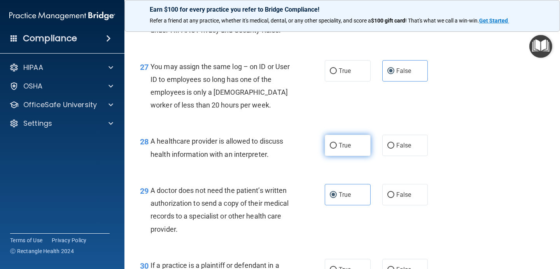
click at [357, 156] on label "True" at bounding box center [348, 145] width 46 height 21
click at [337, 149] on input "True" at bounding box center [333, 146] width 7 height 6
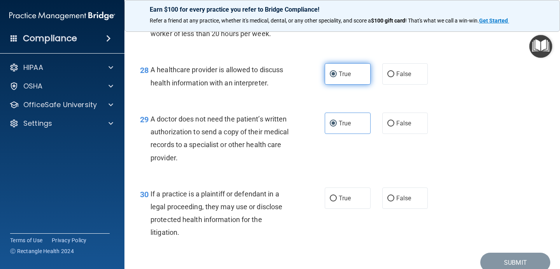
scroll to position [1955, 0]
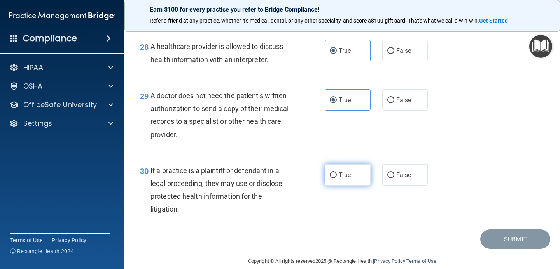
click at [354, 186] on label "True" at bounding box center [348, 174] width 46 height 21
click at [337, 178] on input "True" at bounding box center [333, 176] width 7 height 6
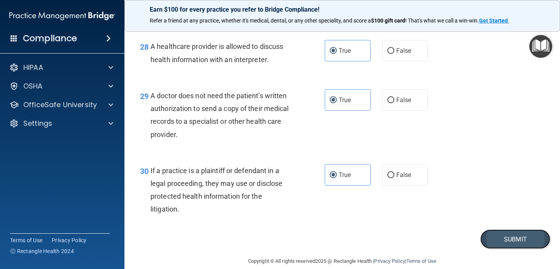
click at [499, 250] on button "Submit" at bounding box center [515, 240] width 70 height 20
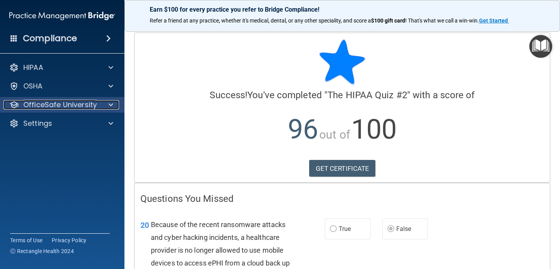
click at [95, 101] on p "OfficeSafe University" at bounding box center [59, 104] width 73 height 9
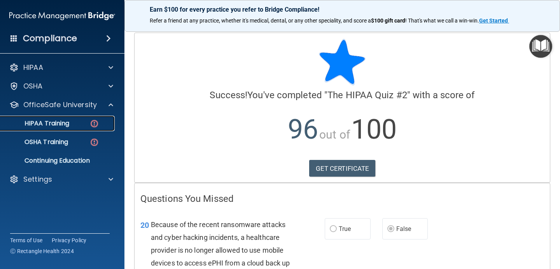
click at [93, 127] on img at bounding box center [94, 124] width 10 height 10
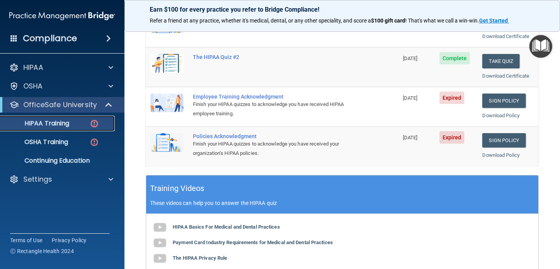
scroll to position [153, 0]
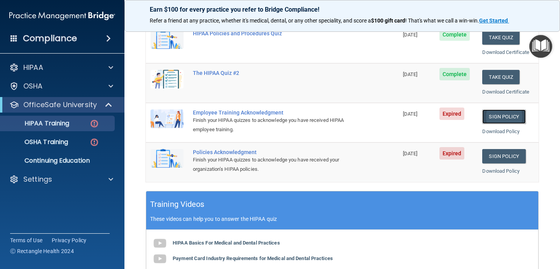
click at [486, 120] on link "Sign Policy" at bounding box center [503, 117] width 43 height 14
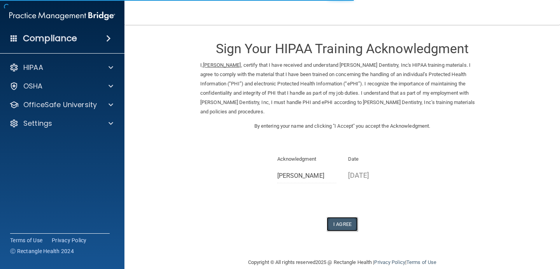
click at [334, 226] on button "I Agree" at bounding box center [341, 224] width 31 height 14
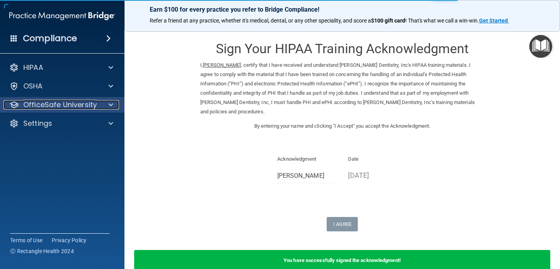
click at [94, 105] on p "OfficeSafe University" at bounding box center [59, 104] width 73 height 9
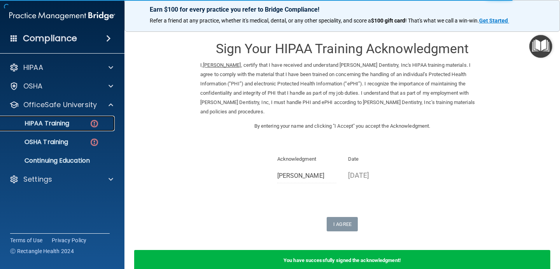
click at [93, 126] on img at bounding box center [94, 124] width 10 height 10
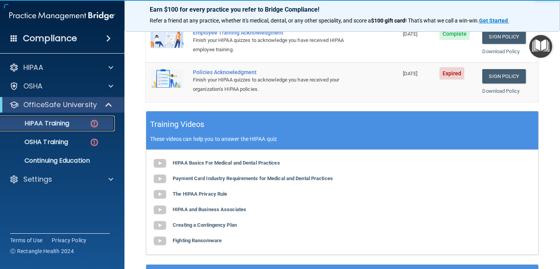
scroll to position [221, 0]
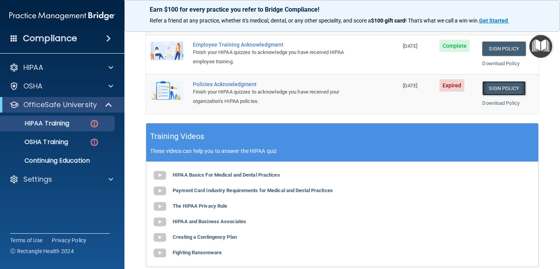
click at [509, 84] on link "Sign Policy" at bounding box center [503, 88] width 43 height 14
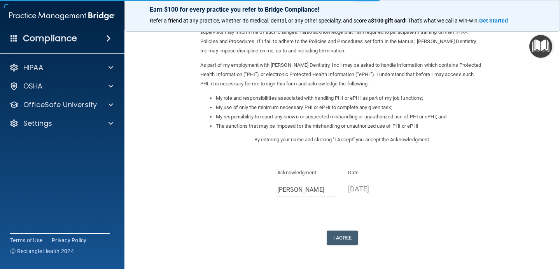
scroll to position [63, 0]
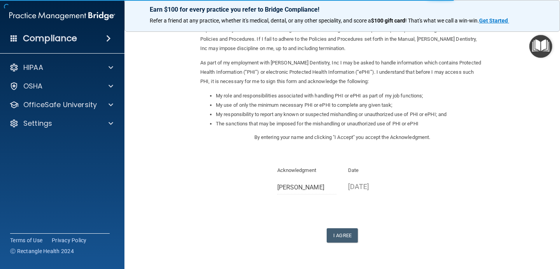
click at [349, 227] on div "Sign Your HIPAA Policies Acknowledgment I, Emma Sweet , have been given the opp…" at bounding box center [342, 106] width 284 height 274
click at [348, 235] on button "I Agree" at bounding box center [341, 236] width 31 height 14
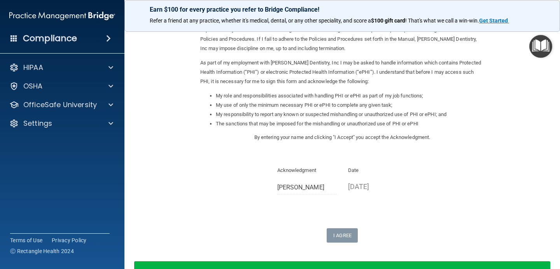
scroll to position [117, 0]
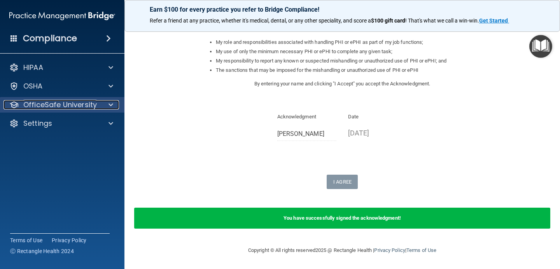
click at [96, 106] on div "OfficeSafe University" at bounding box center [51, 104] width 96 height 9
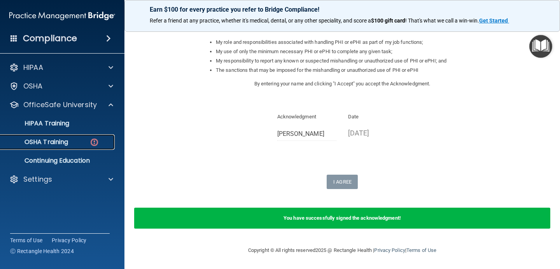
click at [83, 142] on div "OSHA Training" at bounding box center [58, 142] width 106 height 8
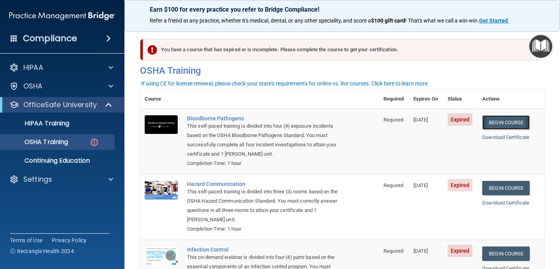
click at [513, 120] on link "Begin Course" at bounding box center [505, 122] width 47 height 14
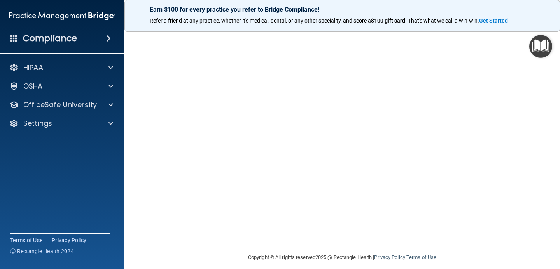
scroll to position [52, 0]
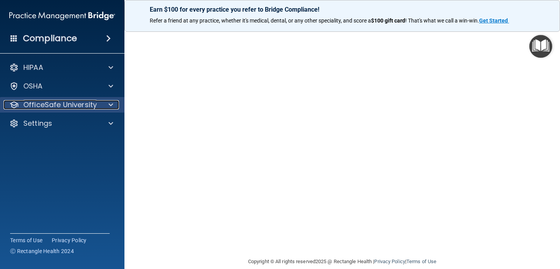
click at [43, 106] on p "OfficeSafe University" at bounding box center [59, 104] width 73 height 9
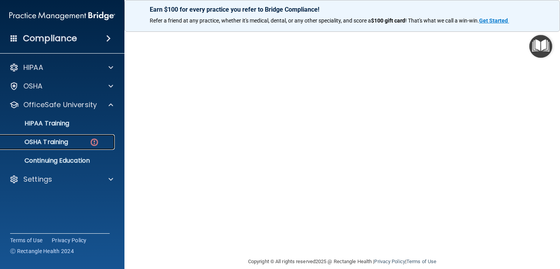
click at [57, 145] on p "OSHA Training" at bounding box center [36, 142] width 63 height 8
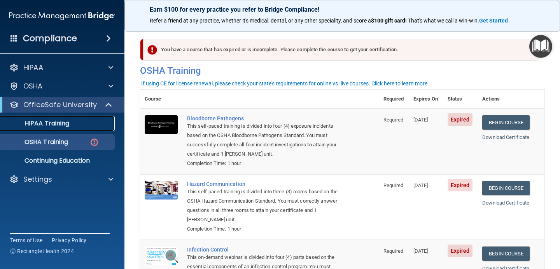
click at [66, 120] on p "HIPAA Training" at bounding box center [37, 124] width 64 height 8
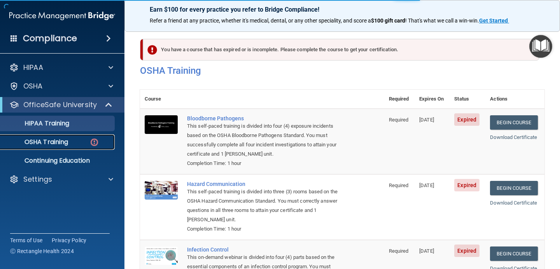
click at [66, 145] on p "OSHA Training" at bounding box center [36, 142] width 63 height 8
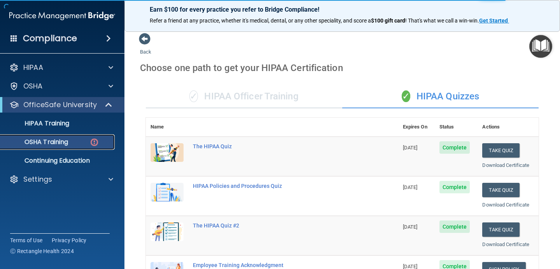
click at [53, 141] on p "OSHA Training" at bounding box center [36, 142] width 63 height 8
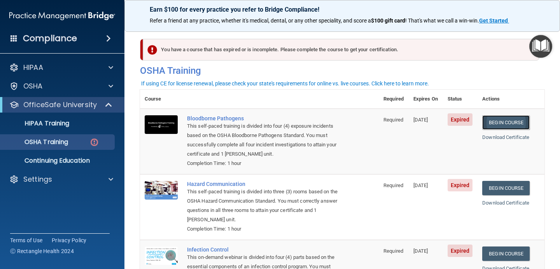
click at [504, 124] on link "Begin Course" at bounding box center [505, 122] width 47 height 14
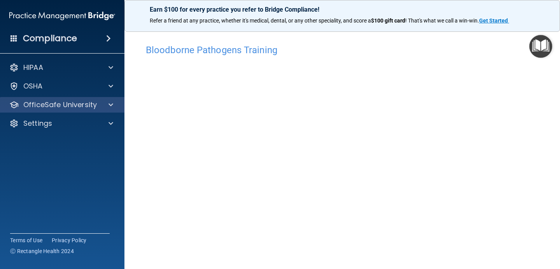
click at [36, 110] on div "OfficeSafe University" at bounding box center [62, 105] width 125 height 16
click at [44, 107] on p "OfficeSafe University" at bounding box center [59, 104] width 73 height 9
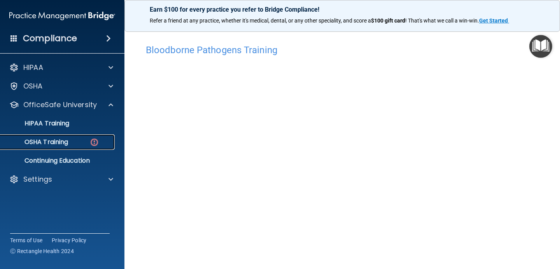
click at [48, 145] on p "OSHA Training" at bounding box center [36, 142] width 63 height 8
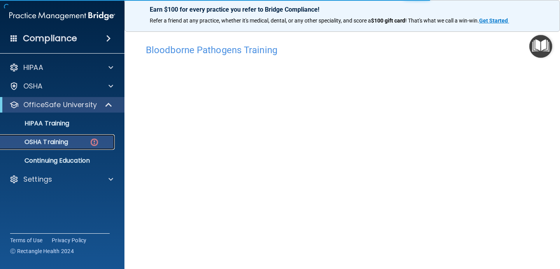
click at [51, 144] on p "OSHA Training" at bounding box center [36, 142] width 63 height 8
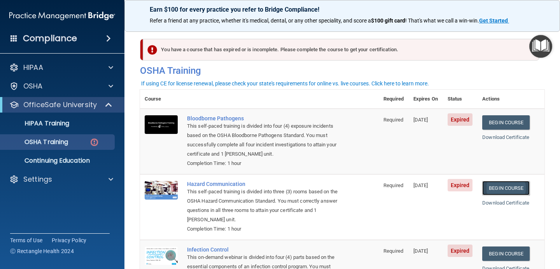
click at [501, 193] on link "Begin Course" at bounding box center [505, 188] width 47 height 14
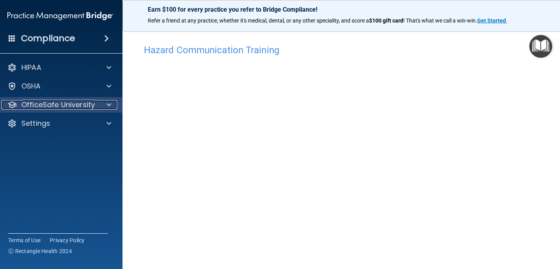
click at [108, 107] on span at bounding box center [108, 104] width 5 height 9
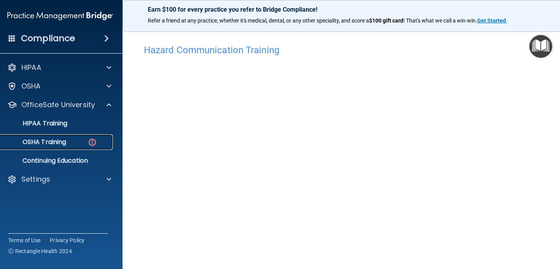
click at [80, 139] on div "OSHA Training" at bounding box center [56, 142] width 106 height 8
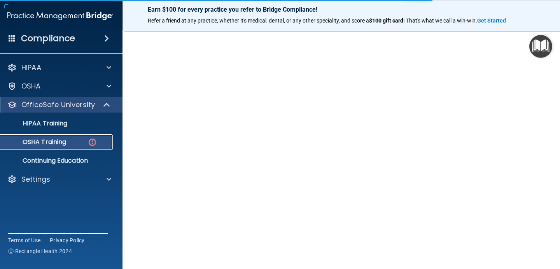
scroll to position [33, 0]
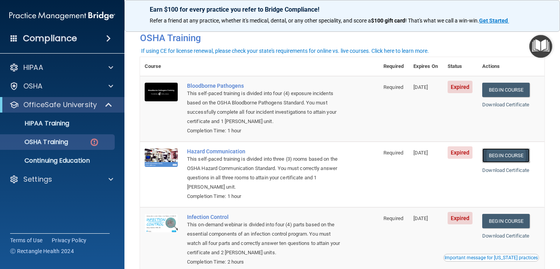
click at [500, 157] on link "Begin Course" at bounding box center [505, 155] width 47 height 14
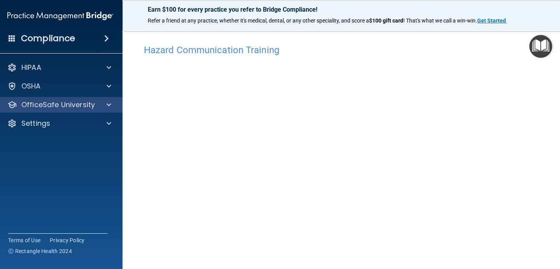
click at [74, 110] on div "OfficeSafe University" at bounding box center [60, 105] width 125 height 16
click at [69, 105] on p "OfficeSafe University" at bounding box center [57, 104] width 73 height 9
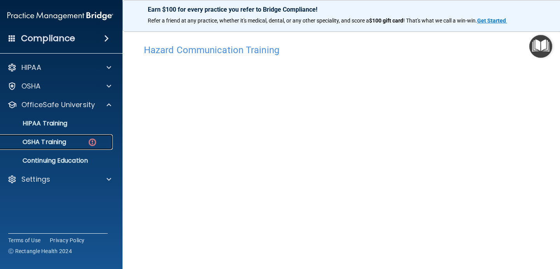
click at [67, 146] on div "OSHA Training" at bounding box center [56, 142] width 106 height 8
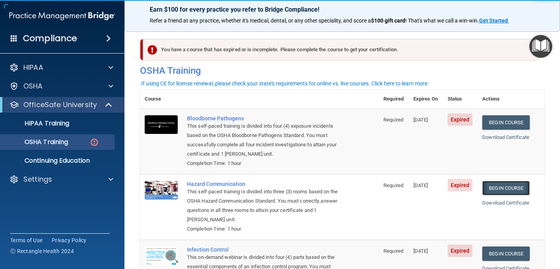
click at [501, 190] on link "Begin Course" at bounding box center [505, 188] width 47 height 14
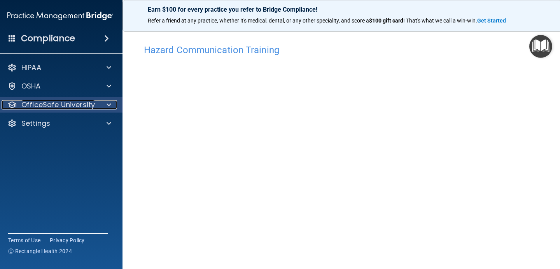
click at [101, 108] on div at bounding box center [107, 104] width 19 height 9
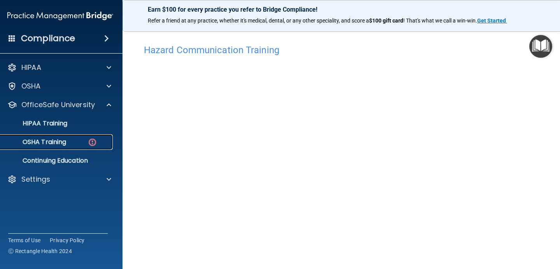
click at [85, 140] on div "OSHA Training" at bounding box center [56, 142] width 106 height 8
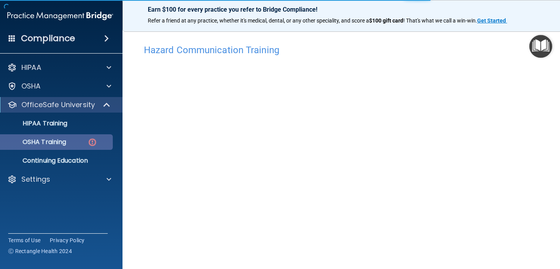
scroll to position [23, 0]
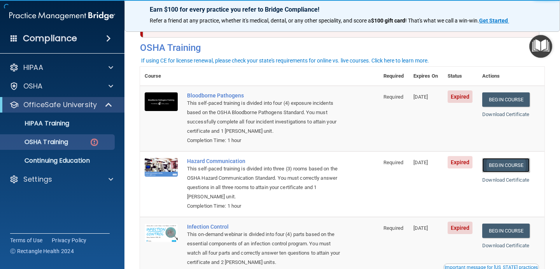
click at [522, 165] on link "Begin Course" at bounding box center [505, 165] width 47 height 14
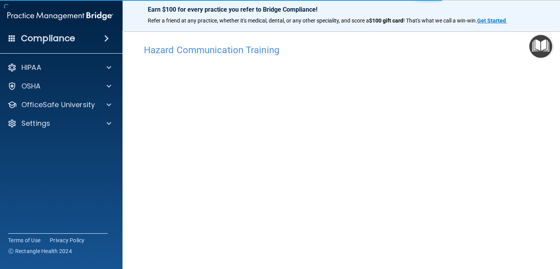
scroll to position [23, 0]
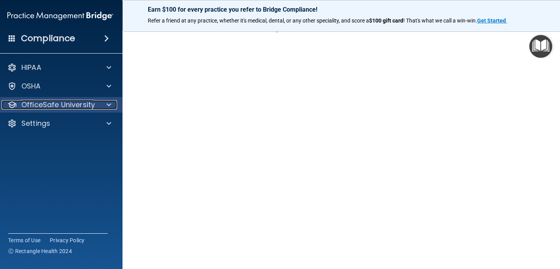
click at [113, 107] on div at bounding box center [107, 104] width 19 height 9
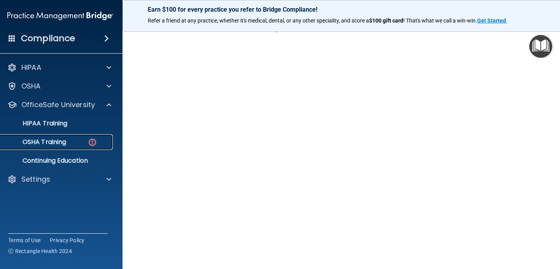
click at [86, 141] on div "OSHA Training" at bounding box center [56, 142] width 106 height 8
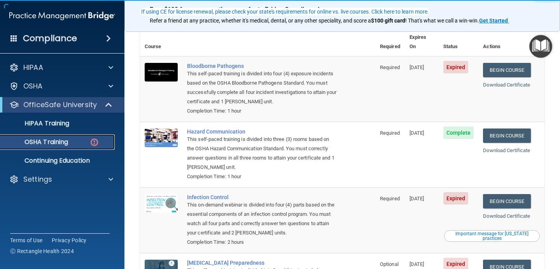
scroll to position [73, 0]
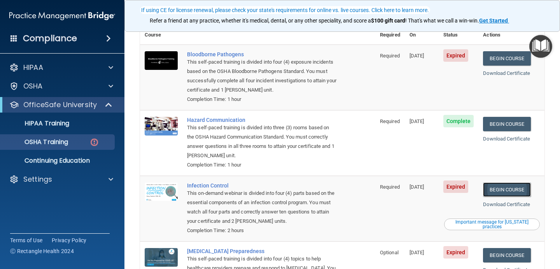
click at [509, 183] on link "Begin Course" at bounding box center [506, 190] width 47 height 14
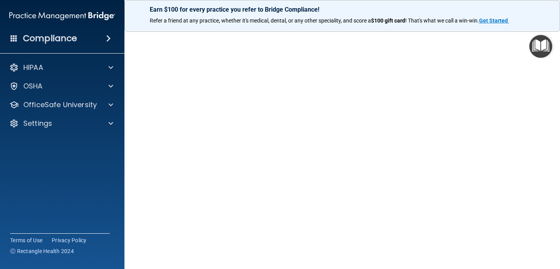
scroll to position [34, 0]
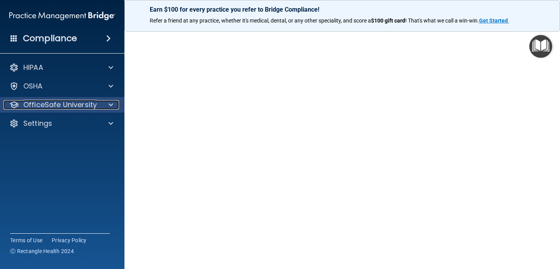
click at [54, 101] on p "OfficeSafe University" at bounding box center [59, 104] width 73 height 9
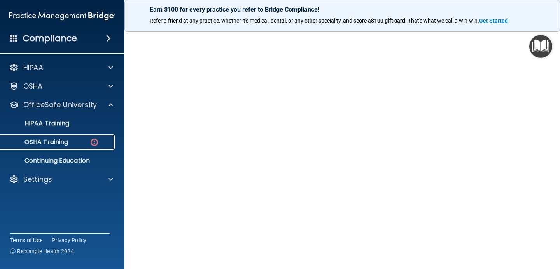
click at [65, 143] on p "OSHA Training" at bounding box center [36, 142] width 63 height 8
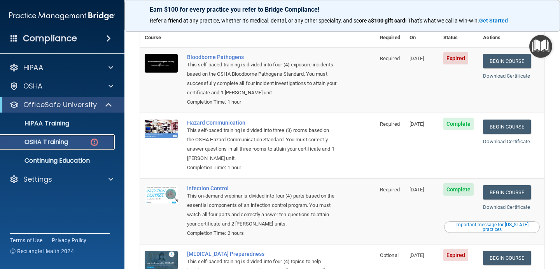
scroll to position [89, 0]
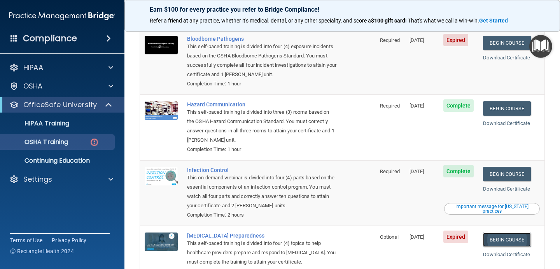
click at [508, 233] on link "Begin Course" at bounding box center [506, 240] width 47 height 14
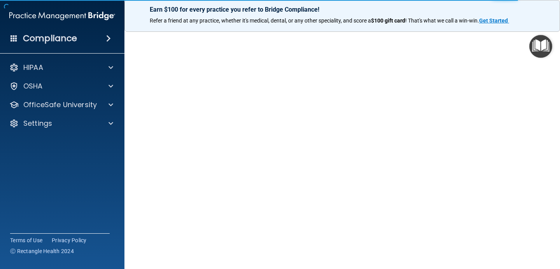
scroll to position [27, 0]
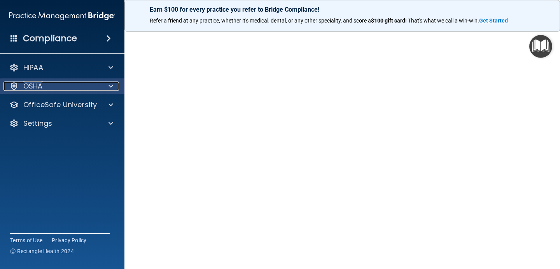
click at [80, 88] on div "OSHA" at bounding box center [51, 86] width 96 height 9
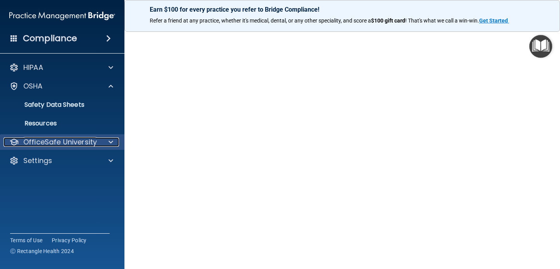
click at [63, 141] on p "OfficeSafe University" at bounding box center [59, 142] width 73 height 9
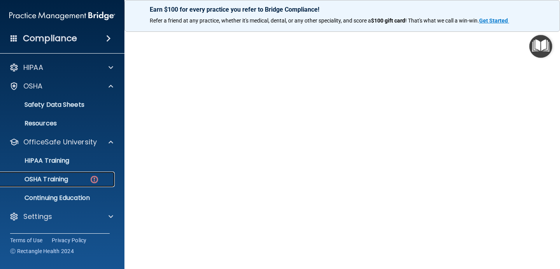
click at [54, 185] on link "OSHA Training" at bounding box center [53, 180] width 122 height 16
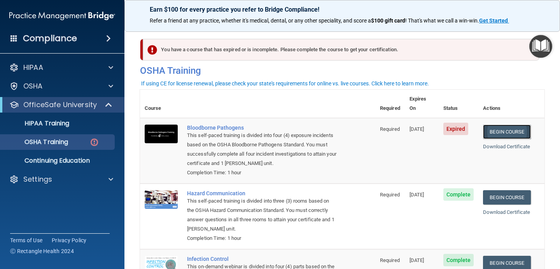
click at [501, 125] on link "Begin Course" at bounding box center [506, 132] width 47 height 14
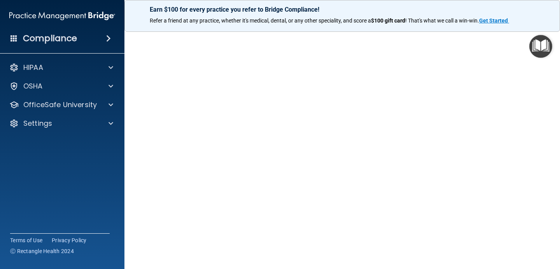
scroll to position [32, 0]
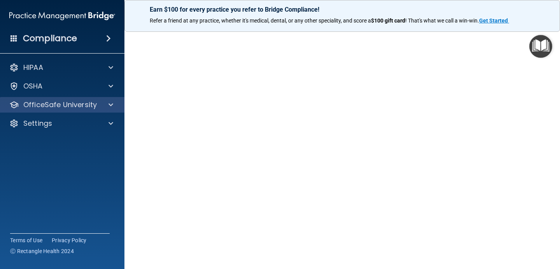
click at [83, 110] on div "OfficeSafe University" at bounding box center [62, 105] width 125 height 16
click at [110, 106] on span at bounding box center [110, 104] width 5 height 9
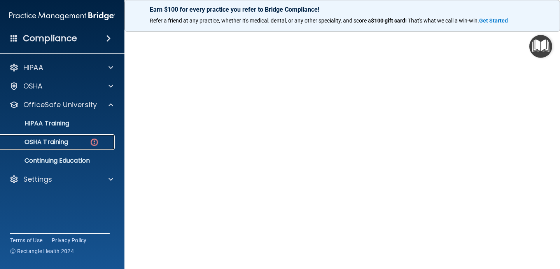
click at [58, 148] on link "OSHA Training" at bounding box center [53, 142] width 122 height 16
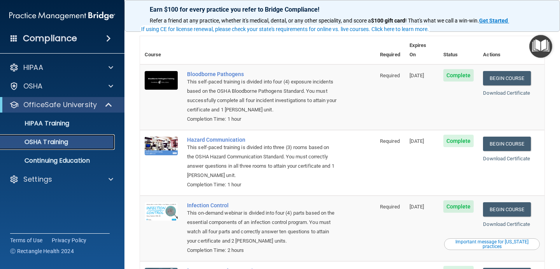
scroll to position [111, 0]
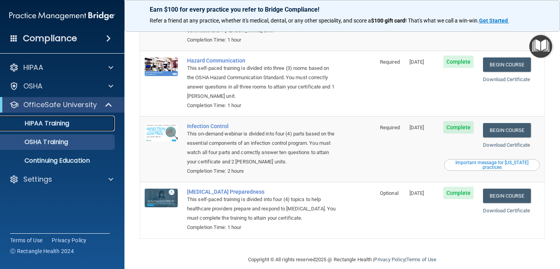
click at [70, 124] on div "HIPAA Training" at bounding box center [58, 124] width 106 height 8
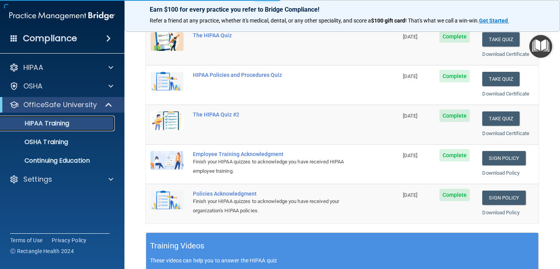
scroll to position [316, 0]
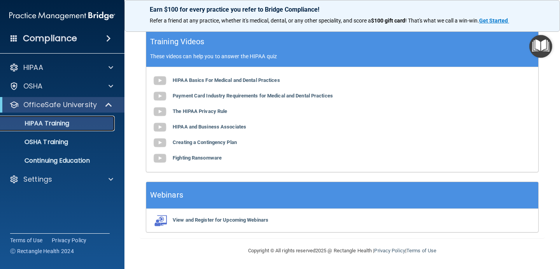
click at [73, 124] on div "HIPAA Training" at bounding box center [58, 124] width 106 height 8
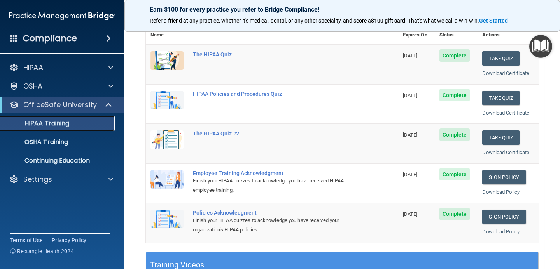
scroll to position [100, 0]
